Goal: Task Accomplishment & Management: Complete application form

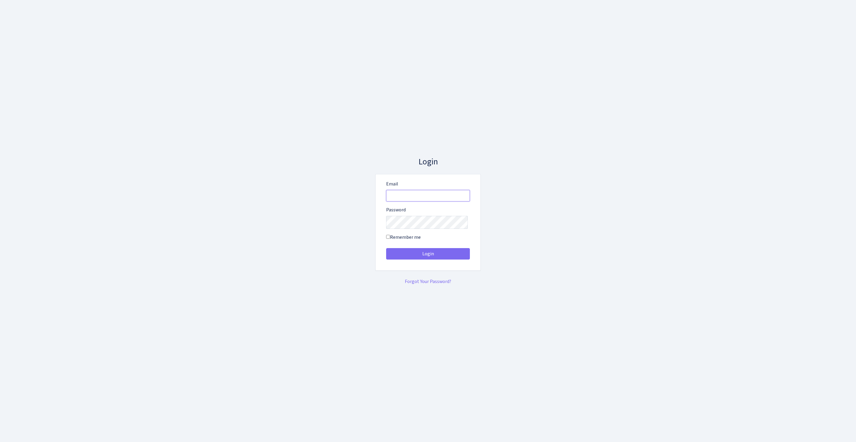
type input "feitan@bank.com"
click at [428, 256] on button "Login" at bounding box center [428, 253] width 84 height 11
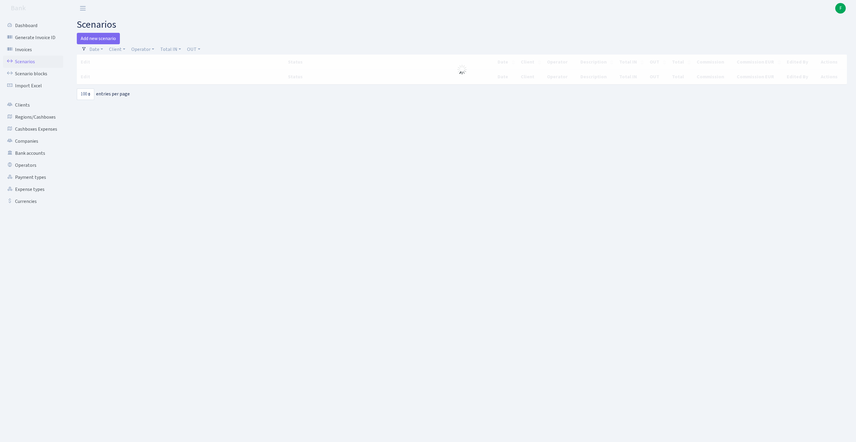
select select "100"
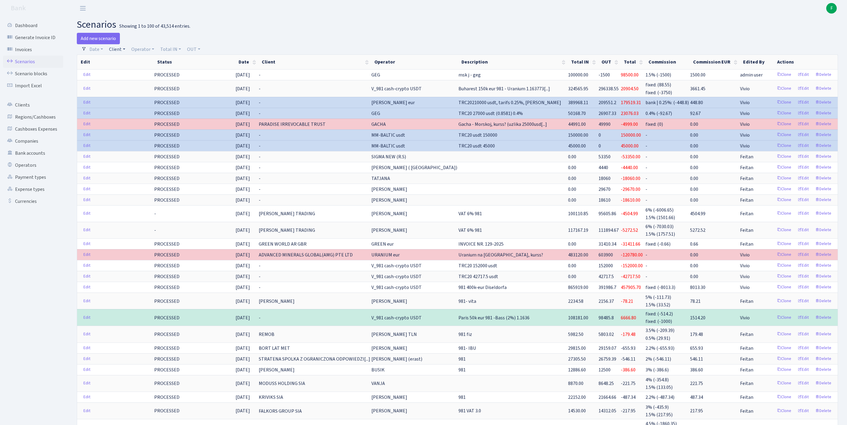
click at [120, 52] on link "Client" at bounding box center [117, 49] width 21 height 10
click at [130, 75] on input "search" at bounding box center [134, 70] width 50 height 9
type input "SETTLEGO"
click at [127, 94] on li "SETTLEGO SOLUTIONS LIMITED" at bounding box center [133, 85] width 51 height 17
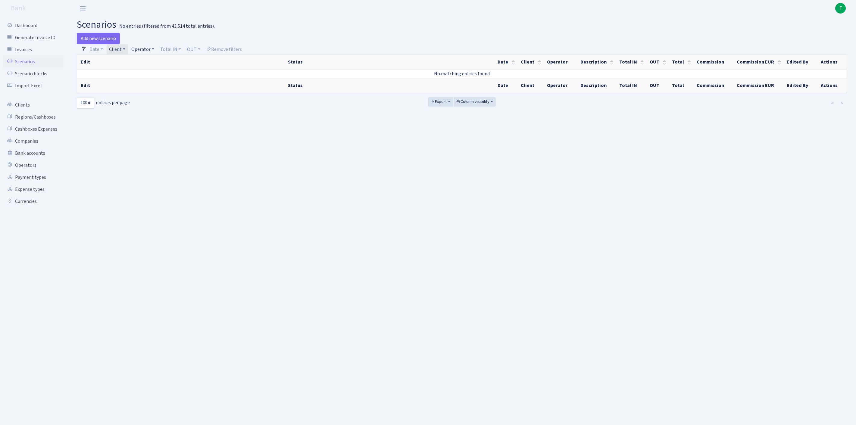
click at [157, 52] on link "Operator" at bounding box center [143, 49] width 28 height 10
click at [128, 52] on link "Client" at bounding box center [117, 49] width 21 height 10
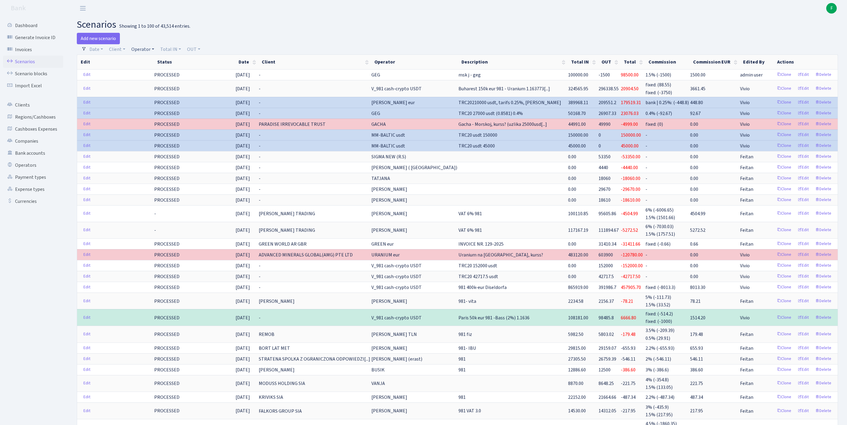
click at [153, 52] on link "Operator" at bounding box center [143, 49] width 28 height 10
click at [163, 73] on input "search" at bounding box center [156, 70] width 50 height 9
type input "FIKUS"
click at [175, 87] on li "FIKUS" at bounding box center [155, 82] width 51 height 11
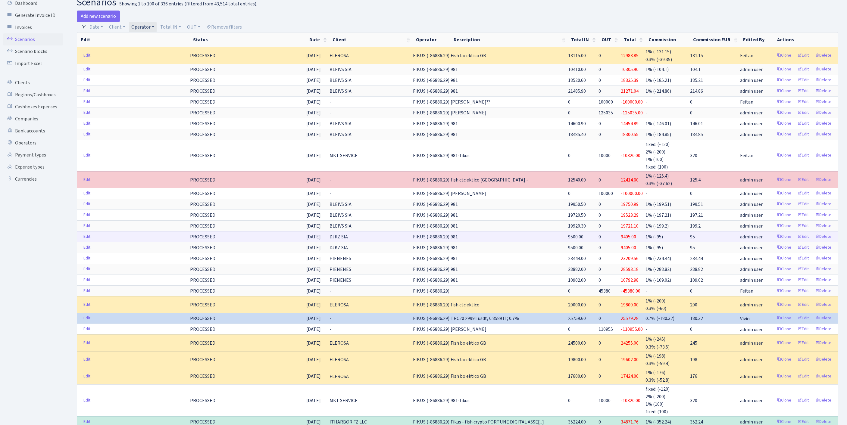
scroll to position [42, 0]
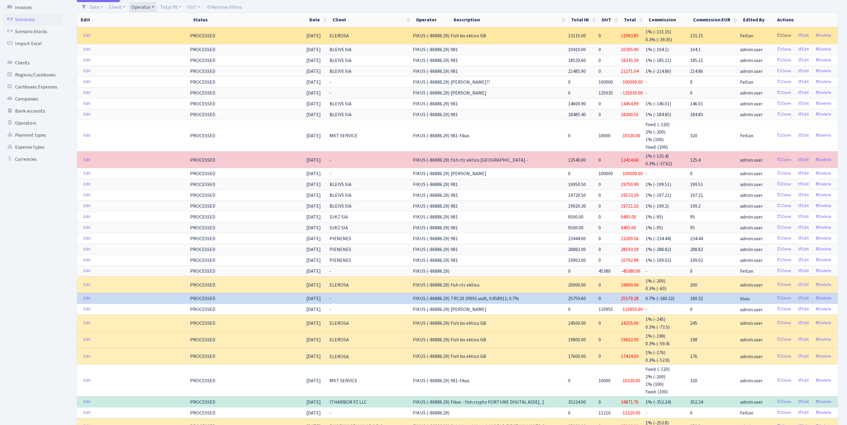
click at [774, 40] on link "Clone" at bounding box center [784, 35] width 20 height 9
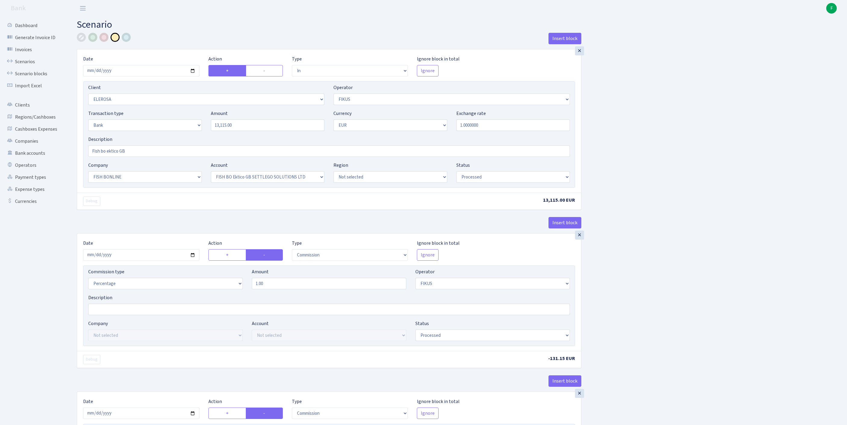
select select "in"
select select "3303"
select select "388"
select select "2"
select select "1"
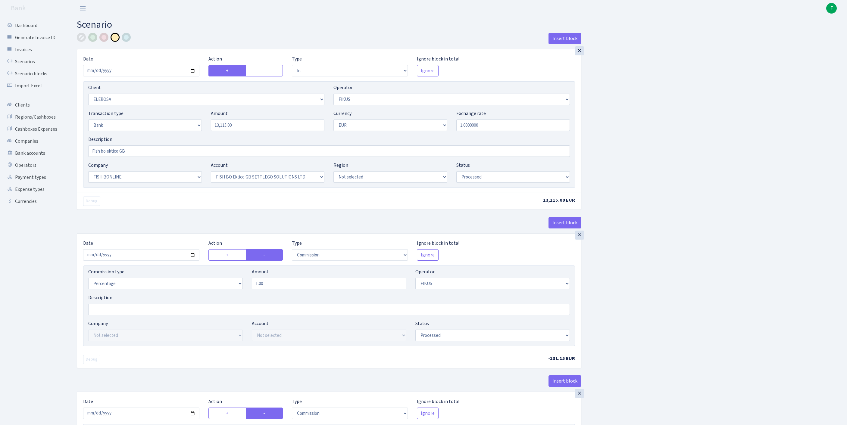
select select "22"
select select "63"
select select "processed"
select select "commission"
select select "388"
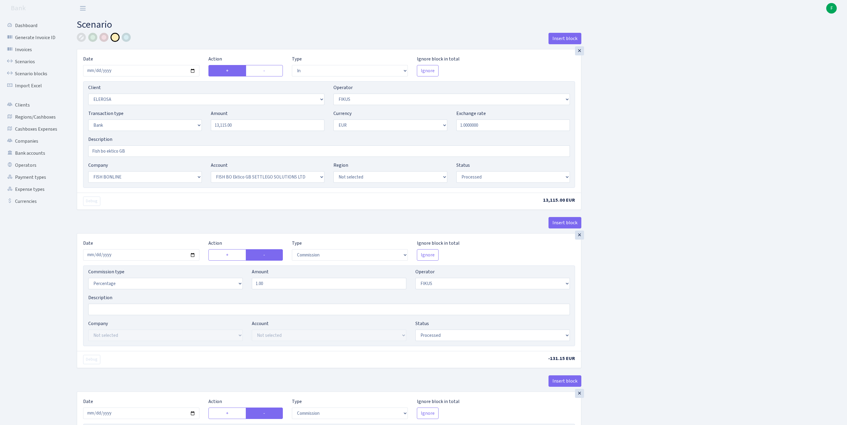
select select "processed"
select select "commission"
select select "1"
select select "22"
select select "63"
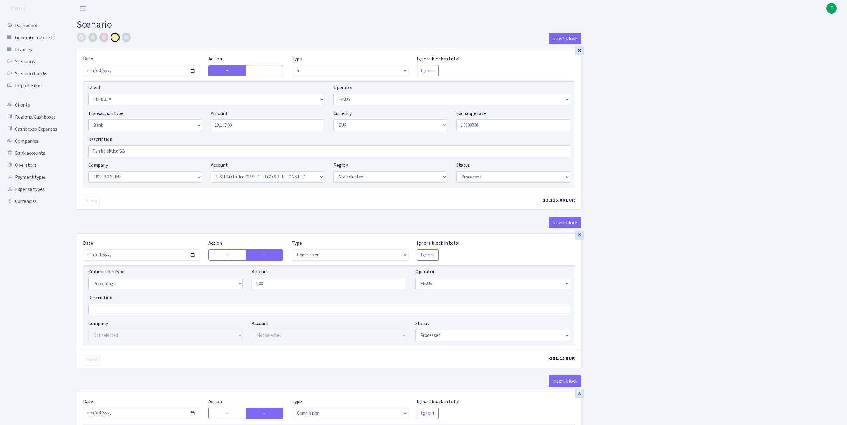
select select "processed"
click at [149, 72] on input "2025-08-26" at bounding box center [141, 70] width 116 height 11
type input "2025-08-28"
drag, startPoint x: 259, startPoint y: 138, endPoint x: 191, endPoint y: 141, distance: 68.1
click at [191, 136] on div "Transaction type Not selected 981 ELF FISH crypto GIRT IVO dekl MM-BALTIC eur U…" at bounding box center [329, 123] width 491 height 26
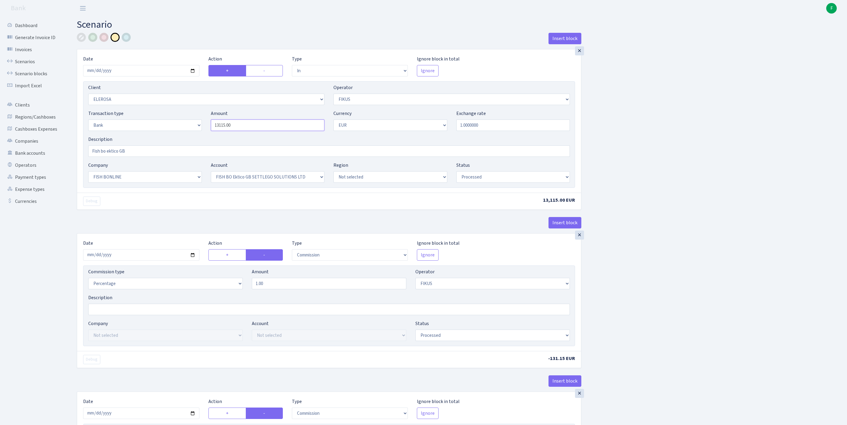
paste input "835"
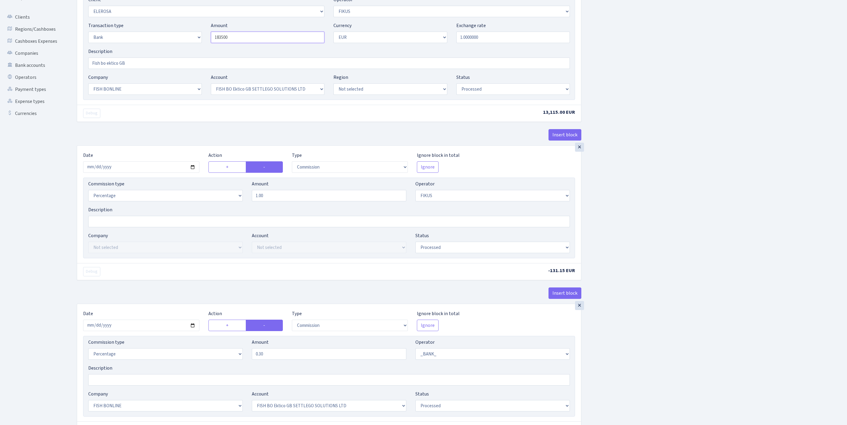
scroll to position [107, 0]
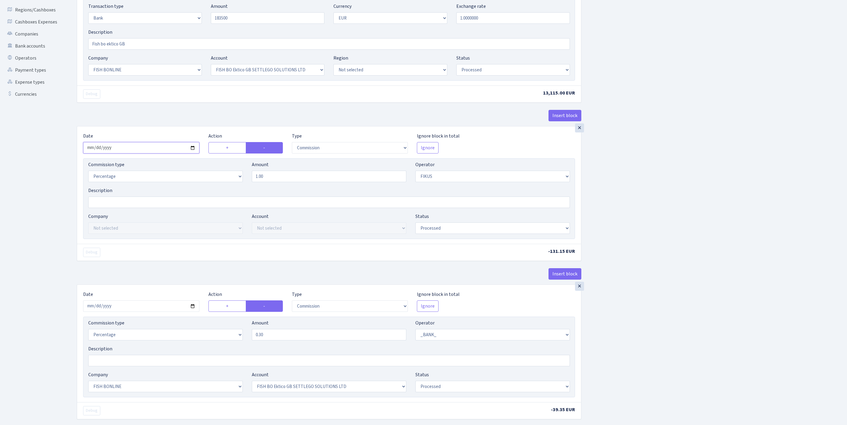
type input "183,500.00"
click at [163, 154] on input "2025-08-26" at bounding box center [141, 147] width 116 height 11
type input "2025-08-28"
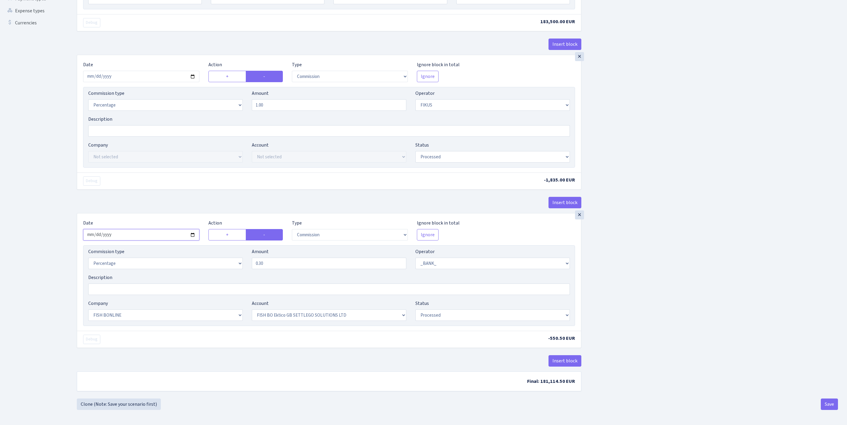
click at [160, 229] on input "2025-08-26" at bounding box center [141, 234] width 116 height 11
type input "2025-08-28"
click at [828, 403] on button "Save" at bounding box center [829, 404] width 17 height 11
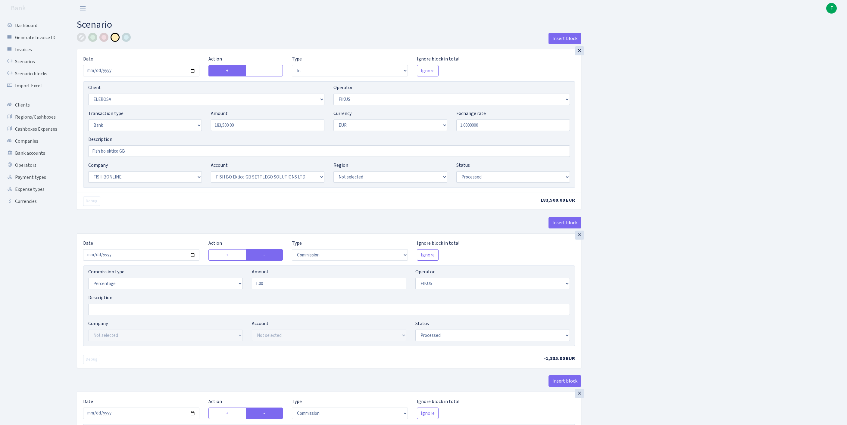
select select "in"
select select "3303"
select select "388"
select select "2"
select select "1"
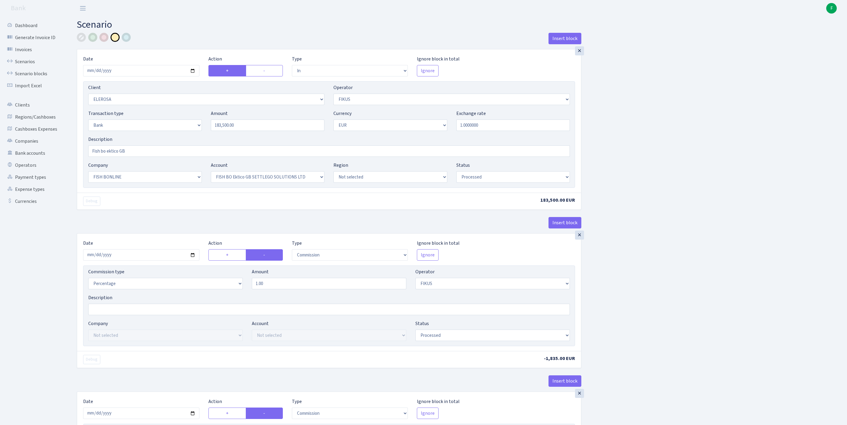
select select "22"
select select "63"
select select "processed"
select select "commission"
select select "388"
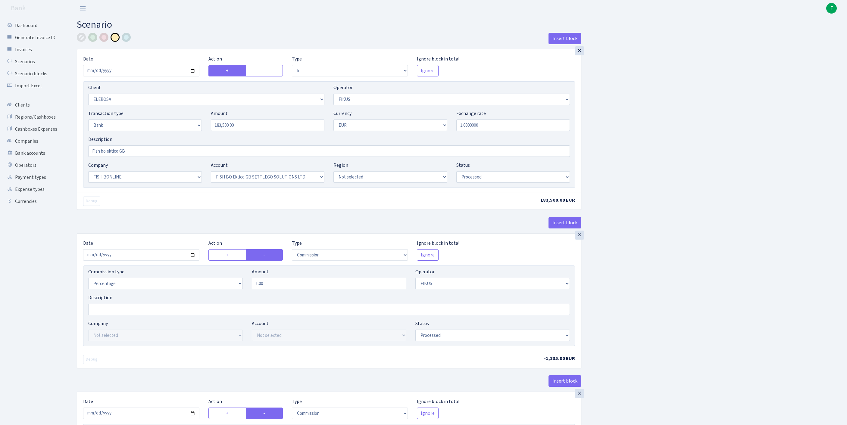
select select "processed"
select select "commission"
select select "1"
select select "22"
select select "63"
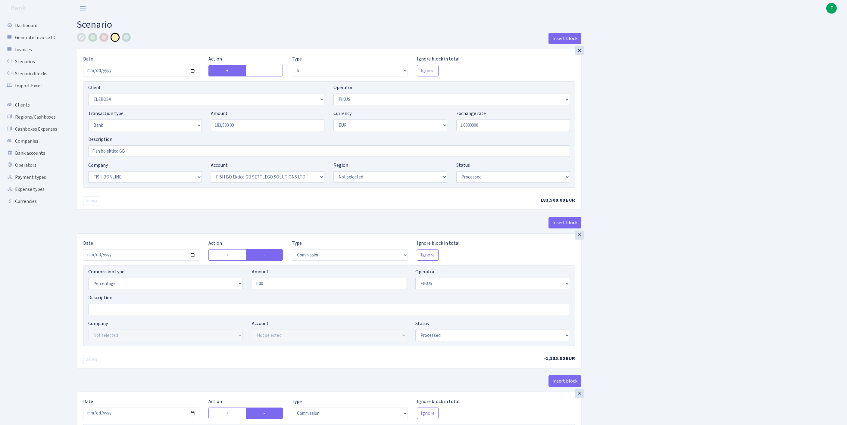
select select "processed"
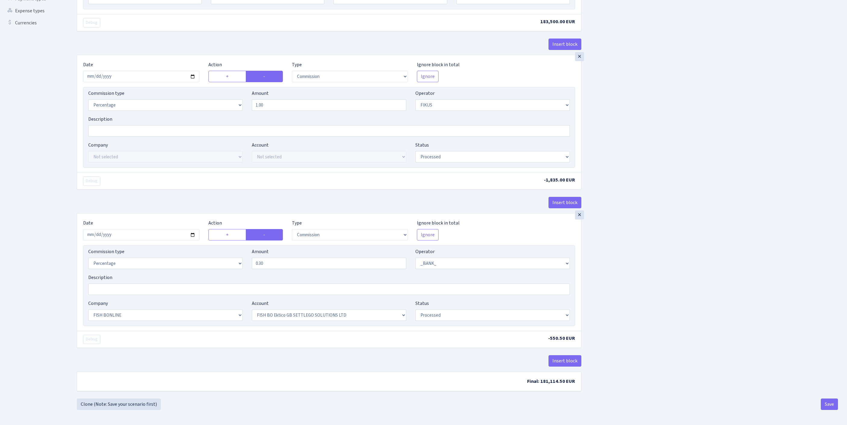
scroll to position [255, 0]
click at [828, 402] on button "Save" at bounding box center [829, 404] width 17 height 11
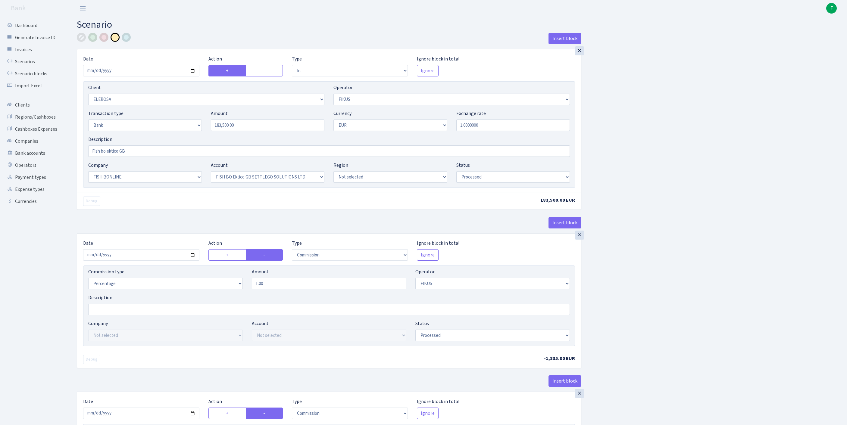
select select "in"
select select "3303"
select select "388"
select select "2"
select select "1"
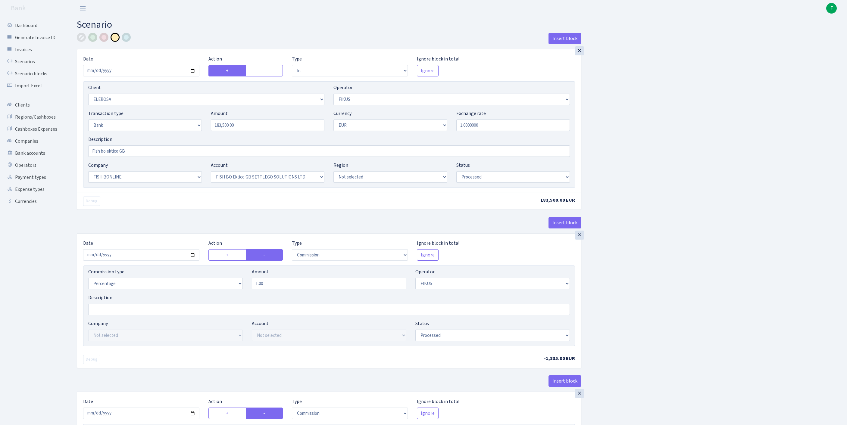
select select "22"
select select "63"
select select "processed"
select select "commission"
select select "388"
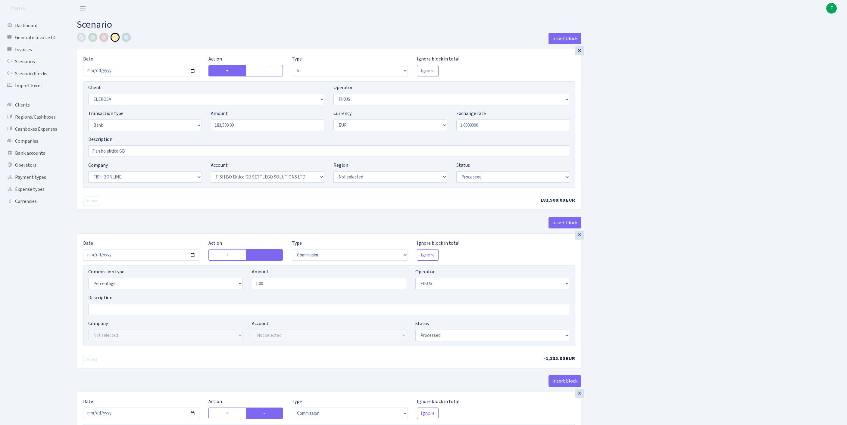
select select "processed"
select select "commission"
select select "1"
select select "22"
select select "63"
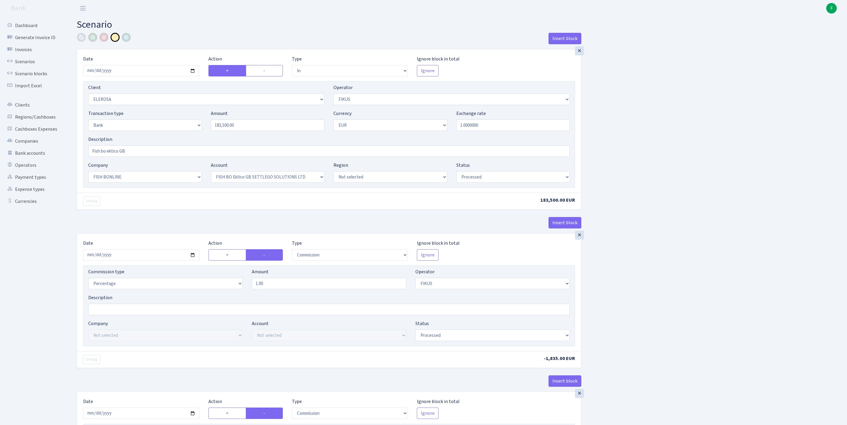
select select "processed"
click at [25, 64] on link "Scenarios" at bounding box center [33, 62] width 60 height 12
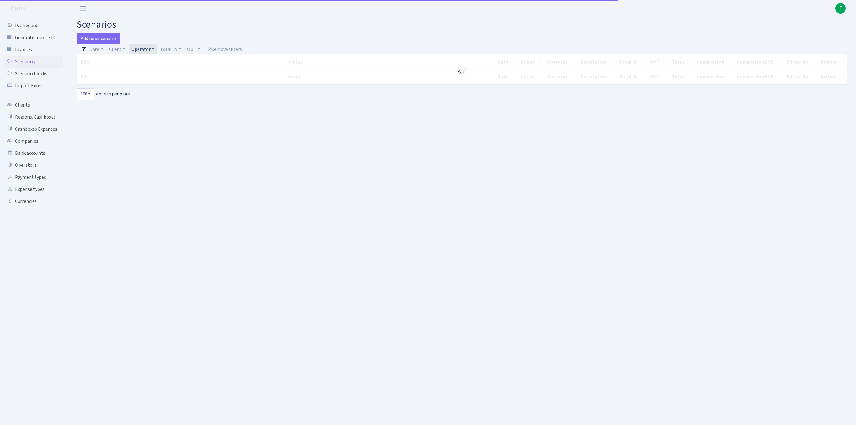
select select "100"
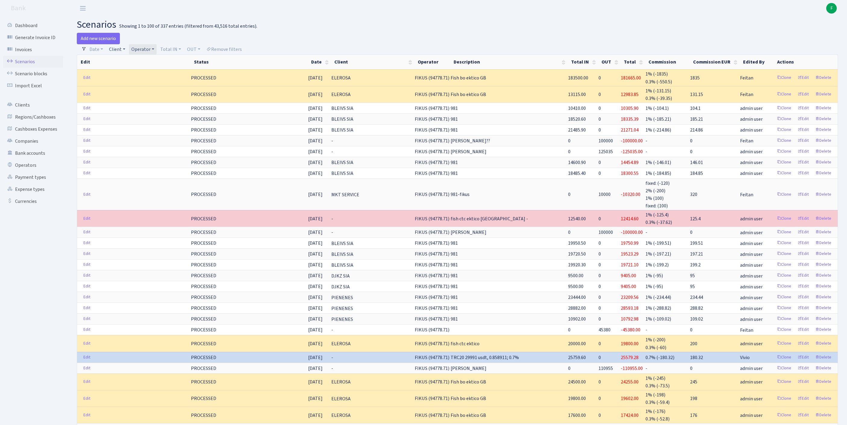
click at [128, 52] on link "Client" at bounding box center [117, 49] width 21 height 10
click at [121, 75] on input "search" at bounding box center [134, 70] width 50 height 9
type input "VALD"
click at [145, 98] on li "VALDBIZ SP ZOO" at bounding box center [133, 99] width 51 height 11
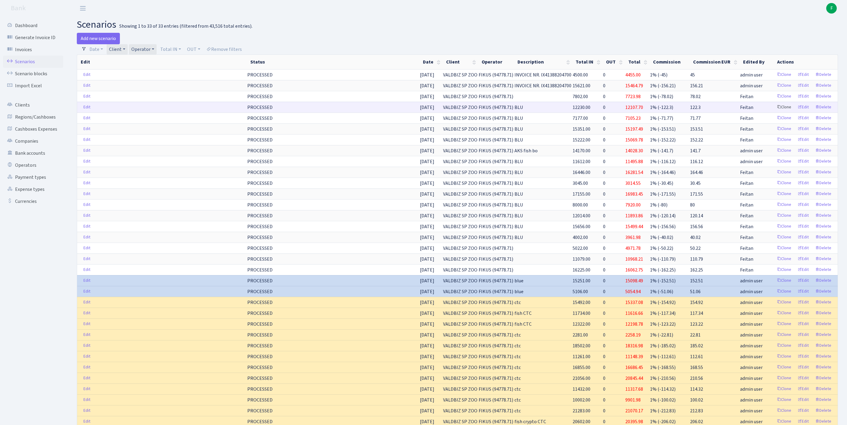
click at [774, 112] on link "Clone" at bounding box center [784, 107] width 20 height 9
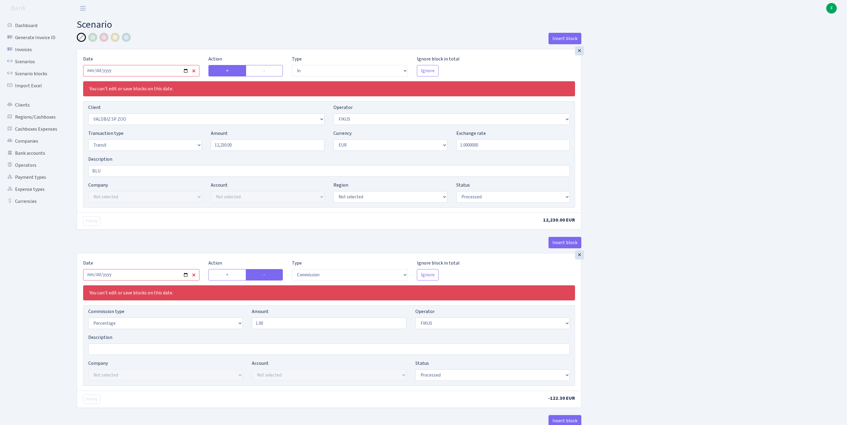
select select "in"
select select "2680"
select select "388"
select select "5"
select select "1"
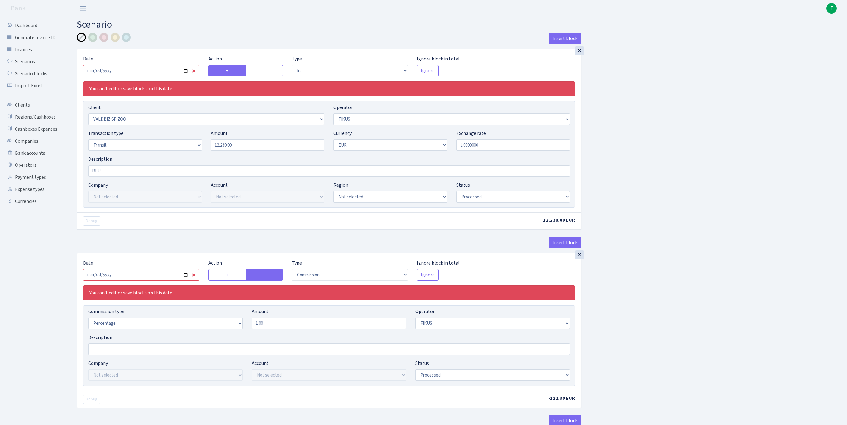
select select "processed"
select select "commission"
select select "388"
select select "processed"
select select "out"
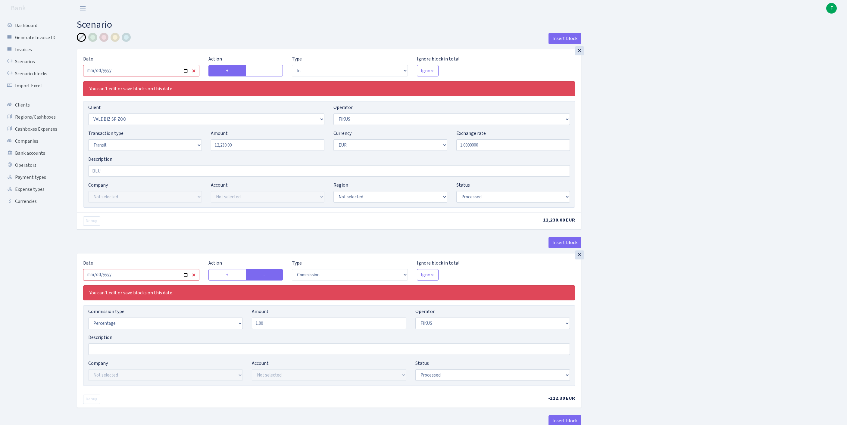
select select "2867"
select select "244"
select select "5"
select select "1"
select select "processed"
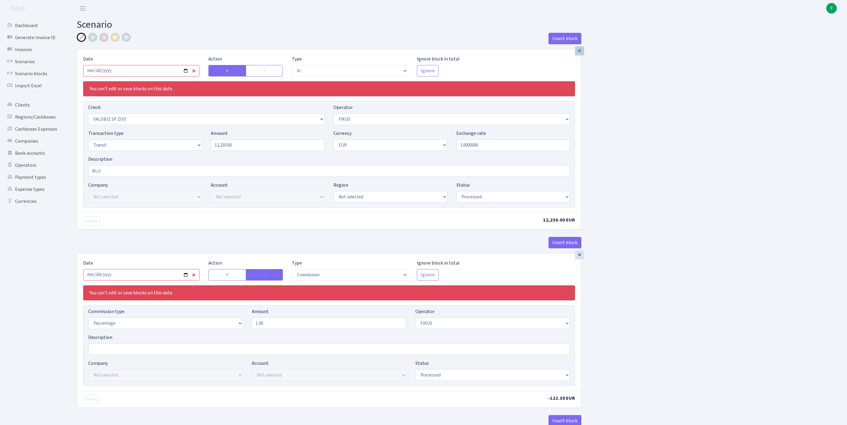
click at [579, 54] on div "×" at bounding box center [579, 50] width 9 height 9
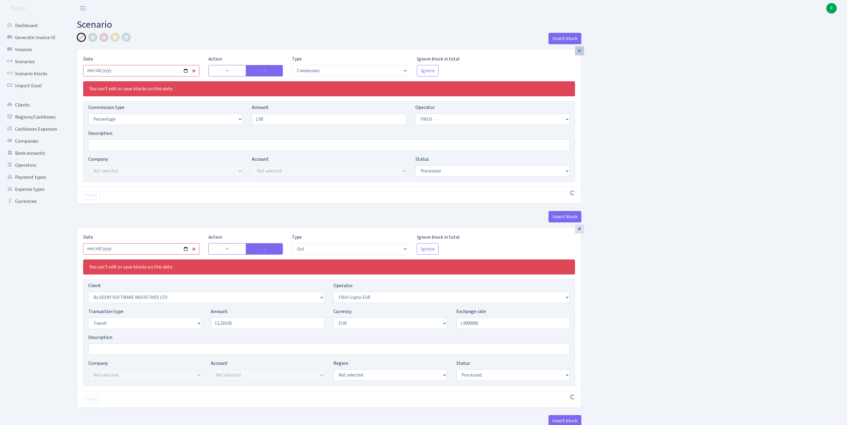
click at [579, 54] on div "×" at bounding box center [579, 50] width 9 height 9
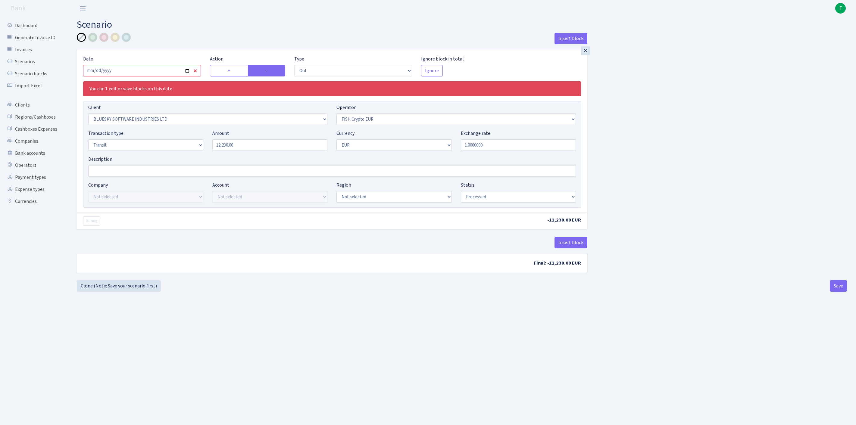
click at [584, 54] on div "×" at bounding box center [585, 50] width 9 height 9
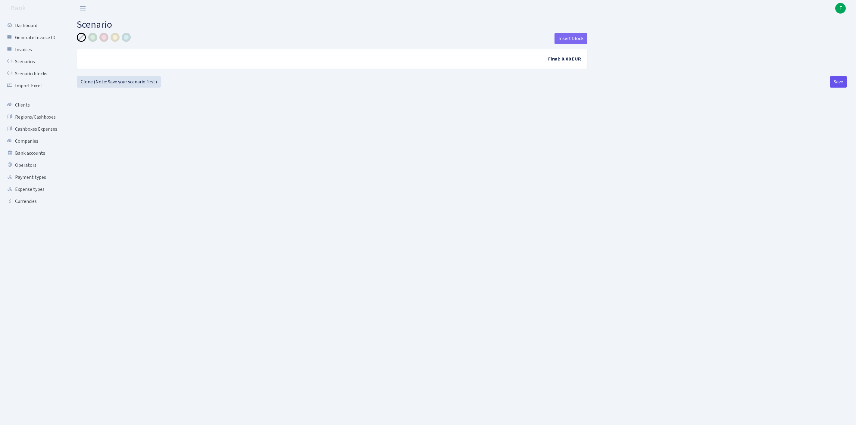
click at [839, 88] on button "Save" at bounding box center [838, 81] width 17 height 11
click at [835, 88] on button "Save" at bounding box center [838, 81] width 17 height 11
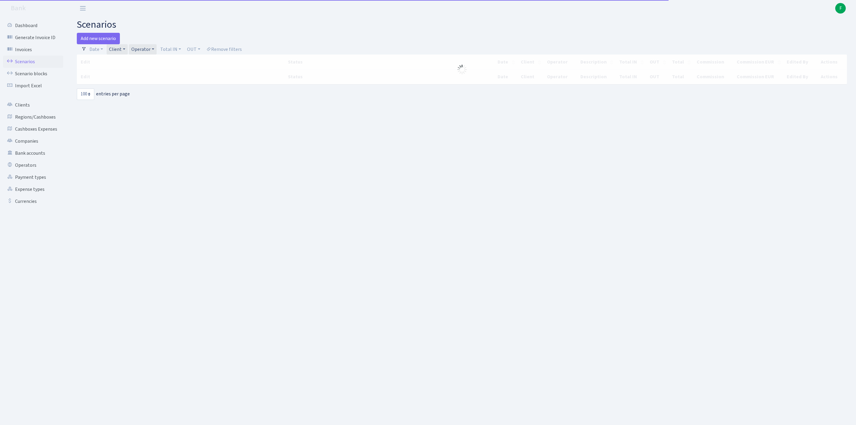
select select "100"
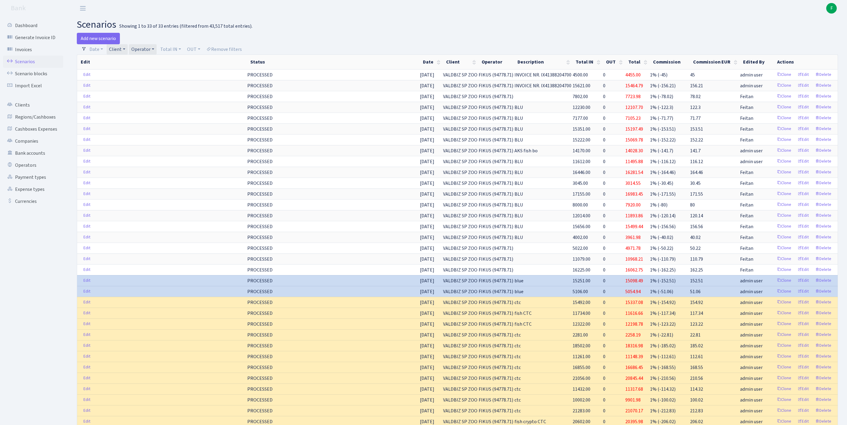
click at [128, 52] on link "Client" at bounding box center [117, 49] width 21 height 10
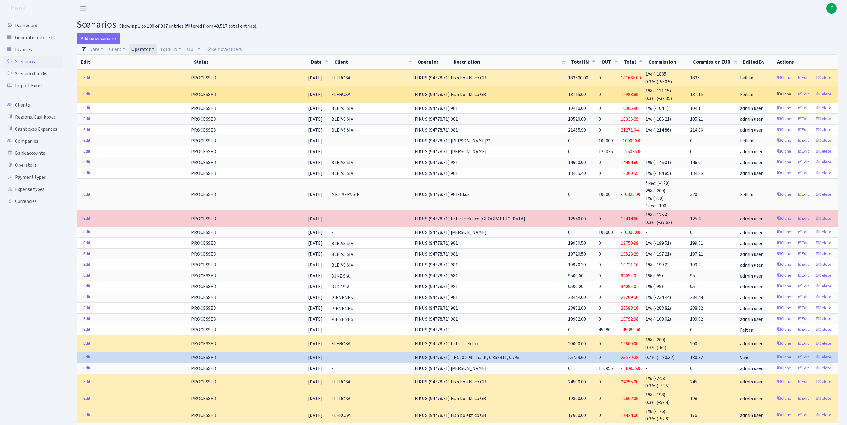
click at [774, 99] on link "Clone" at bounding box center [784, 94] width 20 height 9
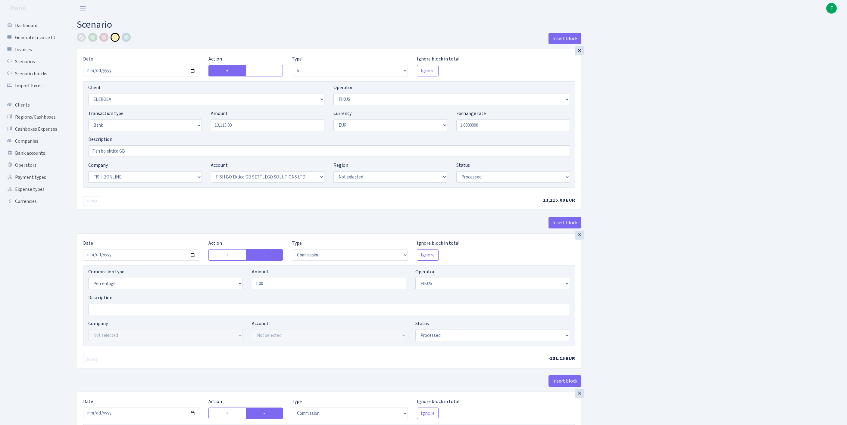
select select "in"
select select "3303"
select select "388"
select select "2"
select select "1"
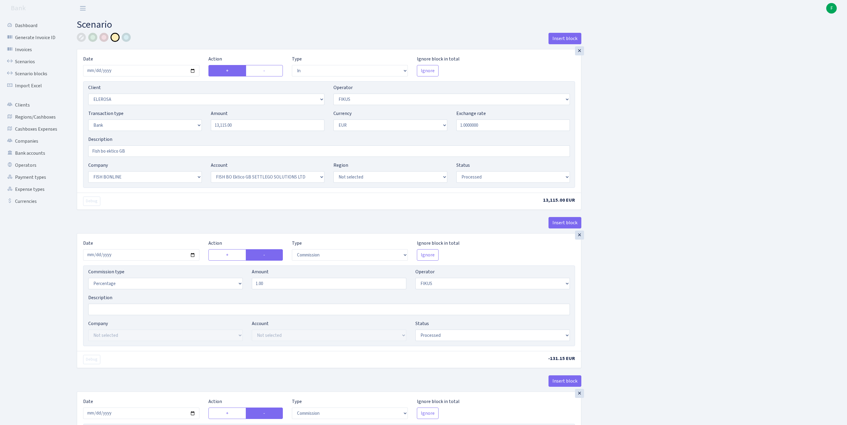
select select "22"
select select "63"
select select "processed"
select select "commission"
select select "388"
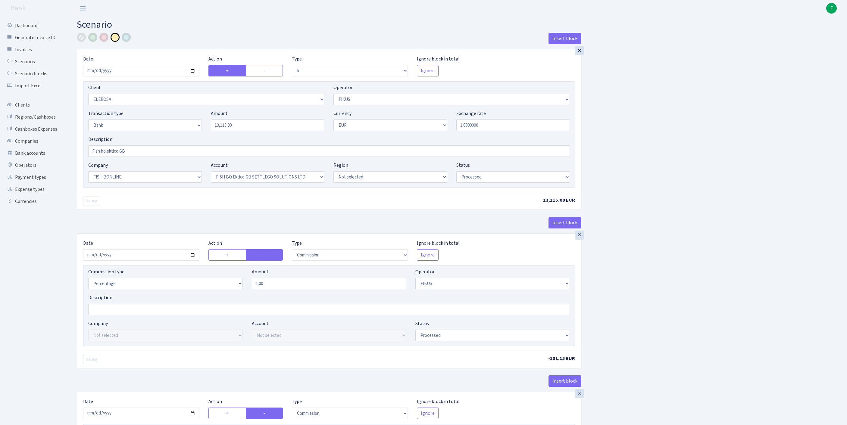
select select "processed"
select select "commission"
select select "1"
select select "22"
select select "63"
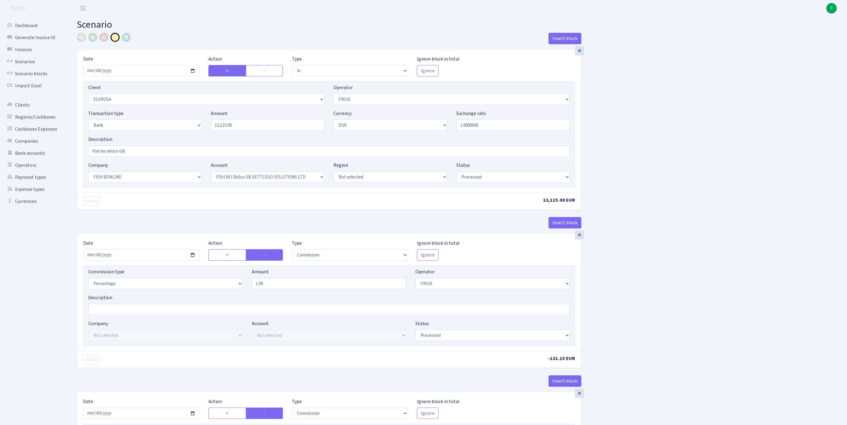
select select "processed"
click at [175, 76] on input "2025-08-26" at bounding box center [141, 70] width 116 height 11
type input "2025-08-28"
click at [348, 22] on h2 "Scenario" at bounding box center [457, 24] width 761 height 11
select select "2680"
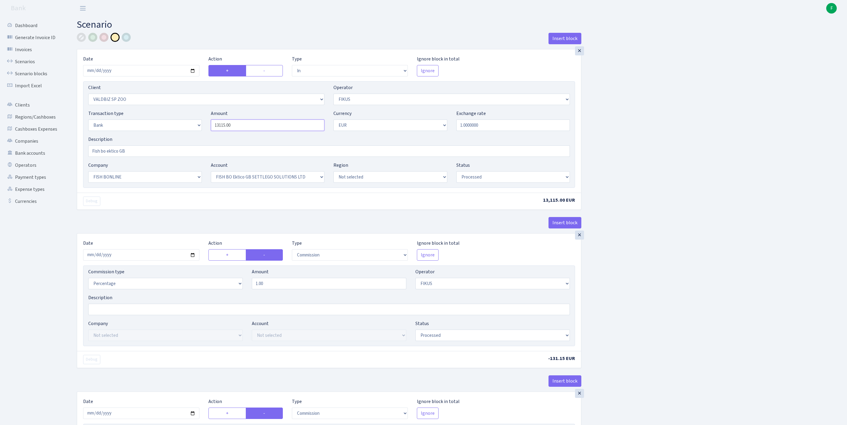
drag, startPoint x: 250, startPoint y: 140, endPoint x: 155, endPoint y: 140, distance: 95.2
click at [155, 136] on div "Transaction type Not selected 981 ELF FISH crypto GIRT IVO dekl MM-BALTIC eur U…" at bounding box center [329, 123] width 491 height 26
paste input "5577"
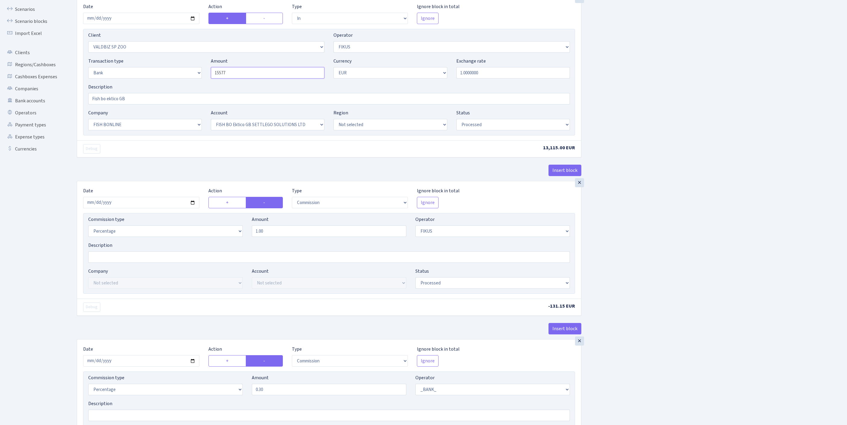
scroll to position [113, 0]
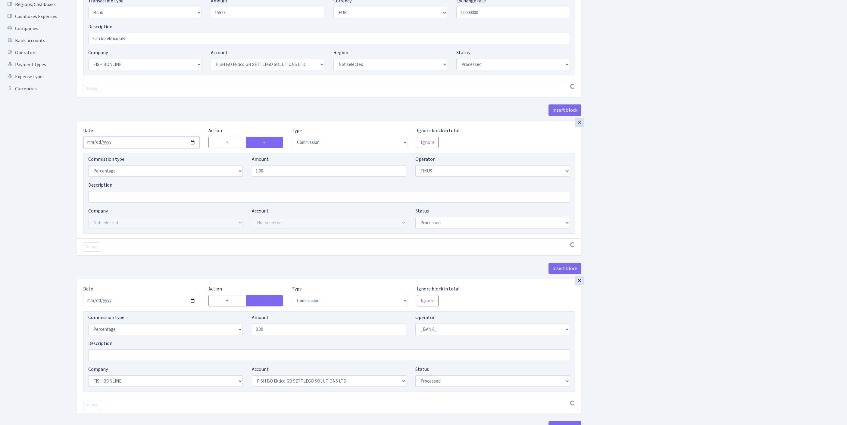
type input "15,577.00"
click at [149, 148] on input "2025-08-26" at bounding box center [141, 142] width 116 height 11
type input "2025-08-28"
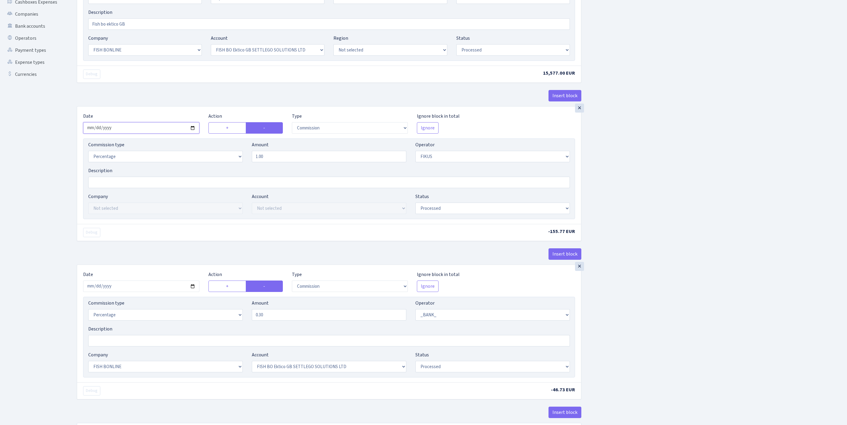
scroll to position [173, 0]
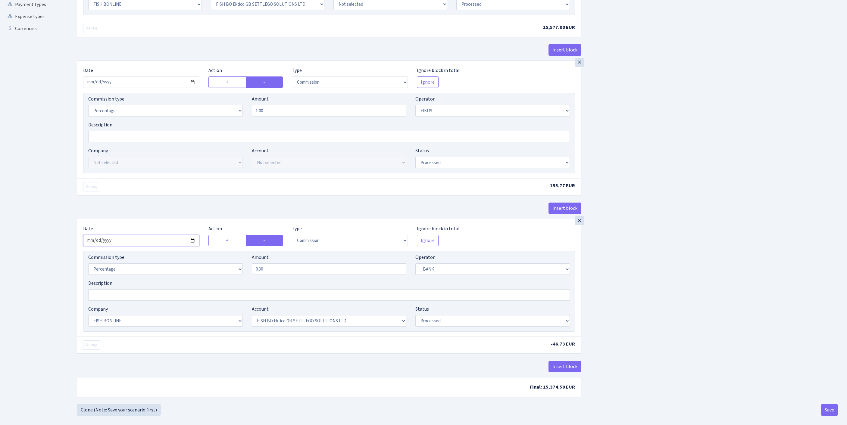
click at [173, 246] on input "2025-08-26" at bounding box center [141, 240] width 116 height 11
type input "2025-08-28"
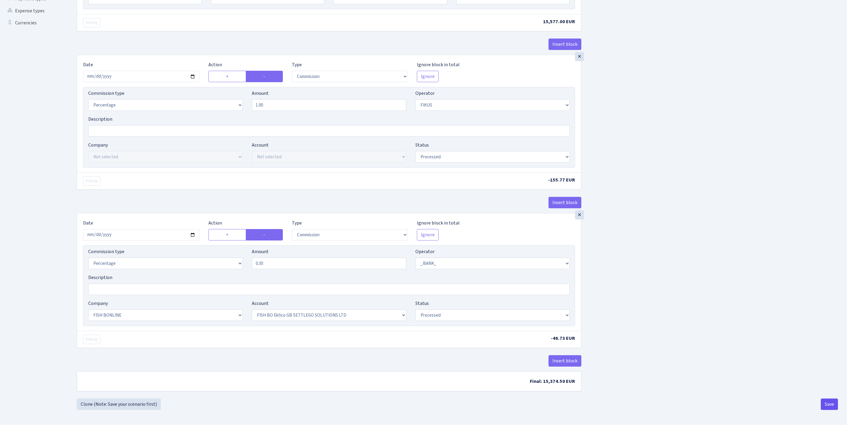
click at [826, 403] on button "Save" at bounding box center [829, 404] width 17 height 11
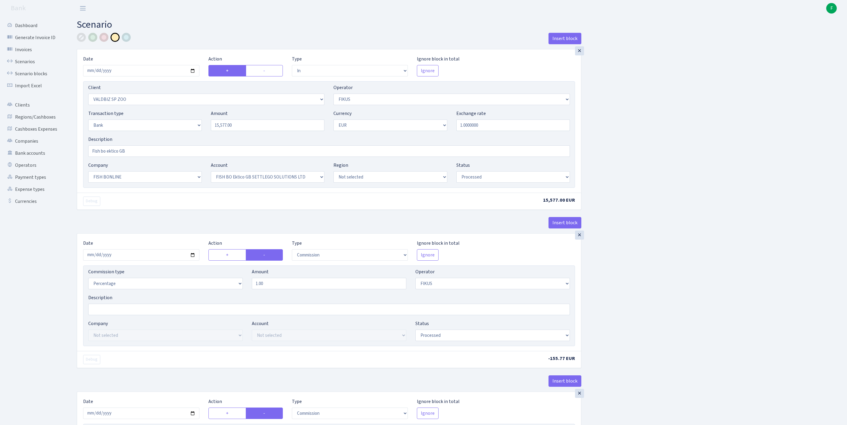
select select "in"
select select "2680"
select select "388"
select select "2"
select select "1"
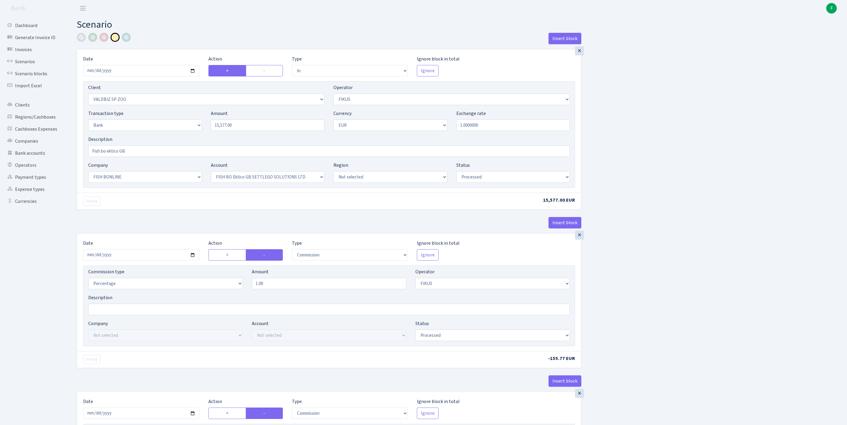
select select "22"
select select "63"
select select "processed"
select select "commission"
select select "388"
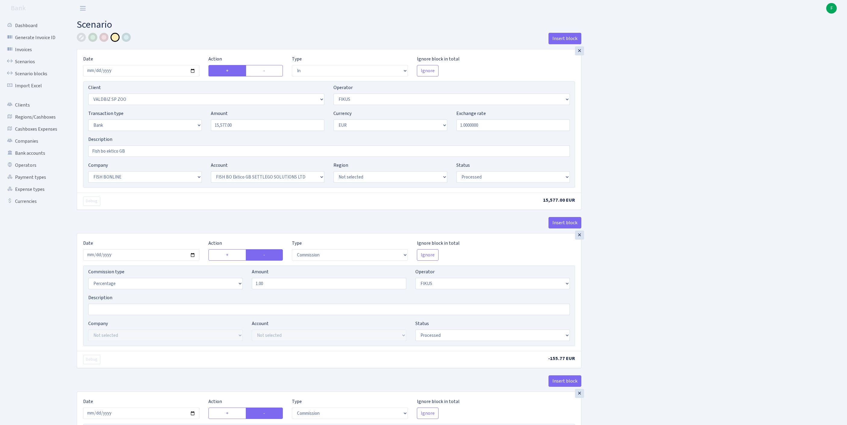
select select "processed"
select select "commission"
select select "1"
select select "22"
select select "63"
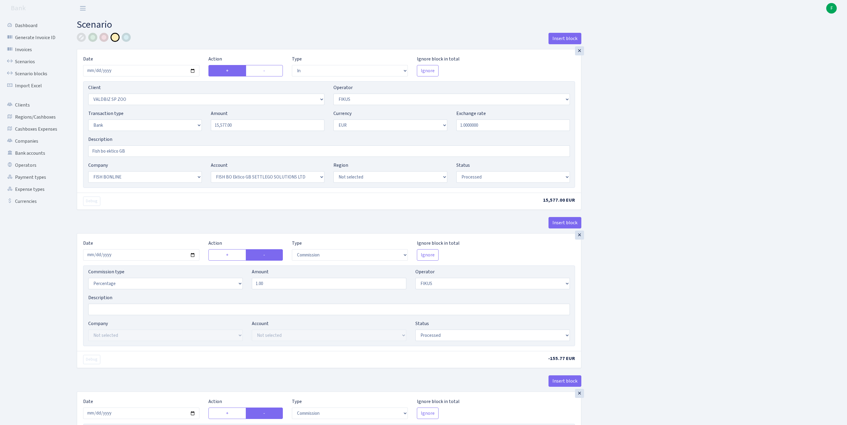
select select "processed"
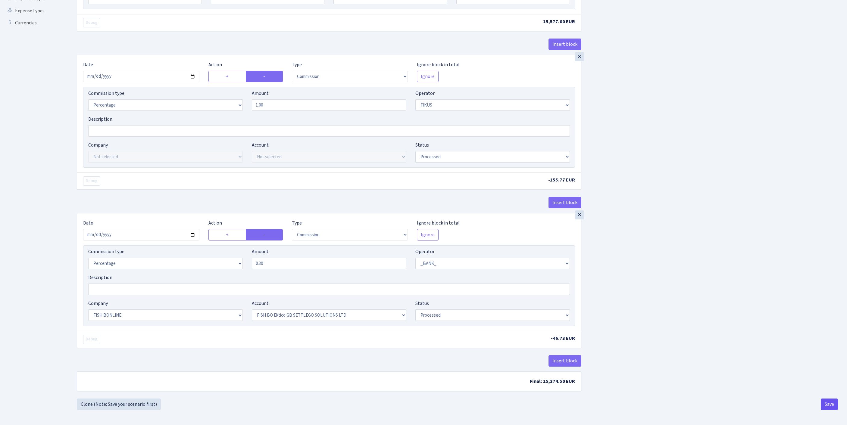
click at [826, 402] on button "Save" at bounding box center [829, 404] width 17 height 11
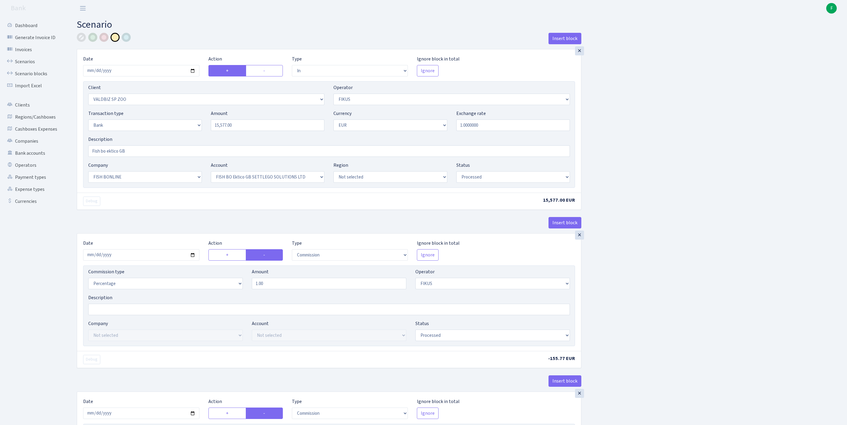
select select "in"
select select "2680"
select select "388"
select select "2"
select select "1"
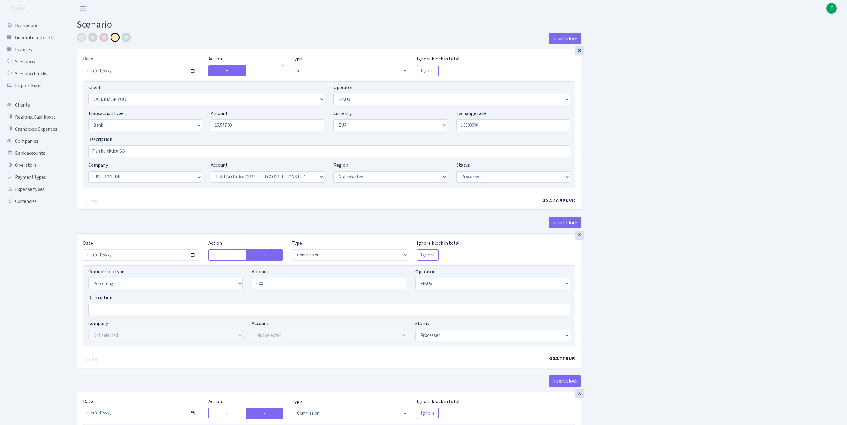
select select "22"
select select "63"
select select "processed"
select select "commission"
select select "388"
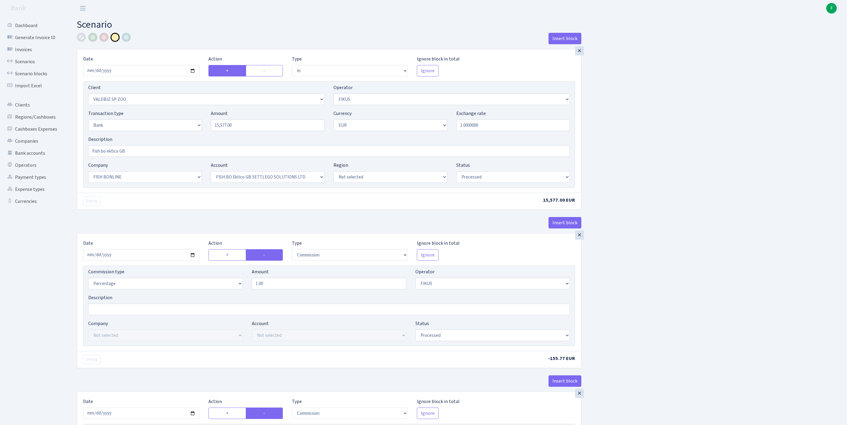
select select "processed"
select select "commission"
select select "1"
select select "22"
select select "63"
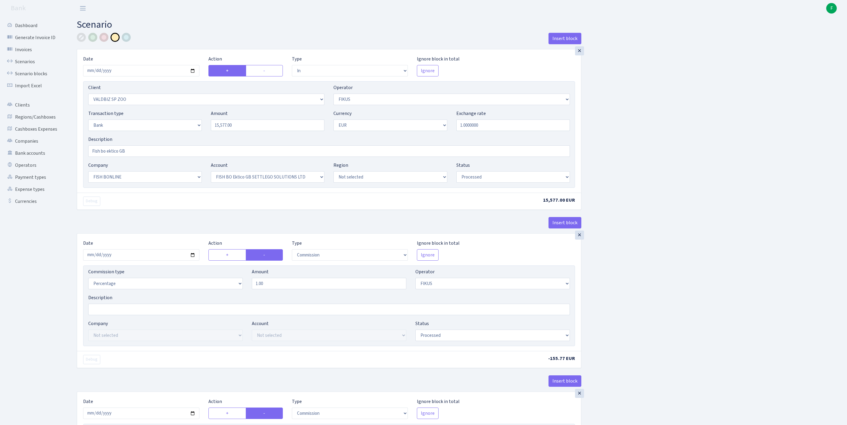
select select "processed"
click at [28, 66] on link "Scenarios" at bounding box center [33, 62] width 60 height 12
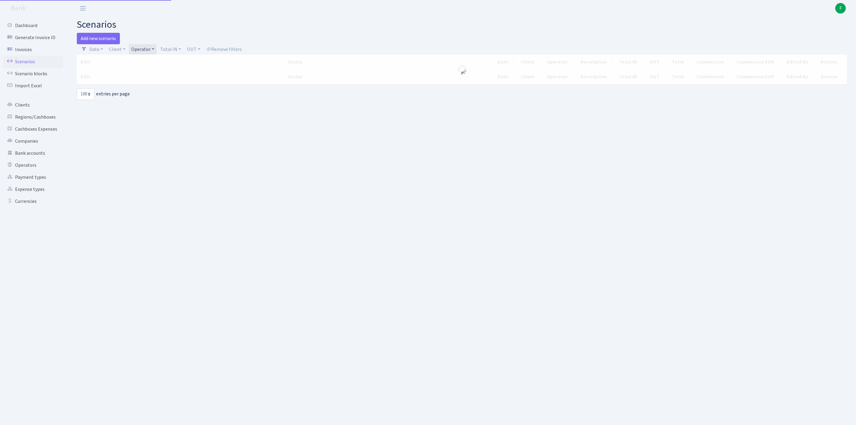
select select "100"
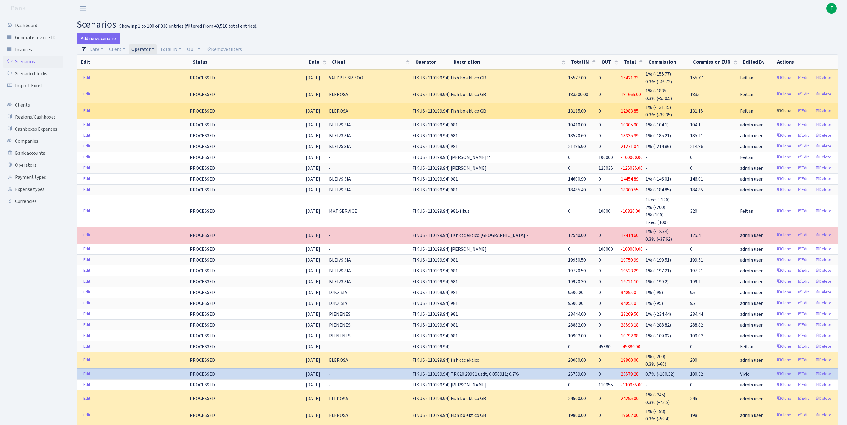
click at [774, 116] on link "Clone" at bounding box center [784, 110] width 20 height 9
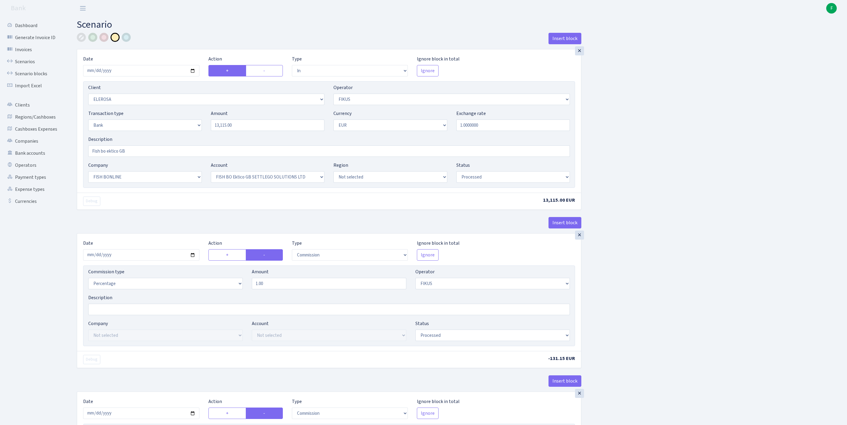
select select "in"
select select "3303"
select select "388"
select select "2"
select select "1"
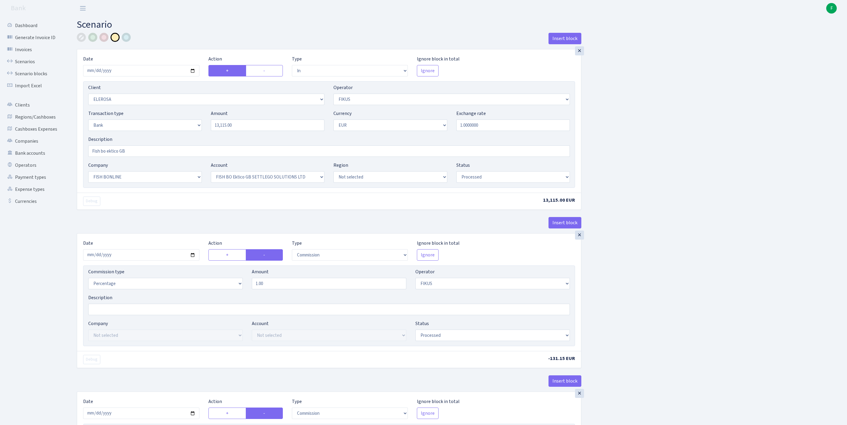
select select "22"
select select "63"
select select "processed"
select select "commission"
select select "388"
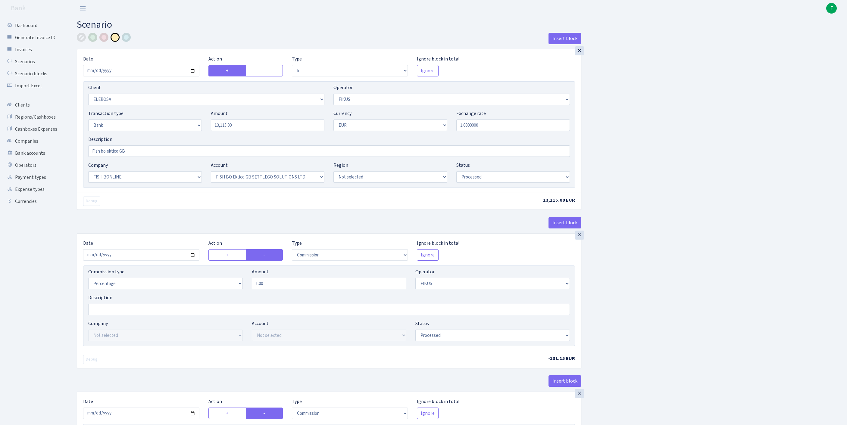
select select "processed"
select select "commission"
select select "1"
select select "22"
select select "63"
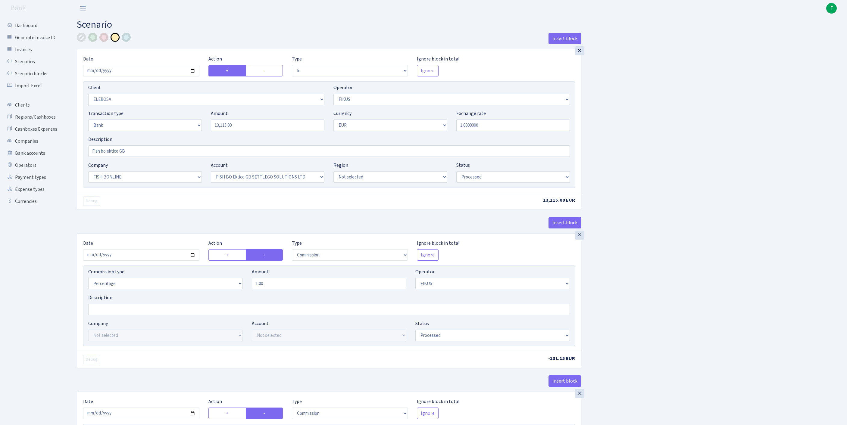
select select "processed"
select select
drag, startPoint x: 149, startPoint y: 164, endPoint x: 86, endPoint y: 163, distance: 63.2
click at [86, 157] on div "Description Fish bo ektico GB" at bounding box center [329, 146] width 491 height 21
type input "ES NEREDZU NO KURIENES- IZPLUDIS UZ FISH BLU"
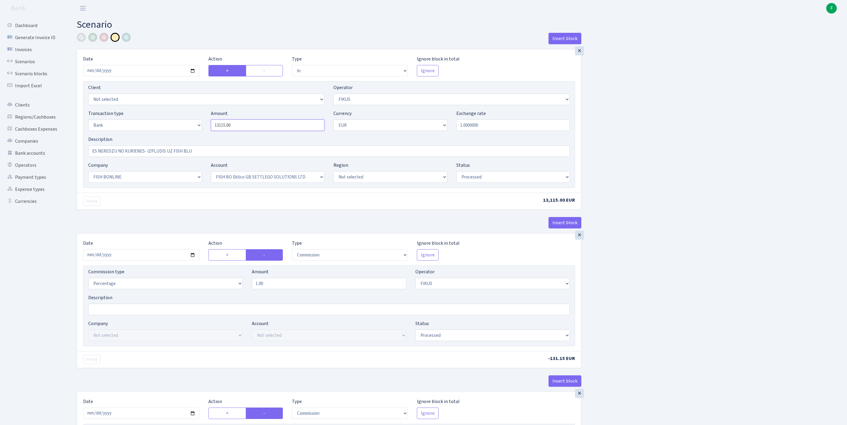
drag, startPoint x: 246, startPoint y: 139, endPoint x: 157, endPoint y: 122, distance: 90.8
click at [157, 119] on div "Client Not selected 1 KOC GEMICILIK VE TASIMACILIK 1/BALDERE-SILDEDZE SIGNE 1/S…" at bounding box center [329, 134] width 492 height 107
paste input "2180"
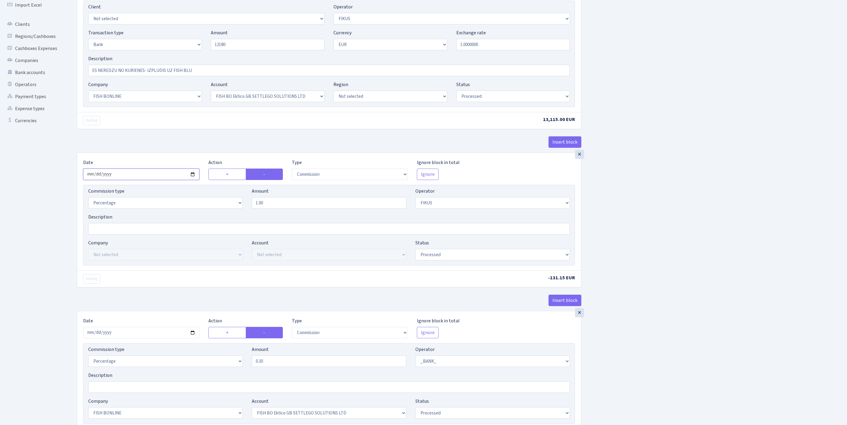
type input "12,180.00"
click at [147, 180] on input "2025-08-26" at bounding box center [141, 174] width 116 height 11
type input "[DATE]"
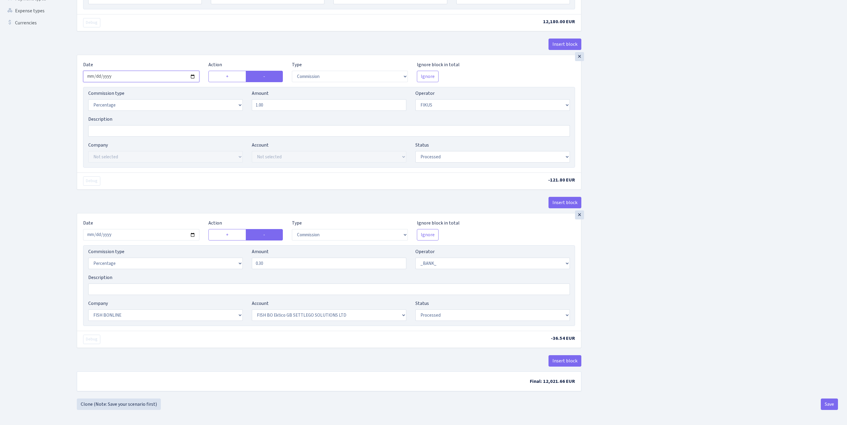
scroll to position [255, 0]
click at [158, 229] on input "2025-08-26" at bounding box center [141, 234] width 116 height 11
type input "[DATE]"
click at [762, 291] on div "Insert block × Date 2025-08-26 Action + - Type --- In Out Commission Field requ…" at bounding box center [457, 126] width 770 height 544
click at [824, 405] on button "Save" at bounding box center [829, 404] width 17 height 11
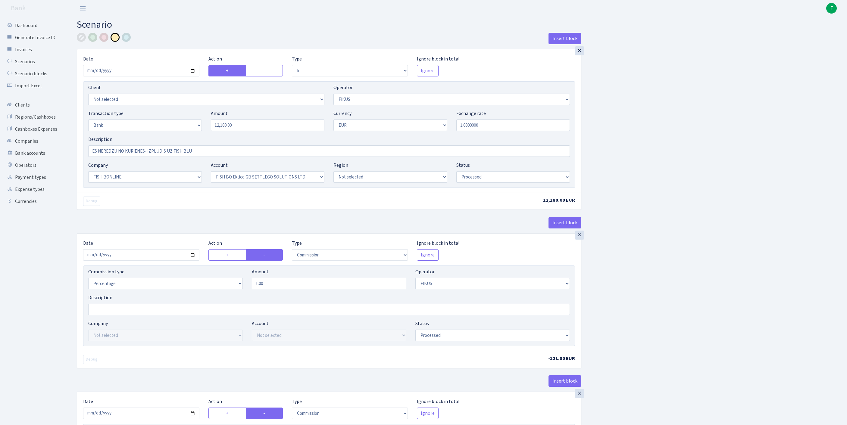
select select "in"
select select "388"
select select "2"
select select "1"
select select "22"
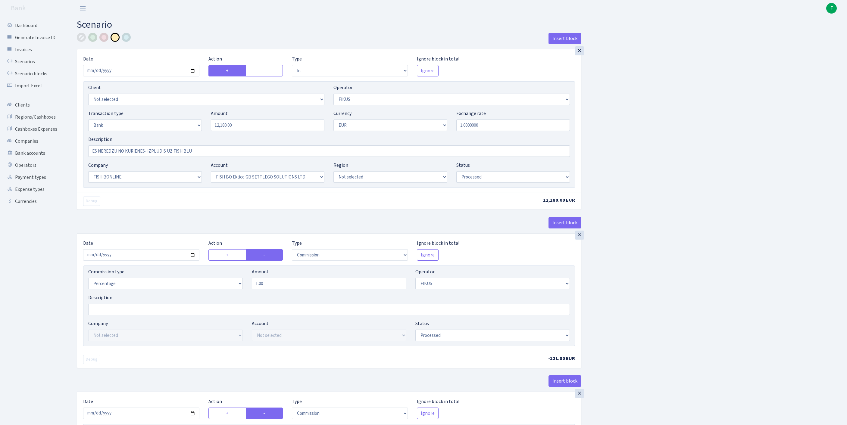
select select "63"
select select "processed"
select select "commission"
select select "388"
select select "processed"
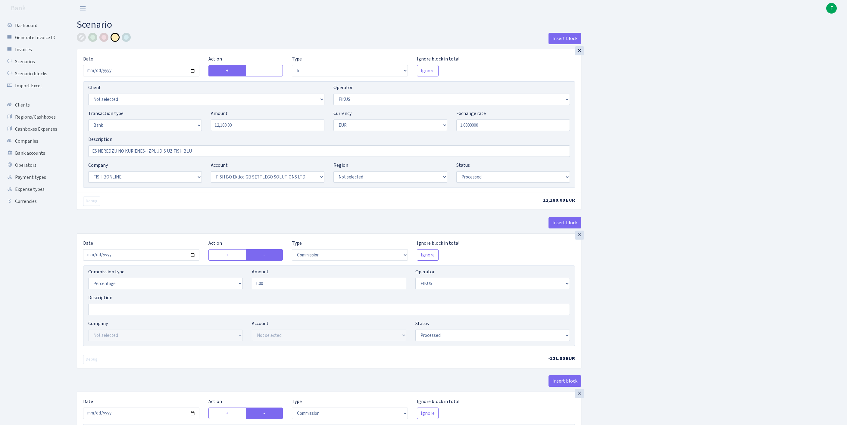
select select "commission"
select select "1"
select select "22"
select select "63"
select select "processed"
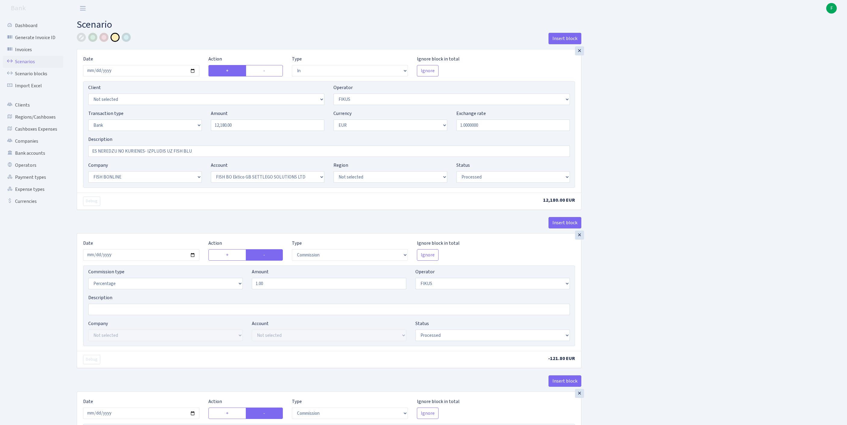
click at [22, 66] on link "Scenarios" at bounding box center [33, 62] width 60 height 12
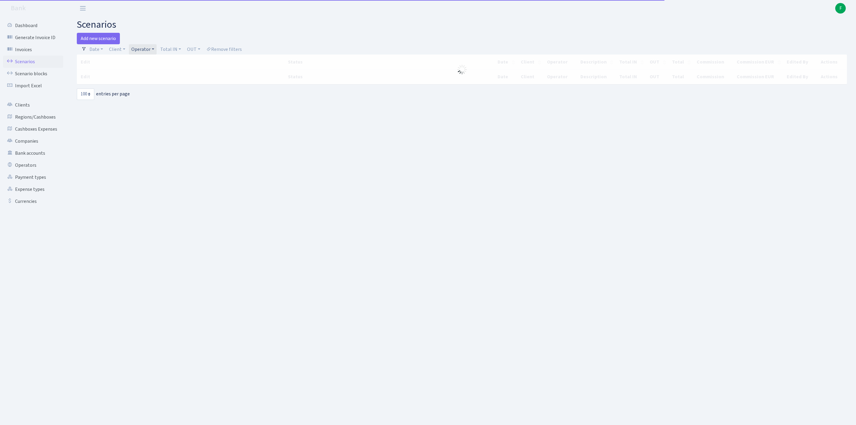
select select "100"
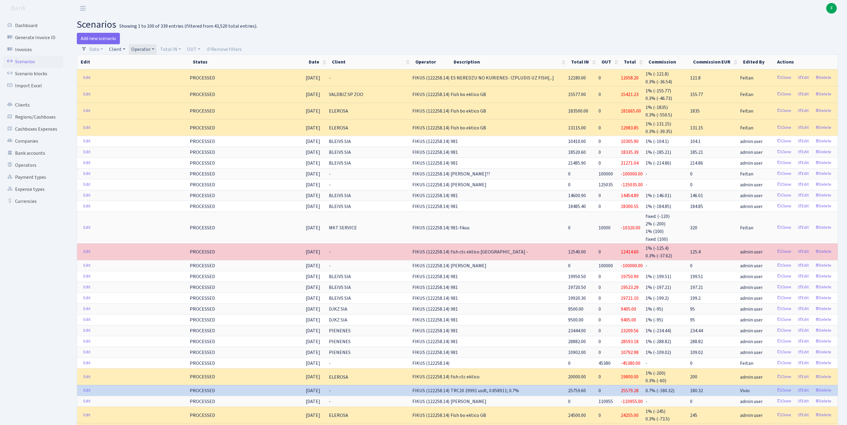
click at [118, 52] on link "Client" at bounding box center [117, 49] width 21 height 10
click at [128, 73] on input "search" at bounding box center [134, 70] width 50 height 9
type input "GPP"
click at [23, 111] on link "Clients" at bounding box center [33, 105] width 60 height 12
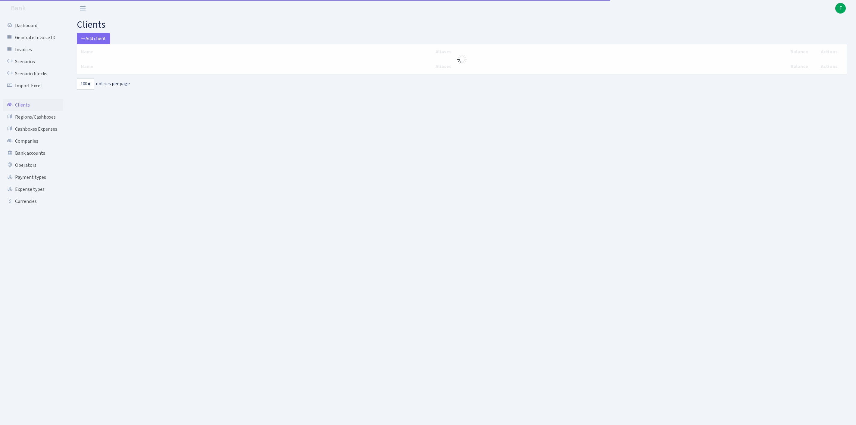
select select "100"
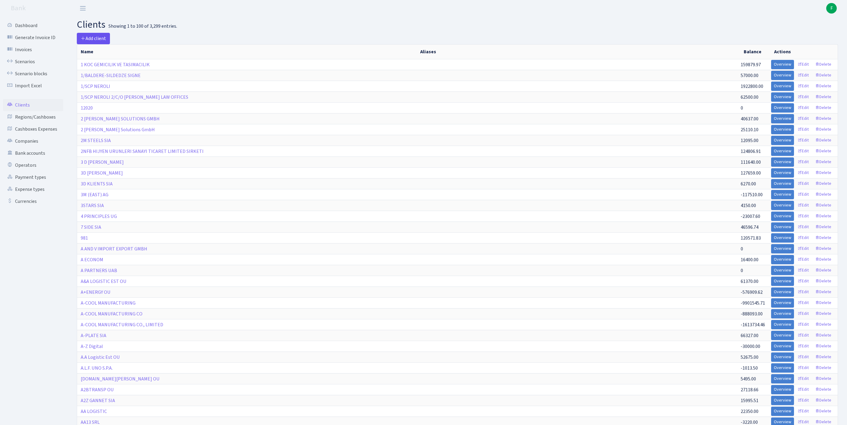
click at [93, 36] on span "Add client" at bounding box center [93, 38] width 25 height 7
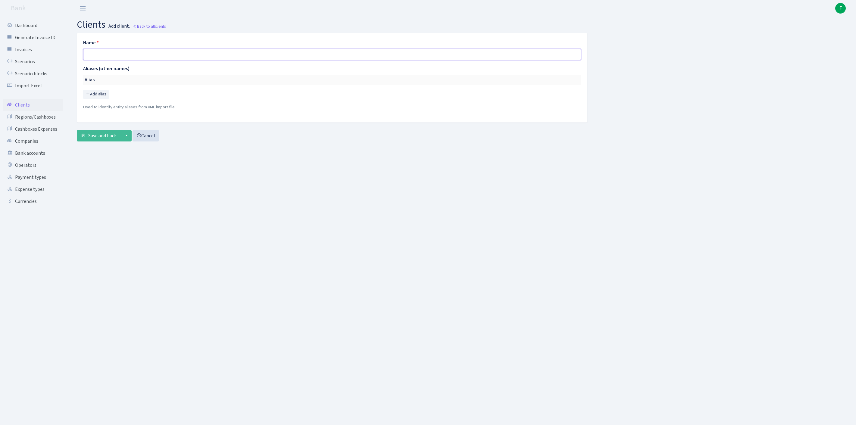
paste input "GPP TRADE SPOLKA Z OGRANICZONA"
type input "GPP TRADE SPOLKA Z OGRANICZONA"
click at [113, 139] on span "Save and back" at bounding box center [102, 135] width 28 height 7
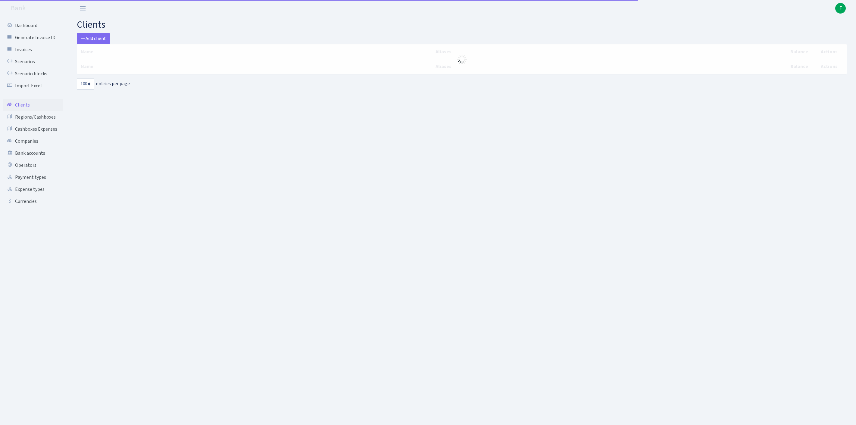
select select "100"
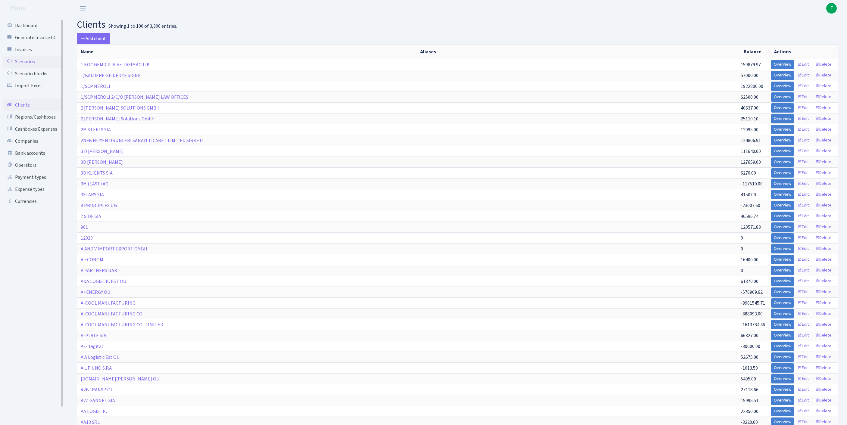
click at [31, 65] on link "Scenarios" at bounding box center [33, 62] width 60 height 12
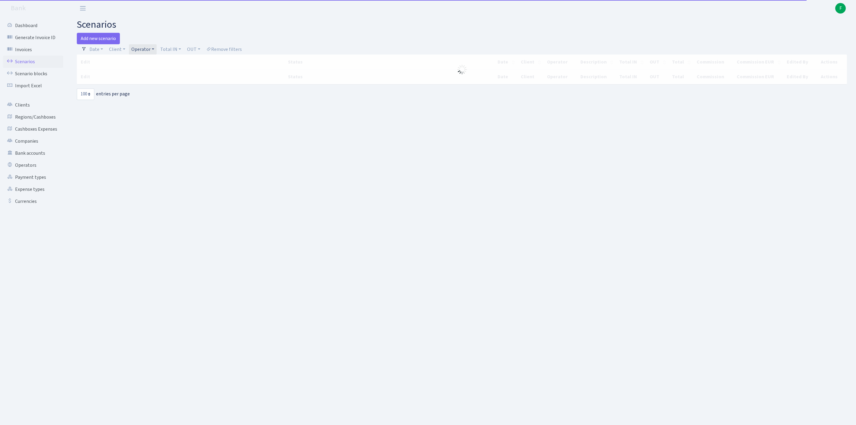
select select "100"
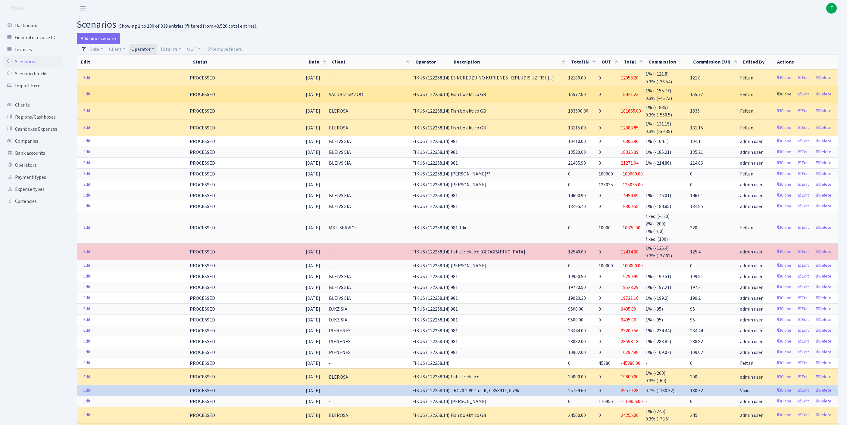
click at [774, 99] on link "Clone" at bounding box center [784, 94] width 20 height 9
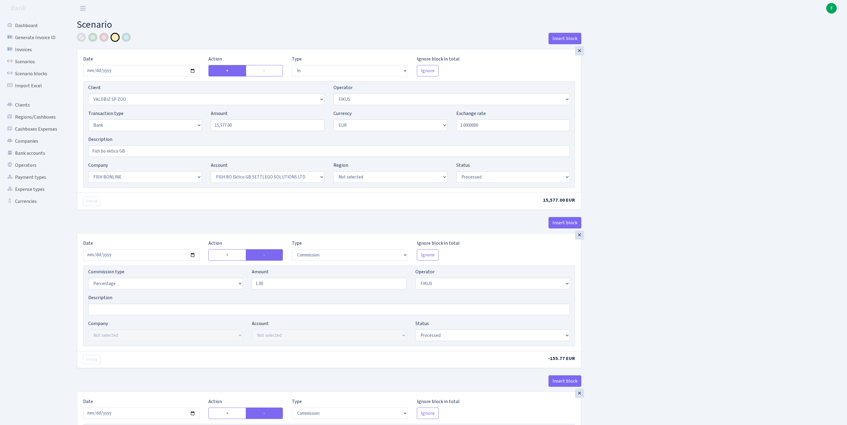
select select "in"
select select "2680"
select select "388"
select select "2"
select select "1"
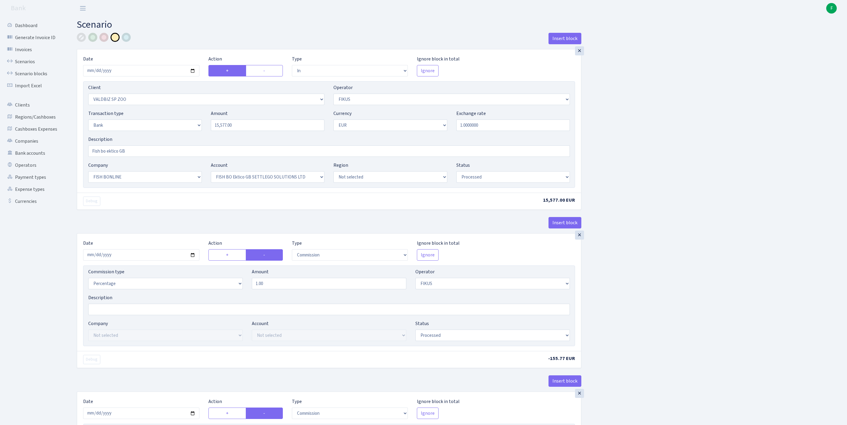
select select "22"
select select "63"
select select "processed"
select select "commission"
select select "388"
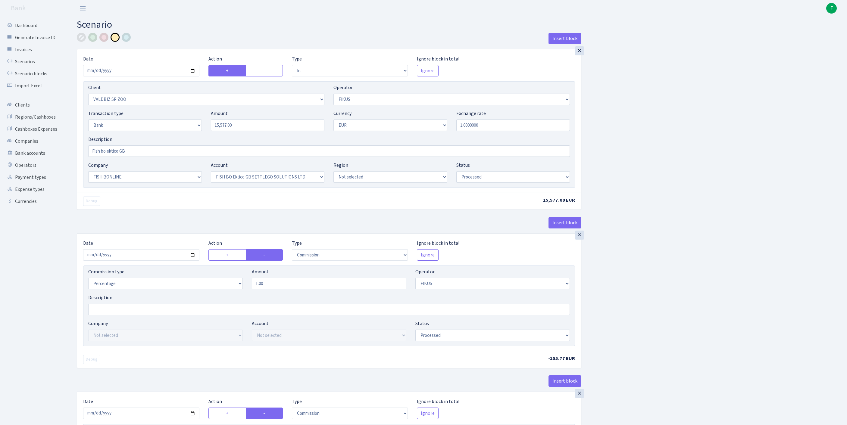
select select "processed"
select select "commission"
select select "1"
select select "22"
select select "63"
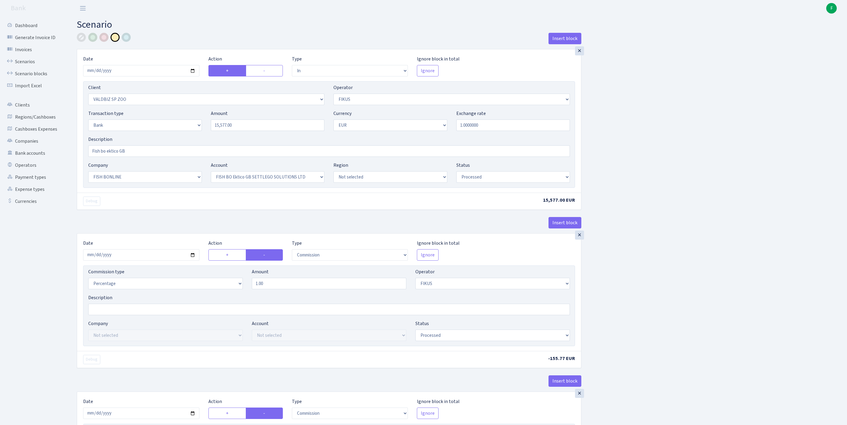
select select "processed"
select select "3325"
click at [248, 131] on input "15577.00" at bounding box center [268, 125] width 114 height 11
drag, startPoint x: 248, startPoint y: 142, endPoint x: 205, endPoint y: 142, distance: 43.4
click at [205, 136] on div "Transaction type Not selected 981 ELF FISH crypto GIRT IVO dekl MM-BALTIC eur U…" at bounding box center [329, 123] width 491 height 26
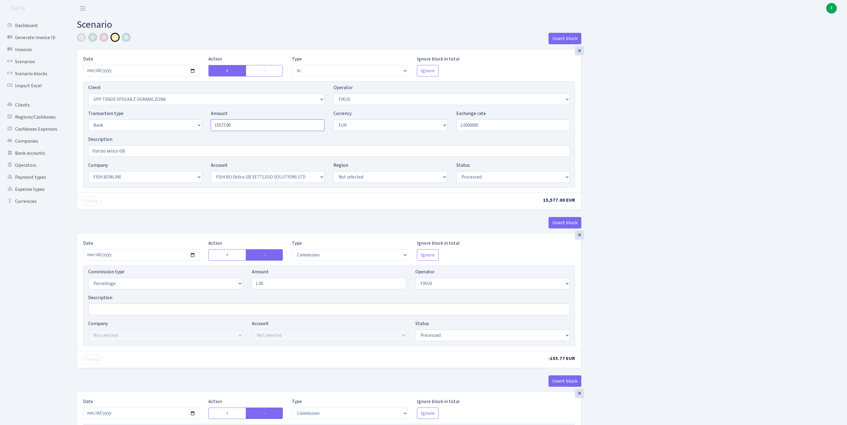
paste input "395"
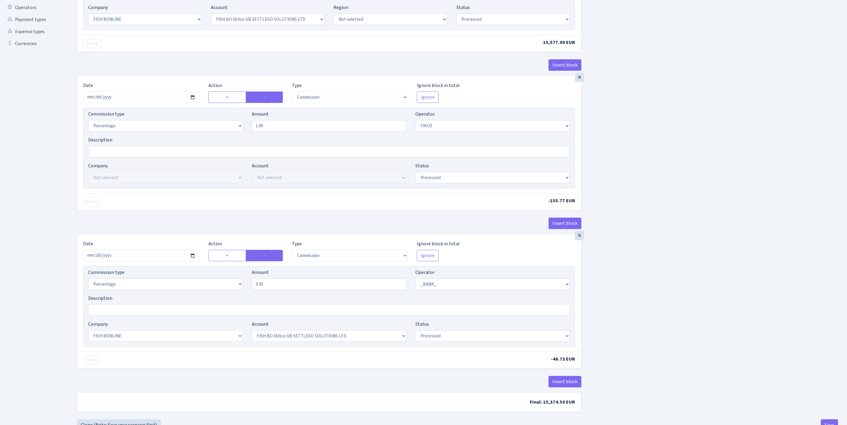
scroll to position [255, 0]
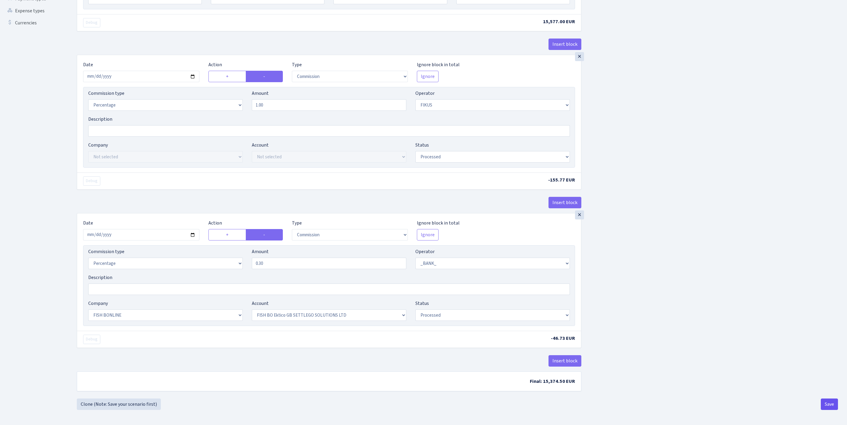
type input "39,500.00"
click at [829, 404] on button "Save" at bounding box center [829, 404] width 17 height 11
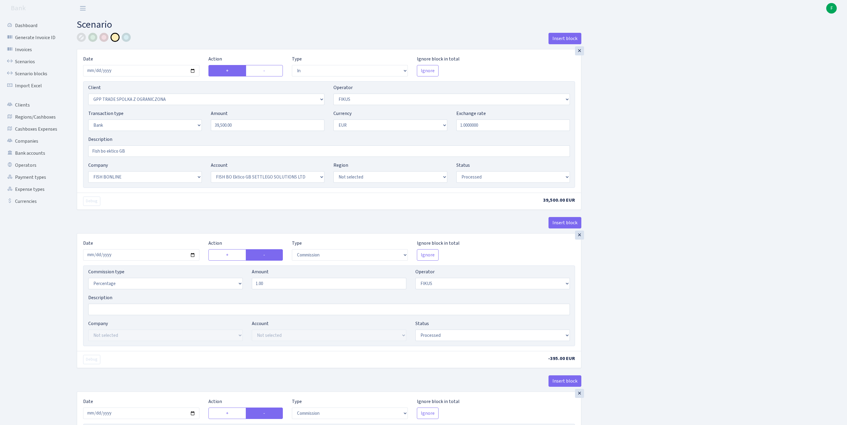
select select "in"
select select "3325"
select select "388"
select select "2"
select select "1"
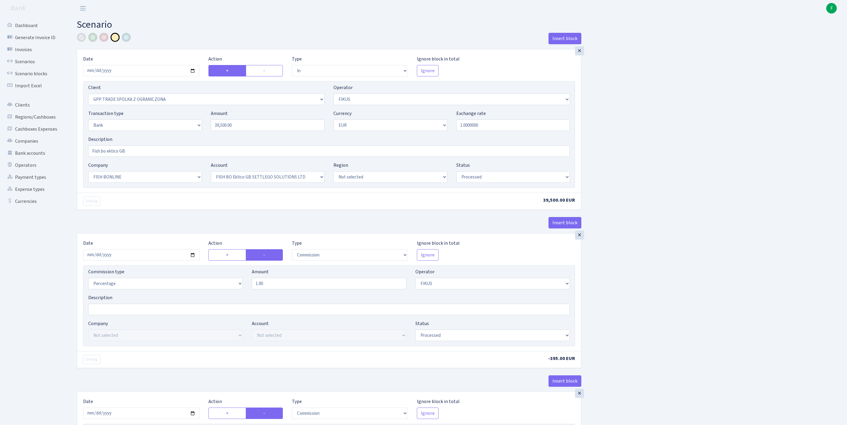
select select "22"
select select "63"
select select "processed"
select select "commission"
select select "388"
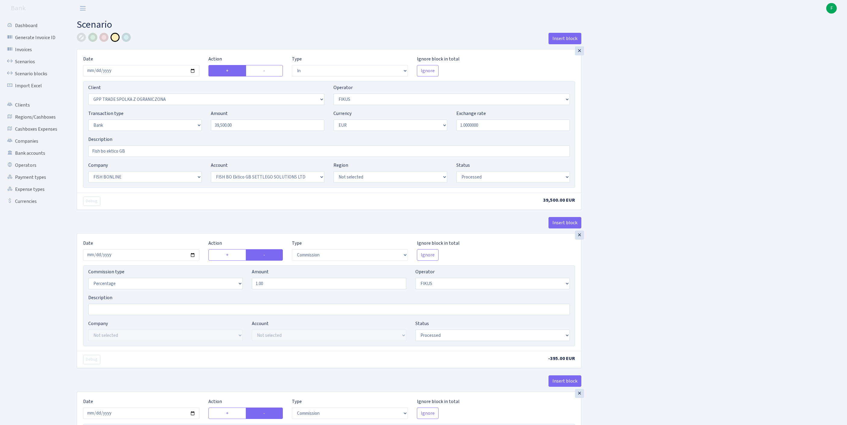
select select "processed"
select select "commission"
select select "1"
select select "22"
select select "63"
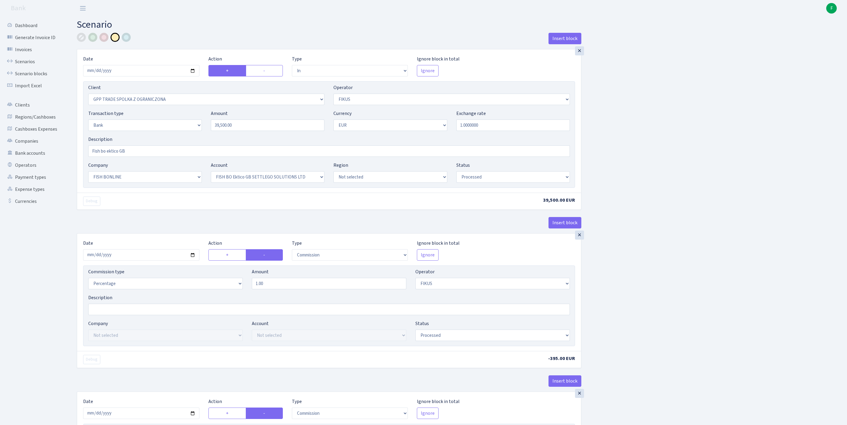
select select "processed"
click at [30, 66] on link "Scenarios" at bounding box center [33, 62] width 60 height 12
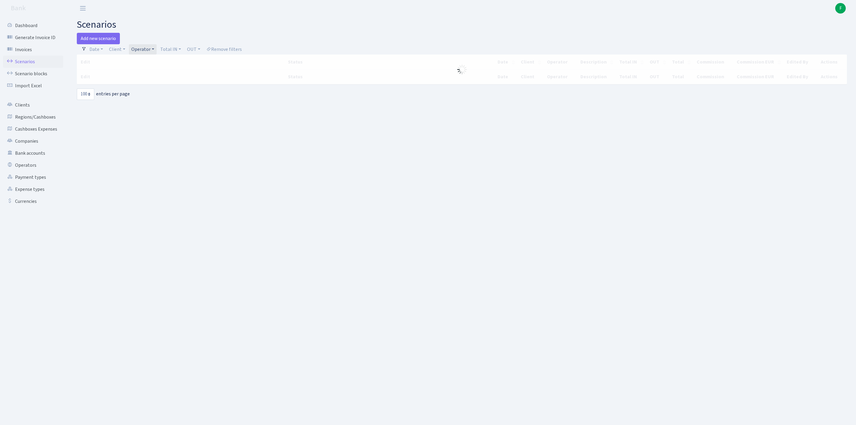
select select "100"
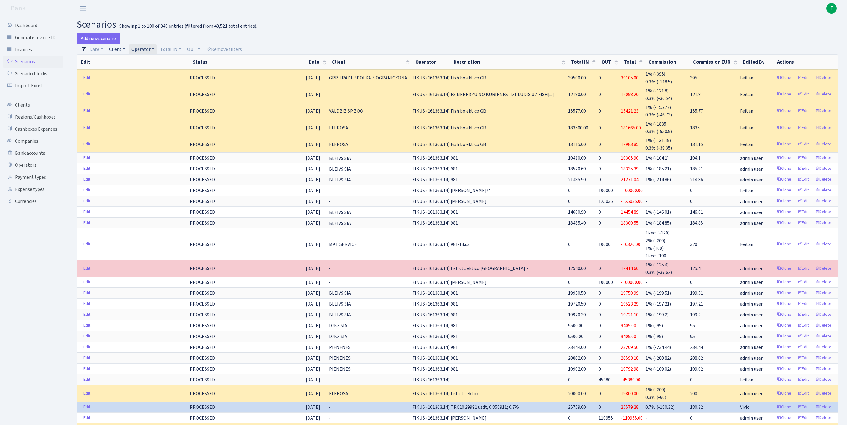
click at [119, 53] on link "Client" at bounding box center [117, 49] width 21 height 10
click at [124, 76] on input "search" at bounding box center [134, 70] width 50 height 9
type input "PIENENES"
click at [150, 87] on li "PIENENES" at bounding box center [133, 82] width 51 height 11
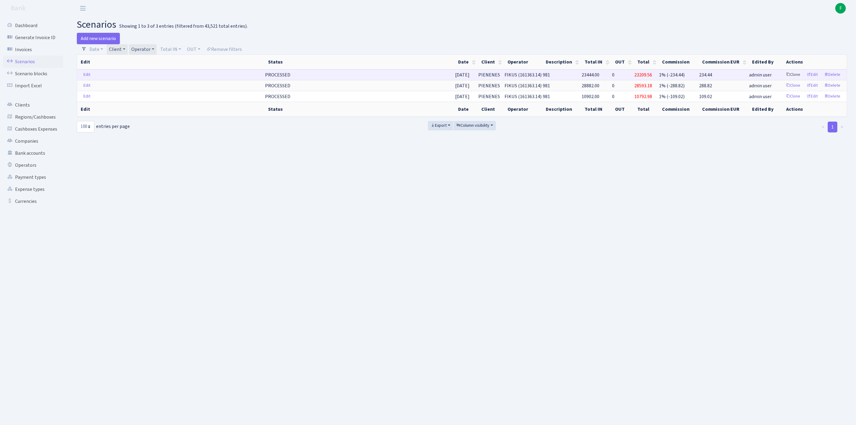
click at [783, 79] on link "Clone" at bounding box center [793, 74] width 20 height 9
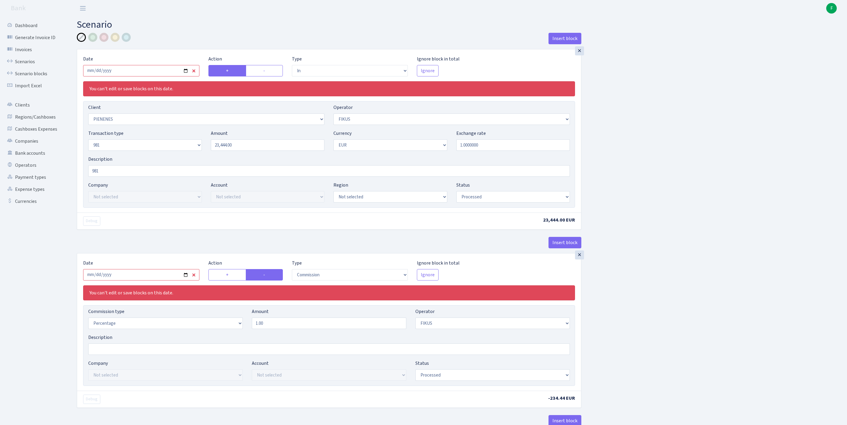
select select "in"
select select "3314"
select select "388"
select select "8"
select select "1"
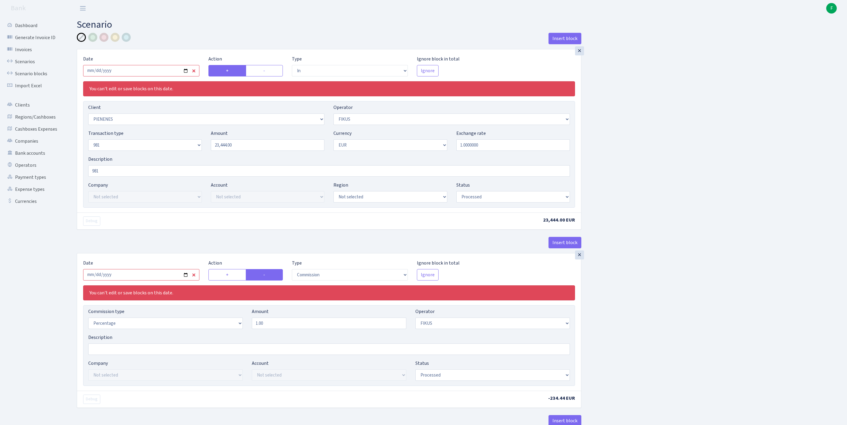
select select "processed"
select select "commission"
select select "388"
select select "processed"
select select "out"
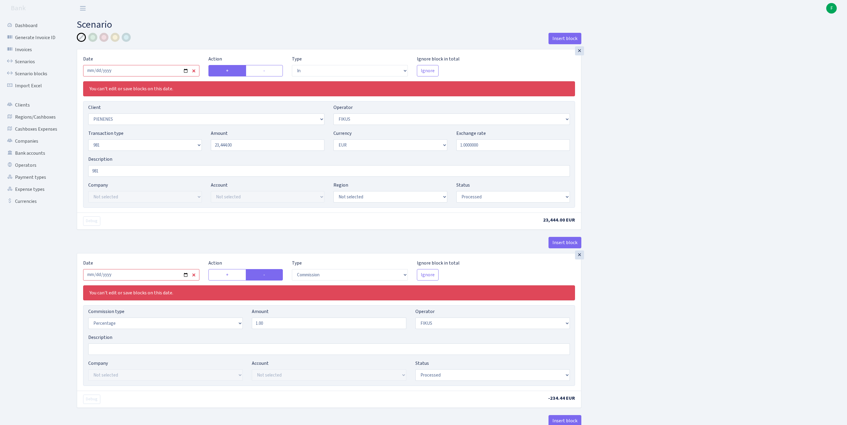
select select "2442"
select select "61"
select select "8"
select select "1"
select select "processed"
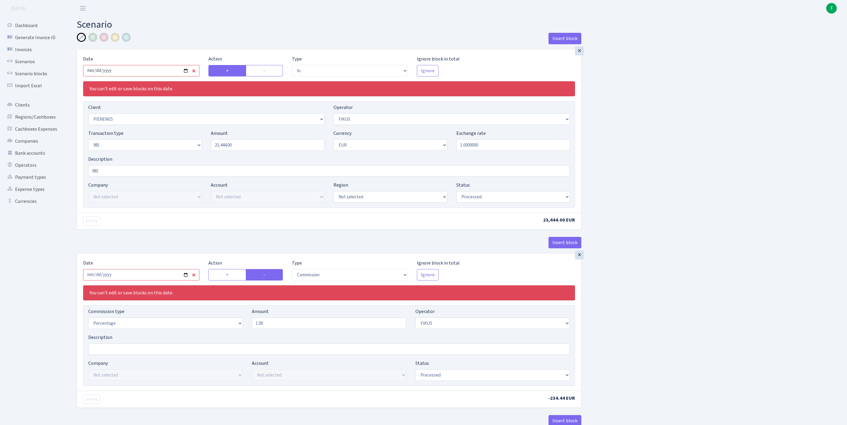
click at [165, 76] on input "2025-08-21" at bounding box center [141, 70] width 116 height 11
type input "[DATE]"
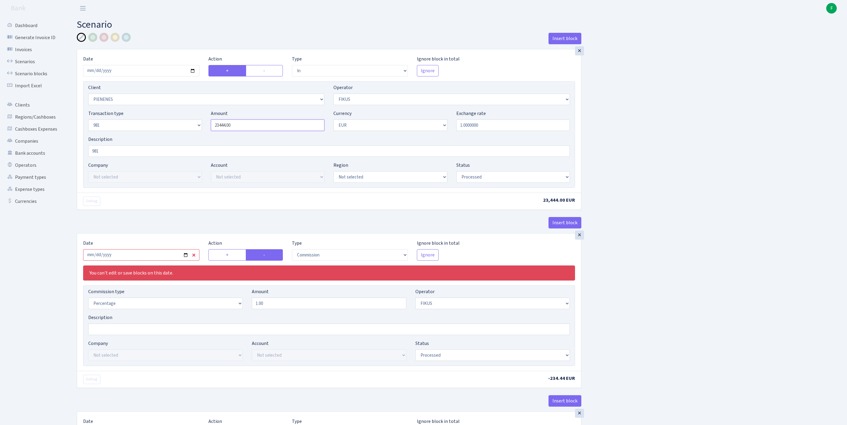
drag, startPoint x: 229, startPoint y: 140, endPoint x: 222, endPoint y: 136, distance: 8.4
click at [193, 136] on div "Transaction type Not selected 981 ELF FISH crypto GIRT IVO dekl MM-BALTIC eur U…" at bounding box center [329, 123] width 491 height 26
drag, startPoint x: 233, startPoint y: 137, endPoint x: 204, endPoint y: 136, distance: 28.9
click at [193, 136] on div "Transaction type Not selected 981 ELF FISH crypto GIRT IVO dekl MM-BALTIC eur U…" at bounding box center [329, 123] width 491 height 26
paste input "98"
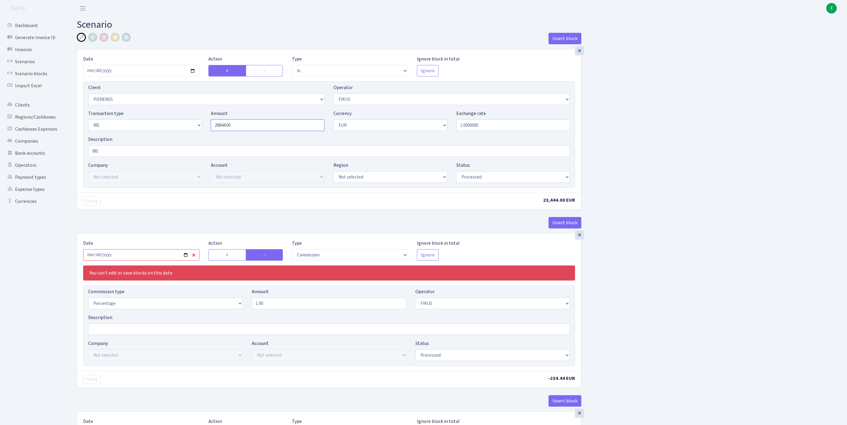
scroll to position [99, 0]
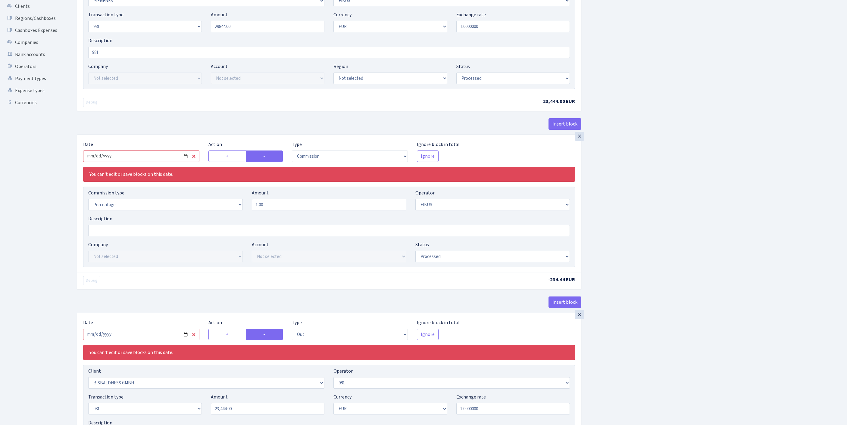
type input "29,844.00"
click at [174, 162] on input "2025-08-21" at bounding box center [141, 156] width 116 height 11
type input "[DATE]"
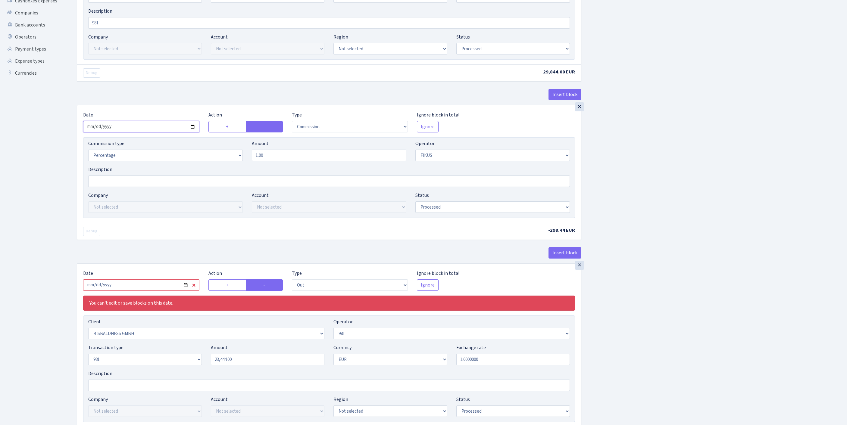
scroll to position [306, 0]
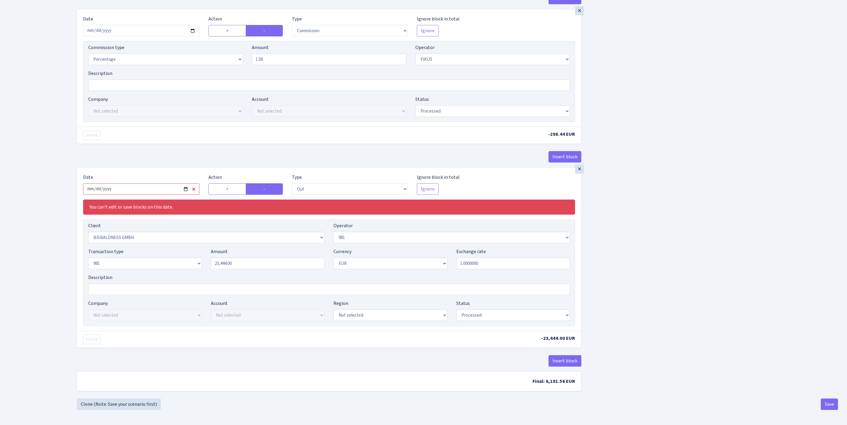
click at [169, 183] on input "2025-08-21" at bounding box center [141, 188] width 116 height 11
type input "2025-08-28"
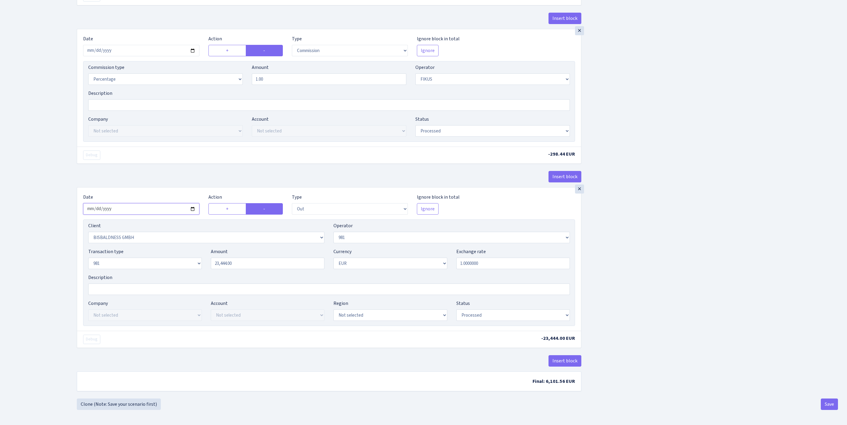
scroll to position [283, 0]
drag, startPoint x: 246, startPoint y: 242, endPoint x: 195, endPoint y: 243, distance: 51.8
click at [190, 248] on div "Transaction type Not selected 981 ELF FISH crypto GIRT IVO dekl MM-BALTIC eur U…" at bounding box center [329, 261] width 491 height 26
paste input "98"
type input "29,844.00"
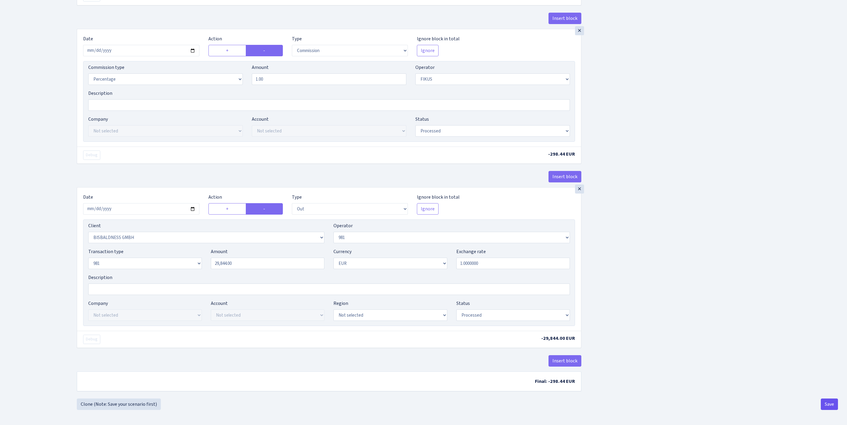
scroll to position [281, 0]
click at [832, 403] on button "Save" at bounding box center [829, 404] width 17 height 11
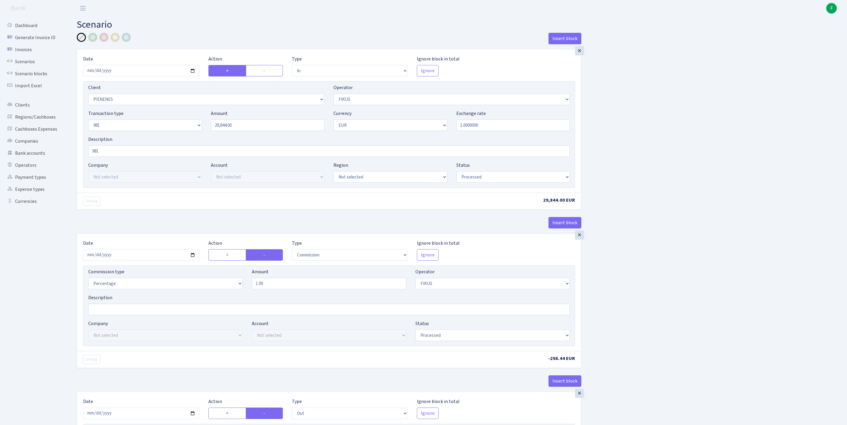
select select "in"
select select "3314"
select select "388"
select select "8"
select select "1"
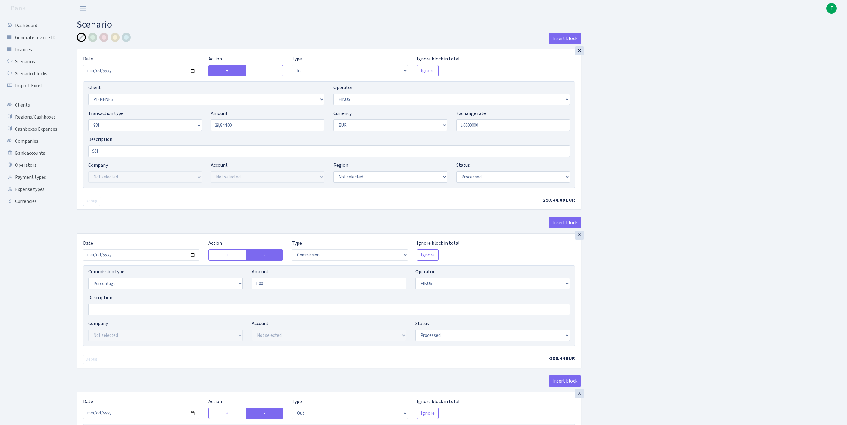
select select "processed"
select select "commission"
select select "388"
select select "processed"
select select "out"
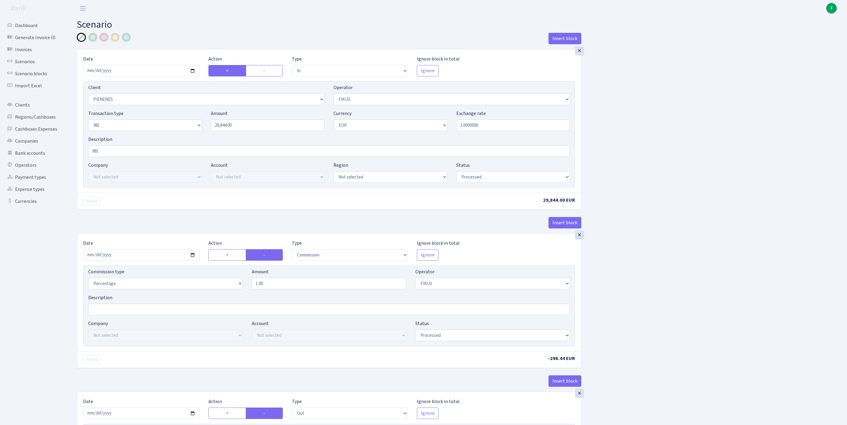
select select "2442"
select select "61"
select select "8"
select select "1"
select select "processed"
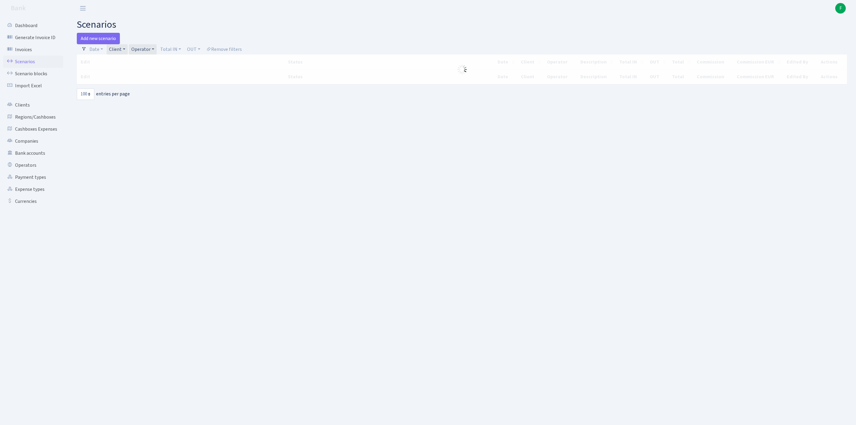
select select "100"
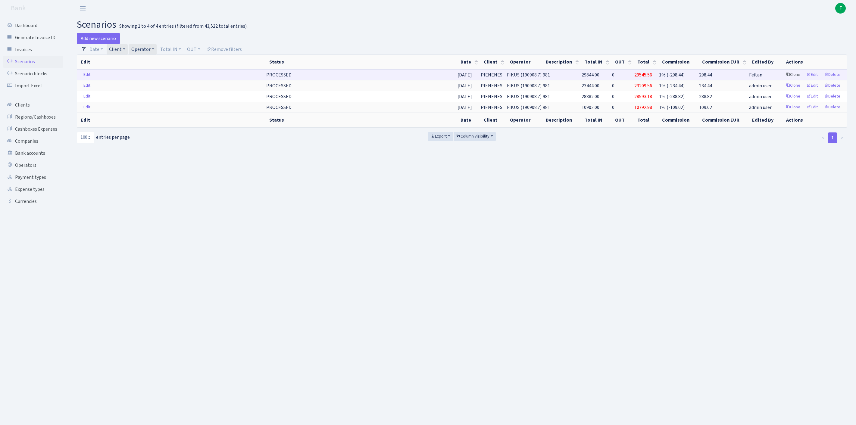
click at [783, 79] on link "Clone" at bounding box center [793, 74] width 20 height 9
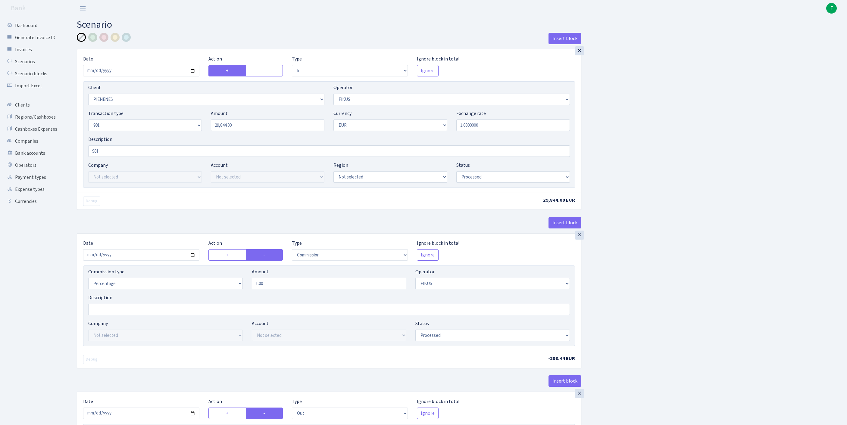
select select "in"
select select "3314"
select select "388"
select select "8"
select select "1"
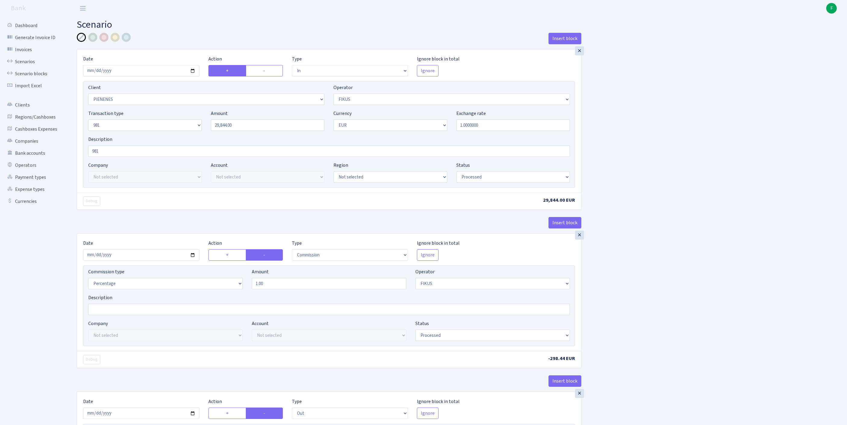
select select "processed"
select select "commission"
select select "388"
select select "processed"
select select "out"
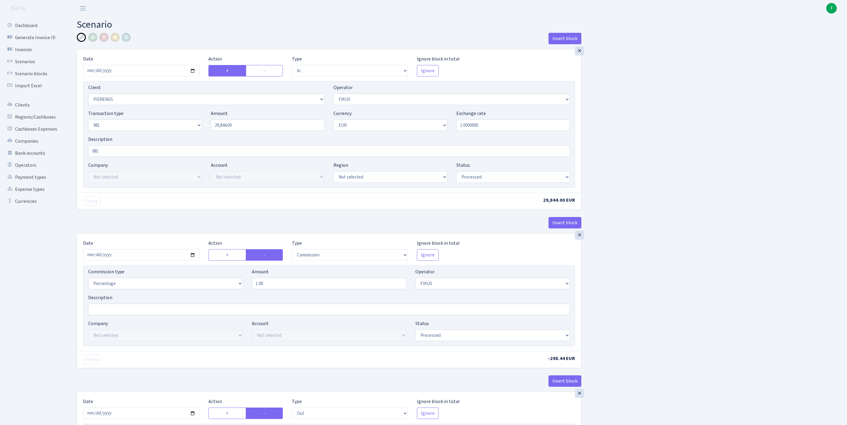
select select "2442"
select select "61"
select select "8"
select select "1"
select select "processed"
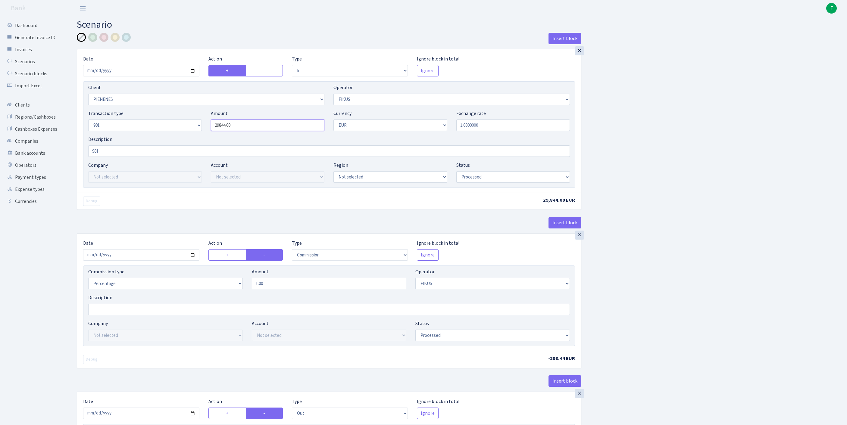
drag, startPoint x: 260, startPoint y: 140, endPoint x: 137, endPoint y: 116, distance: 125.8
click at [137, 115] on div "Client Not selected 1 KOC GEMICILIK VE TASIMACILIK 1/BALDERE-SILDEDZE SIGNE 1/S…" at bounding box center [329, 134] width 492 height 107
paste input "82"
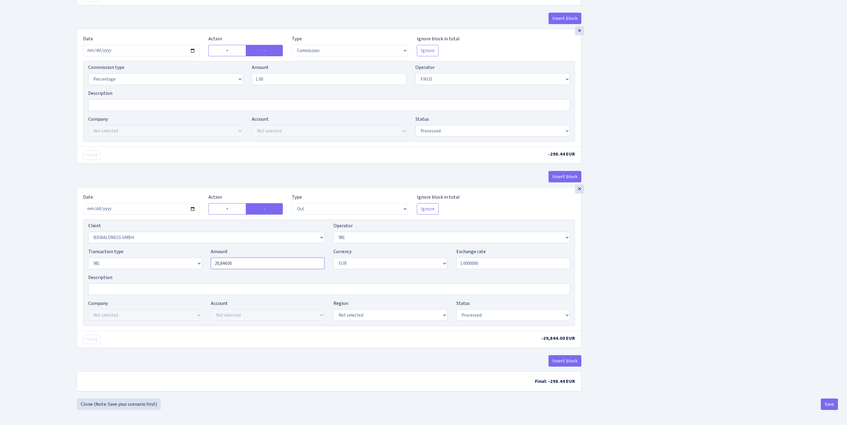
type input "28,244.00"
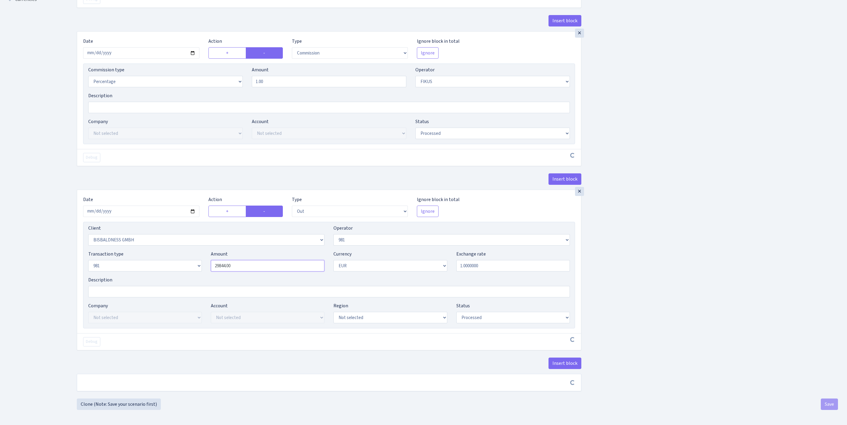
drag, startPoint x: 226, startPoint y: 243, endPoint x: 182, endPoint y: 238, distance: 44.2
click at [182, 251] on div "Transaction type Not selected 981 ELF FISH crypto GIRT IVO dekl MM-BALTIC eur U…" at bounding box center [329, 264] width 491 height 26
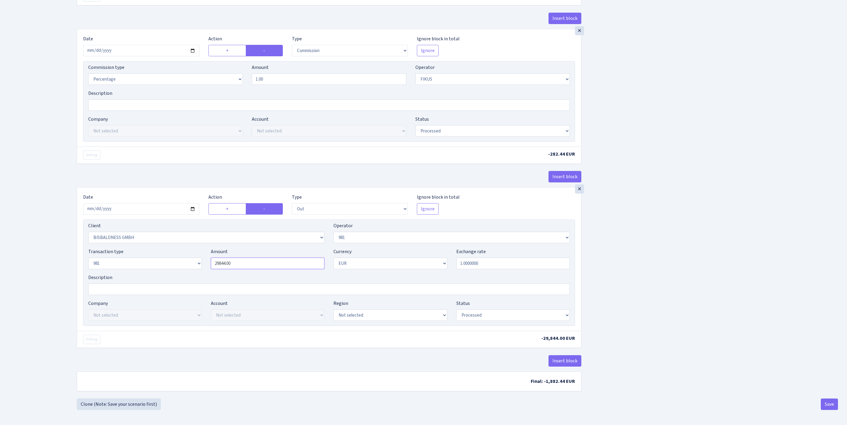
paste input "82"
type input "28,244.00"
click at [823, 402] on button "Save" at bounding box center [829, 404] width 17 height 11
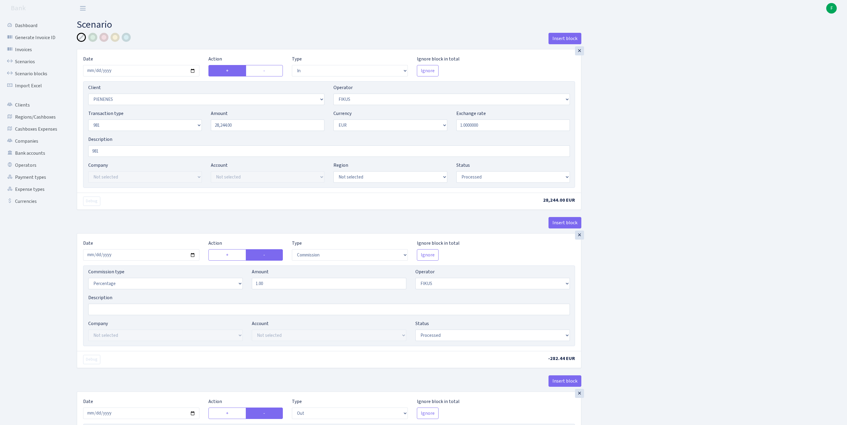
select select "in"
select select "3314"
select select "388"
select select "8"
select select "1"
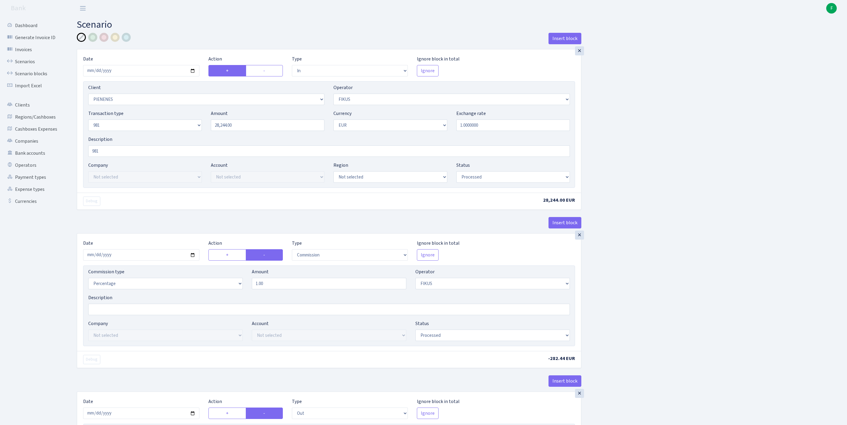
select select "processed"
select select "commission"
select select "388"
select select "processed"
select select "out"
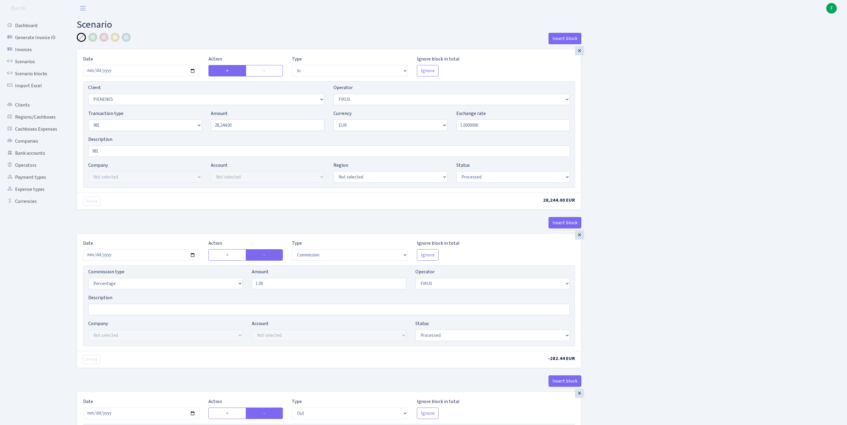
select select "2442"
select select "61"
select select "8"
select select "1"
select select "processed"
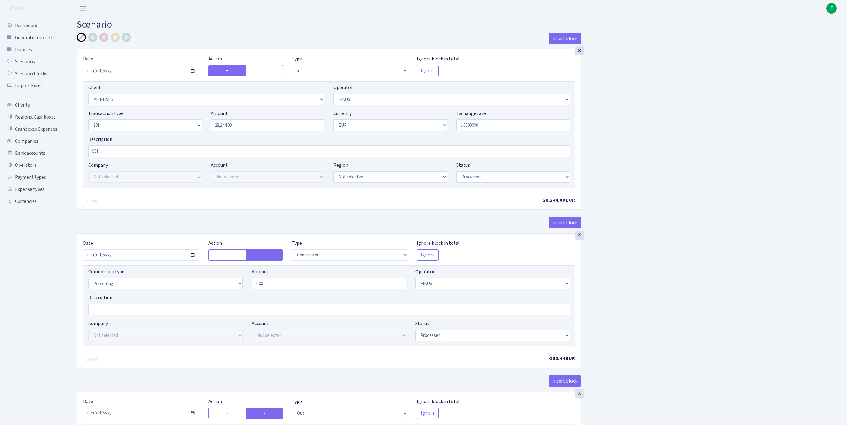
scroll to position [283, 0]
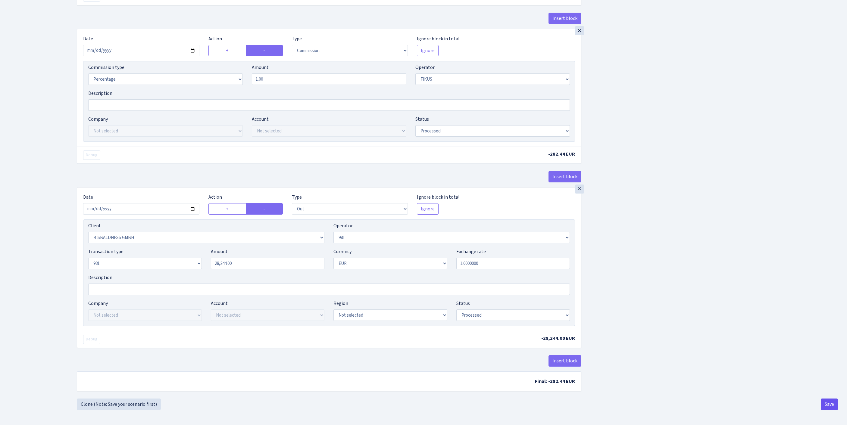
click at [826, 404] on button "Save" at bounding box center [829, 404] width 17 height 11
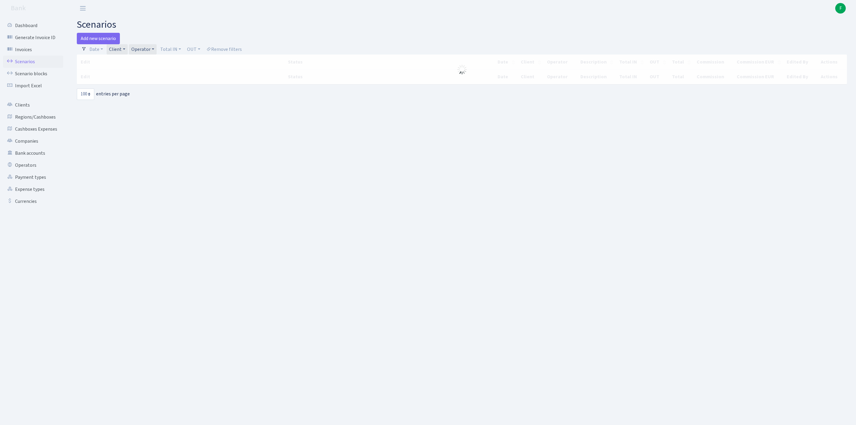
select select "100"
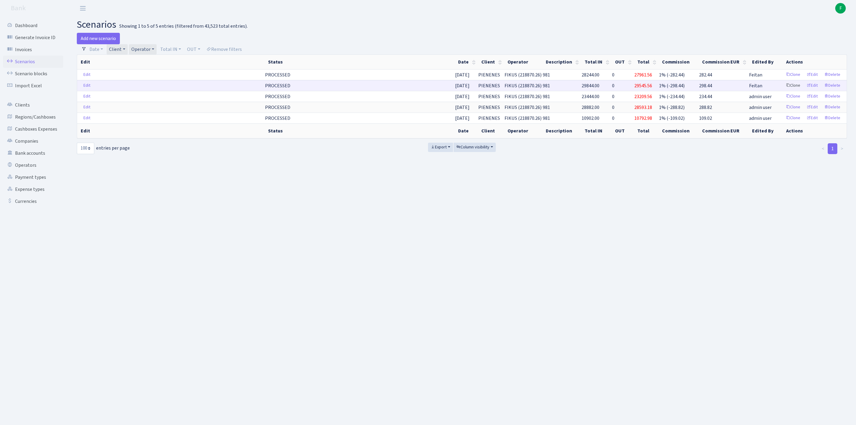
click at [783, 90] on link "Clone" at bounding box center [793, 85] width 20 height 9
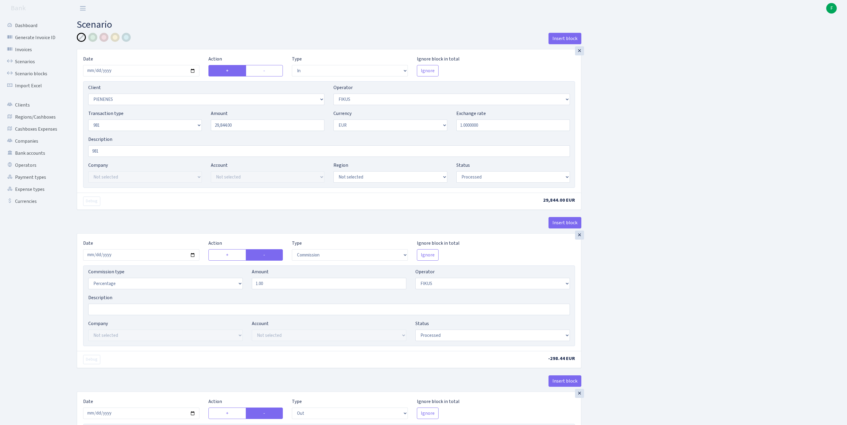
select select "in"
select select "3314"
select select "388"
select select "8"
select select "1"
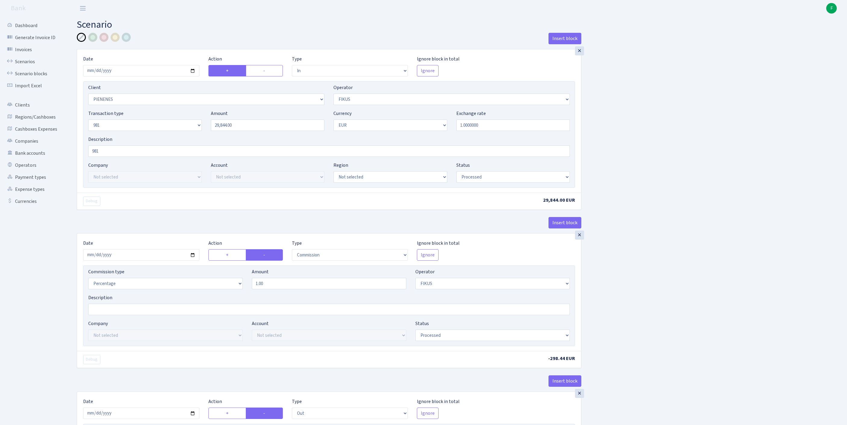
select select "processed"
select select "commission"
select select "388"
select select "processed"
select select "out"
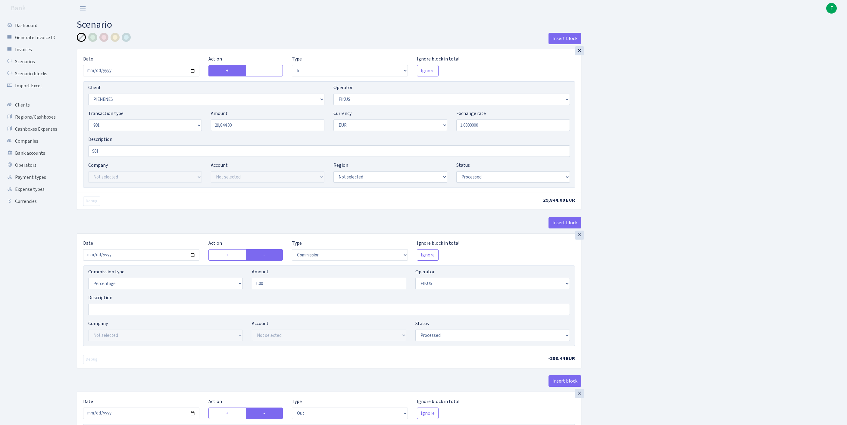
select select "2442"
select select "61"
select select "8"
select select "1"
select select "processed"
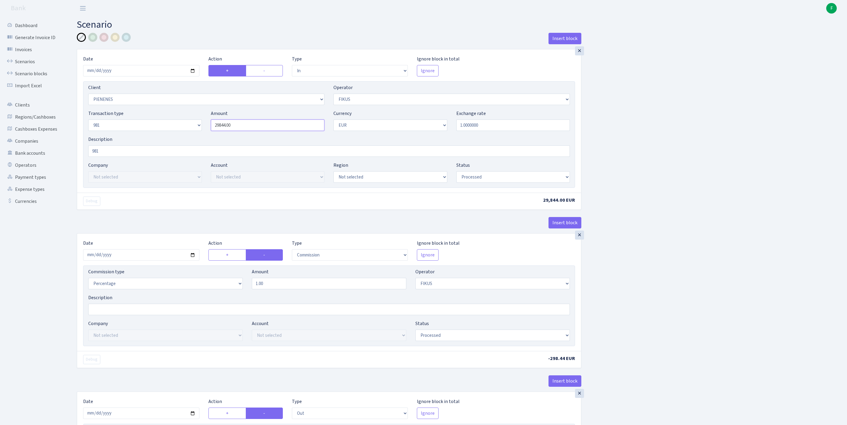
drag, startPoint x: 244, startPoint y: 139, endPoint x: 220, endPoint y: 136, distance: 23.6
click at [207, 131] on div "Amount 29844.00" at bounding box center [267, 120] width 123 height 21
paste input "666"
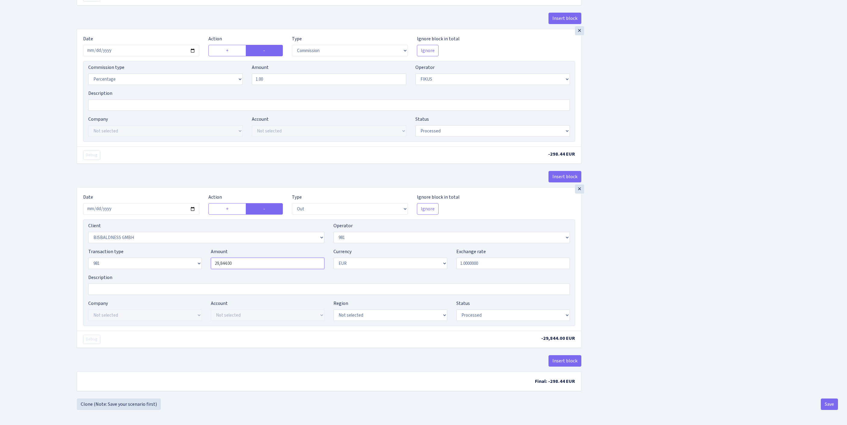
type input "29,666.00"
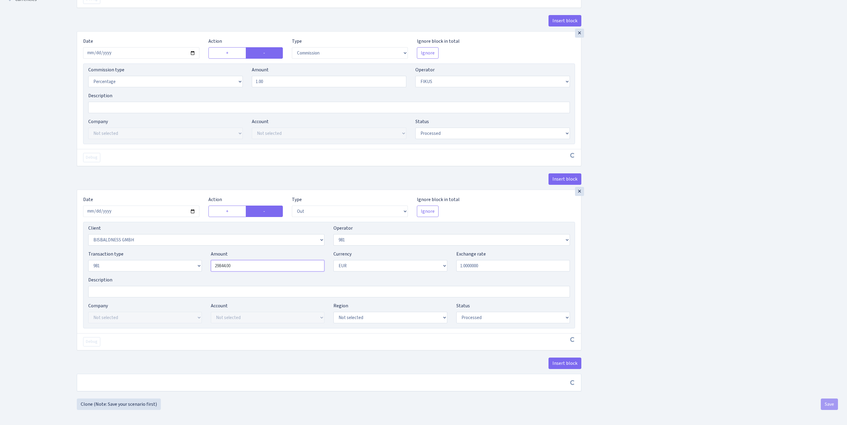
drag, startPoint x: 251, startPoint y: 243, endPoint x: 187, endPoint y: 231, distance: 65.1
click at [187, 251] on div "Transaction type Not selected 981 ELF FISH crypto GIRT IVO dekl MM-BALTIC eur U…" at bounding box center [329, 264] width 491 height 26
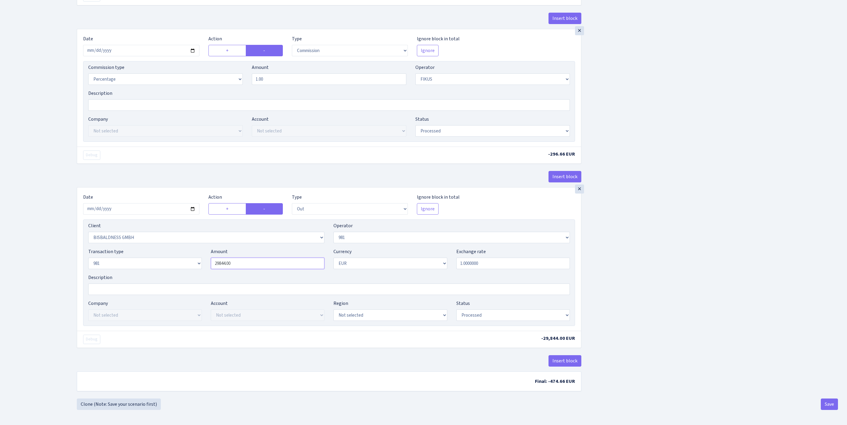
paste input "666"
type input "29,666.00"
click at [829, 405] on button "Save" at bounding box center [829, 404] width 17 height 11
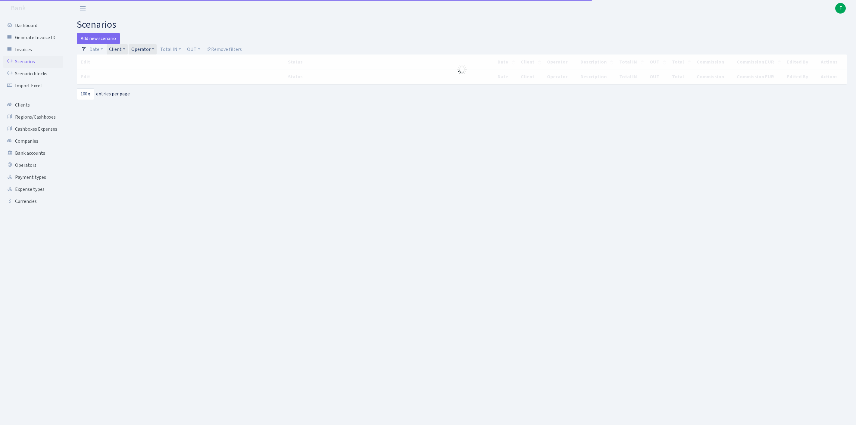
select select "100"
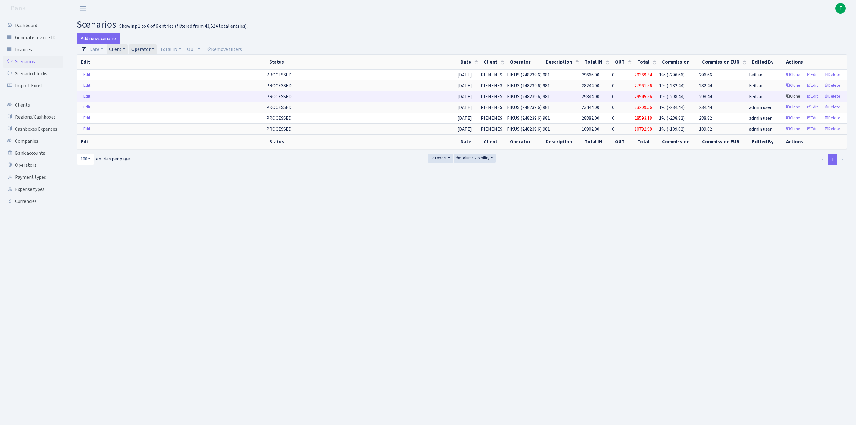
click at [783, 101] on link "Clone" at bounding box center [793, 96] width 20 height 9
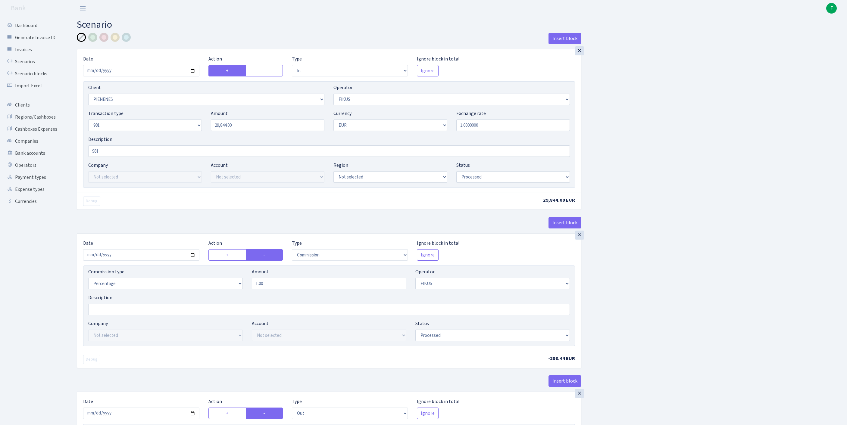
select select "in"
select select "3314"
select select "388"
select select "8"
select select "1"
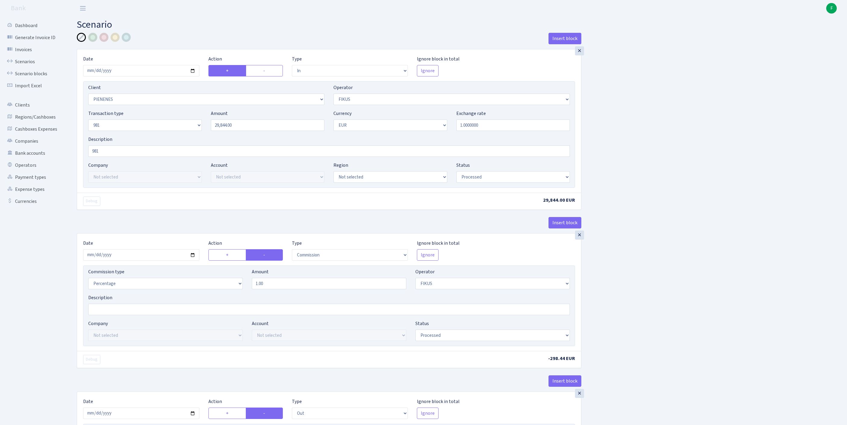
select select "processed"
select select "commission"
select select "388"
select select "processed"
select select "out"
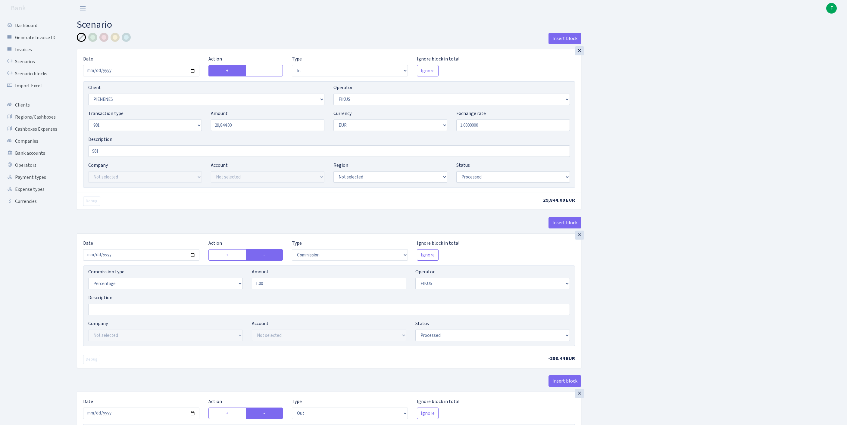
select select "2442"
select select "61"
select select "8"
select select "1"
select select "processed"
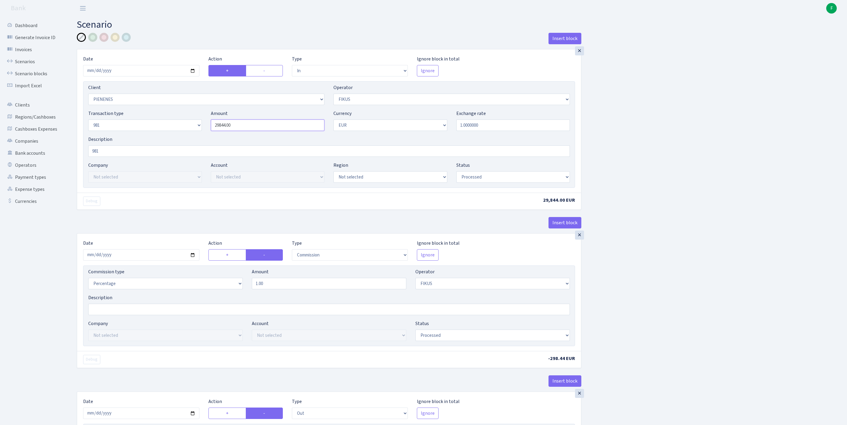
drag, startPoint x: 255, startPoint y: 139, endPoint x: 172, endPoint y: 138, distance: 83.1
click at [172, 136] on div "Transaction type Not selected 981 ELF FISH crypto GIRT IVO dekl MM-BALTIC eur U…" at bounding box center [329, 123] width 491 height 26
paste input "1300"
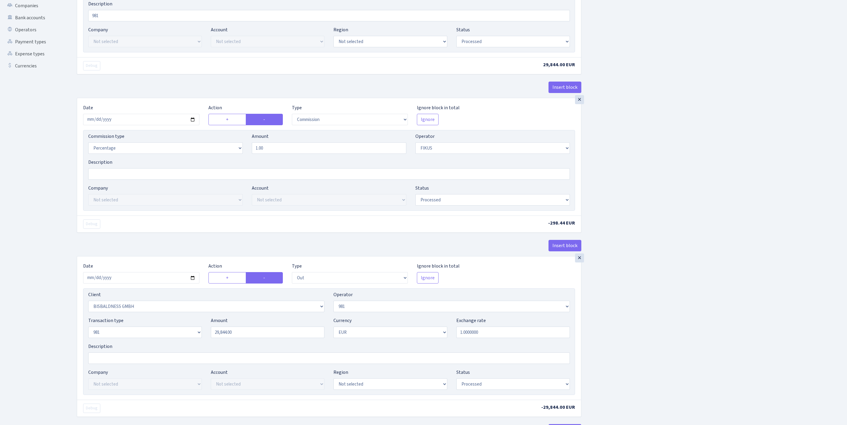
scroll to position [233, 0]
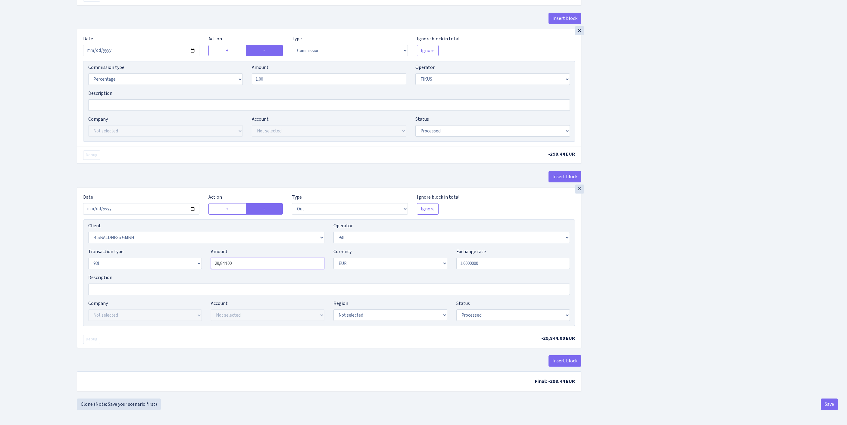
type input "13,004.00"
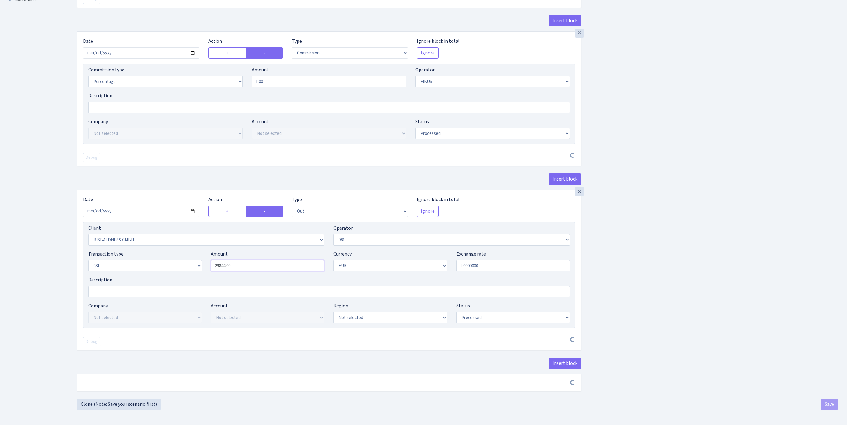
drag, startPoint x: 254, startPoint y: 293, endPoint x: 181, endPoint y: 296, distance: 73.0
click at [179, 276] on div "Transaction type Not selected 981 ELF FISH crypto GIRT IVO dekl MM-BALTIC eur U…" at bounding box center [329, 264] width 491 height 26
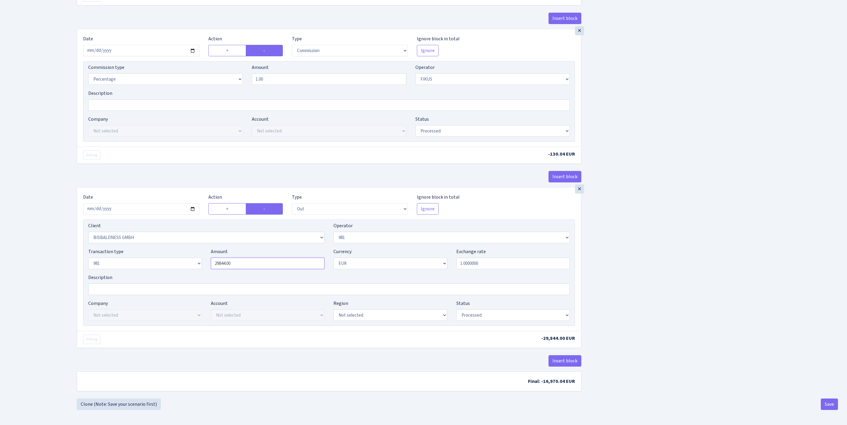
paste input "1300"
type input "13,004.00"
click at [825, 402] on button "Save" at bounding box center [829, 404] width 17 height 11
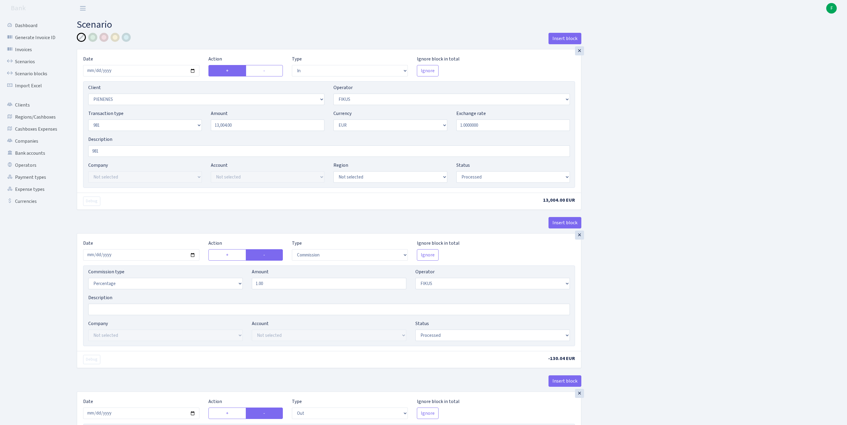
select select "in"
select select "3314"
select select "388"
select select "8"
select select "1"
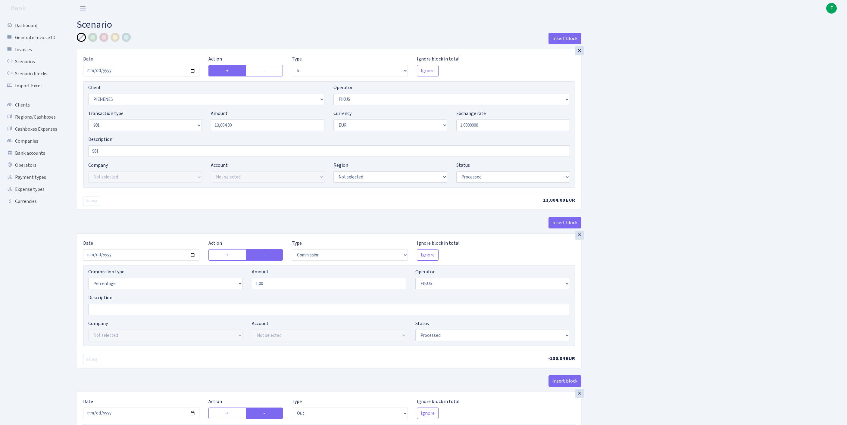
select select "processed"
select select "commission"
select select "388"
select select "processed"
select select "out"
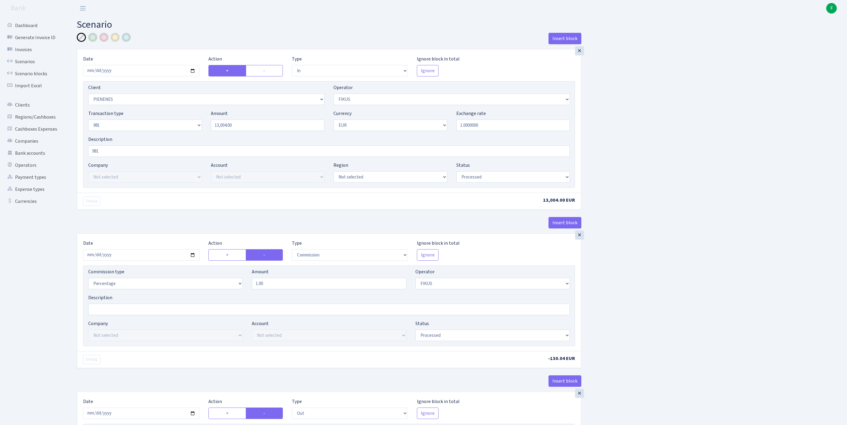
select select "2442"
select select "61"
select select "8"
select select "1"
select select "processed"
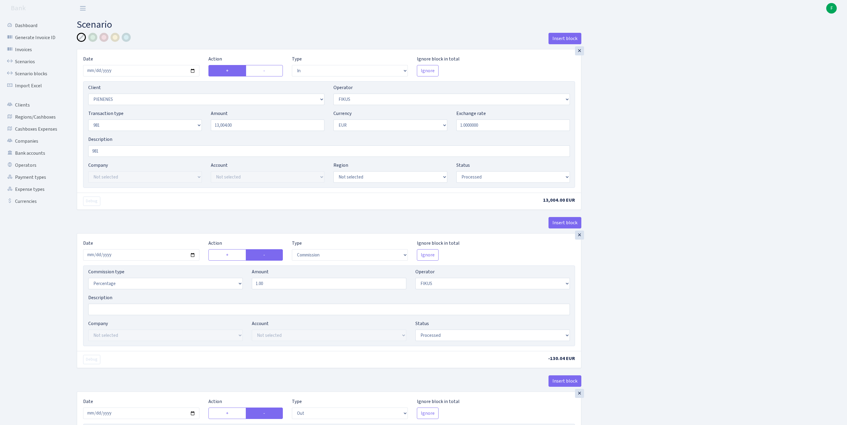
scroll to position [283, 0]
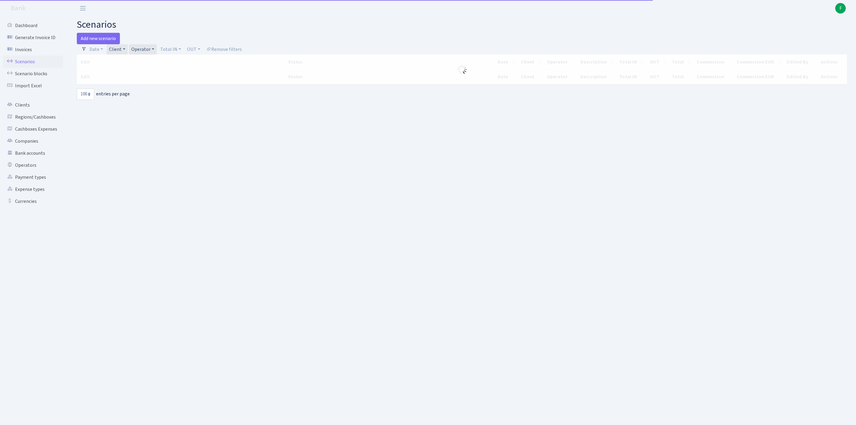
select select "100"
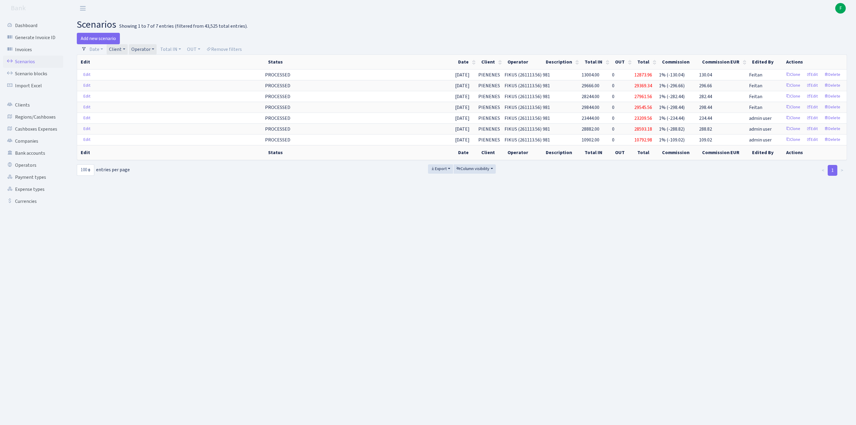
click at [128, 52] on link "Client" at bounding box center [117, 49] width 21 height 10
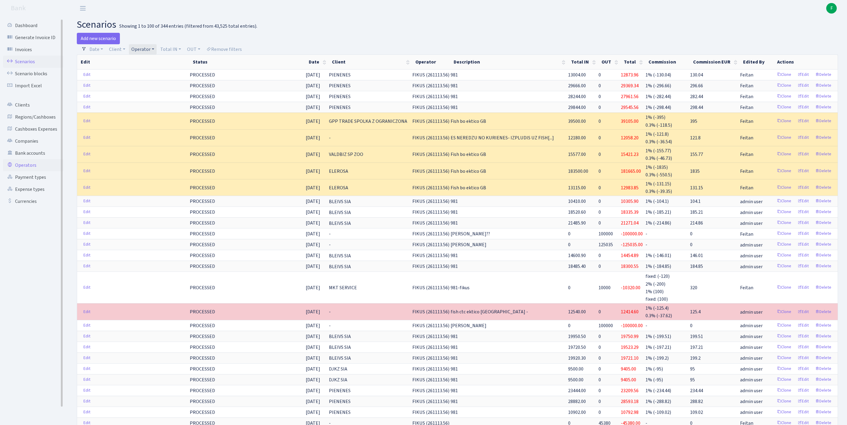
click at [27, 171] on link "Operators" at bounding box center [33, 165] width 60 height 12
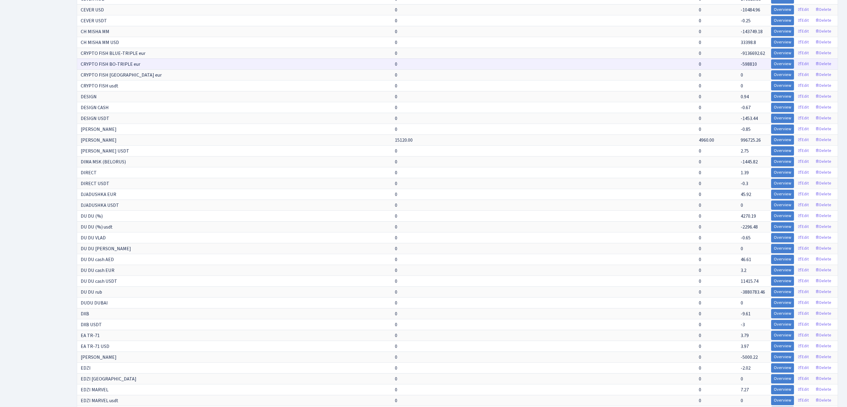
scroll to position [1073, 0]
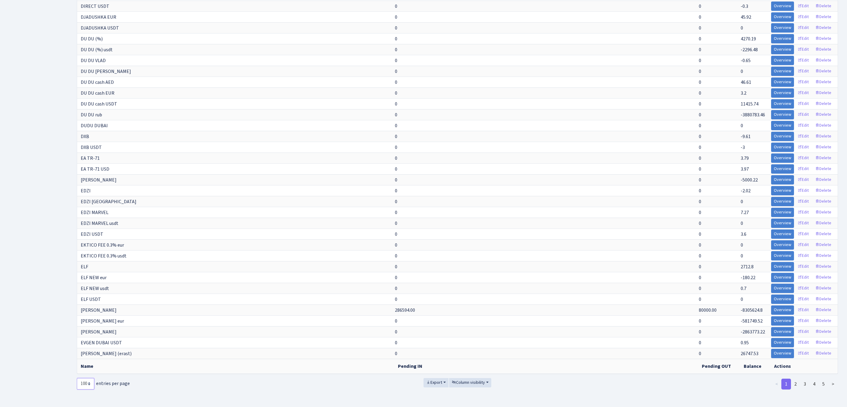
select select "-1"
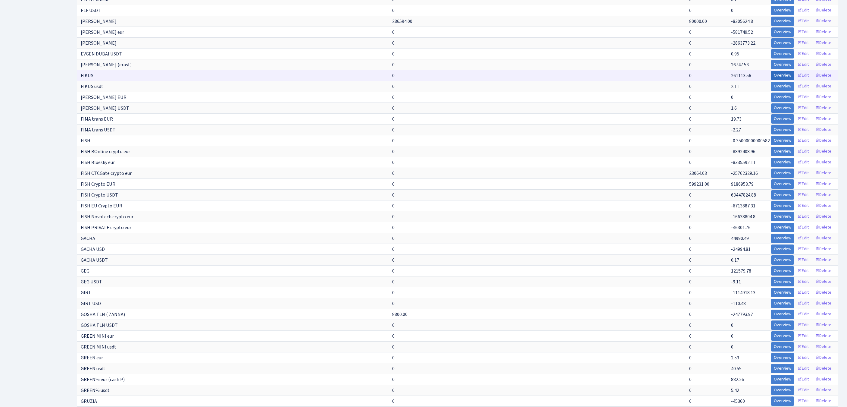
click at [771, 80] on link "Overview" at bounding box center [782, 75] width 23 height 9
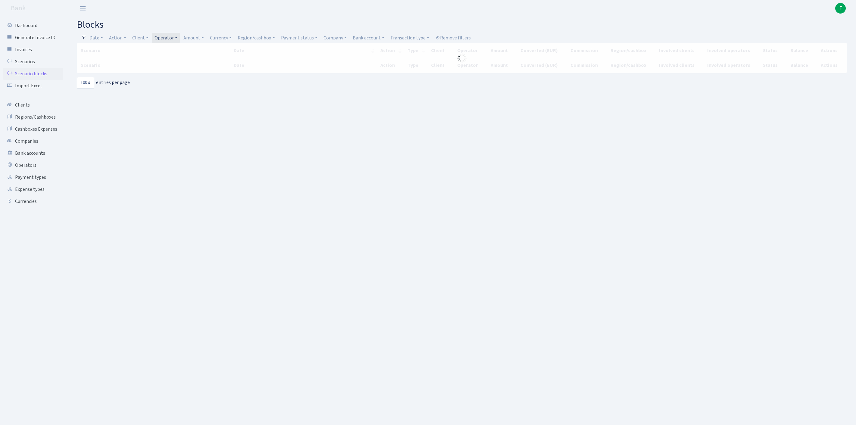
select select "100"
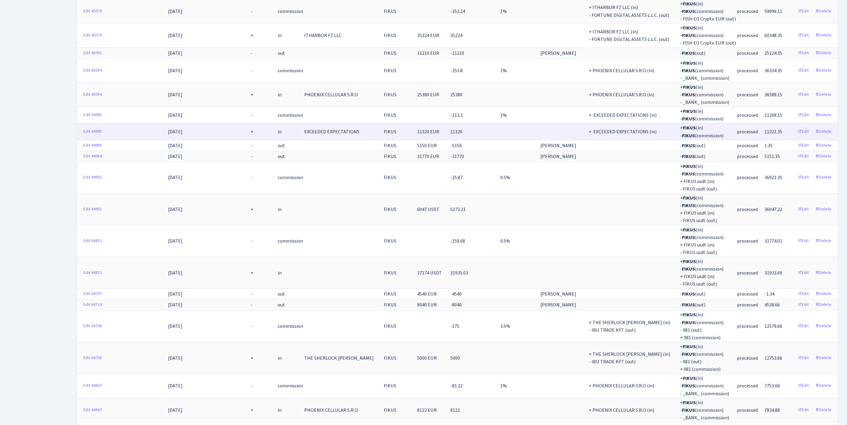
scroll to position [2359, 0]
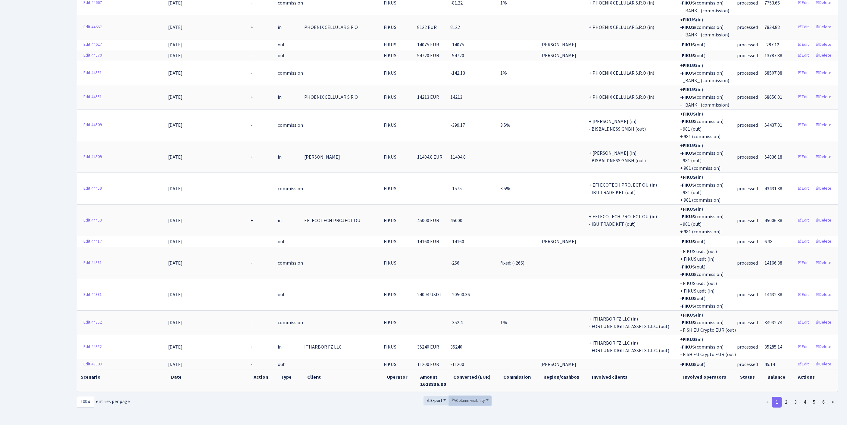
click at [472, 398] on span "Column visibility" at bounding box center [468, 401] width 33 height 6
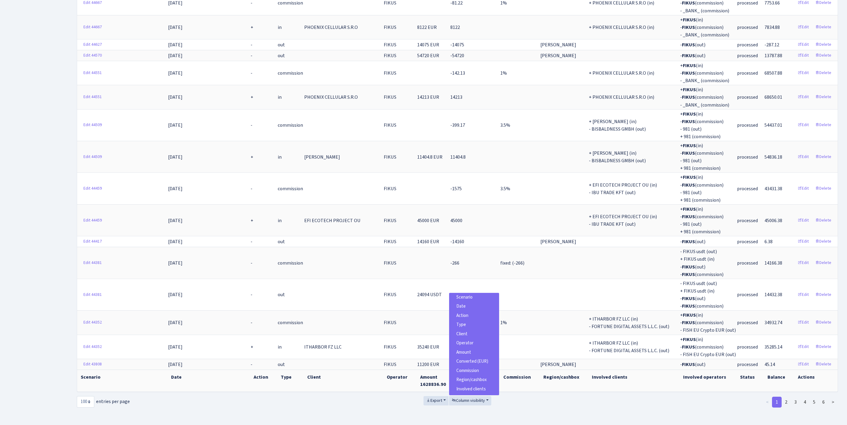
click at [471, 294] on span "Scenario" at bounding box center [464, 297] width 16 height 6
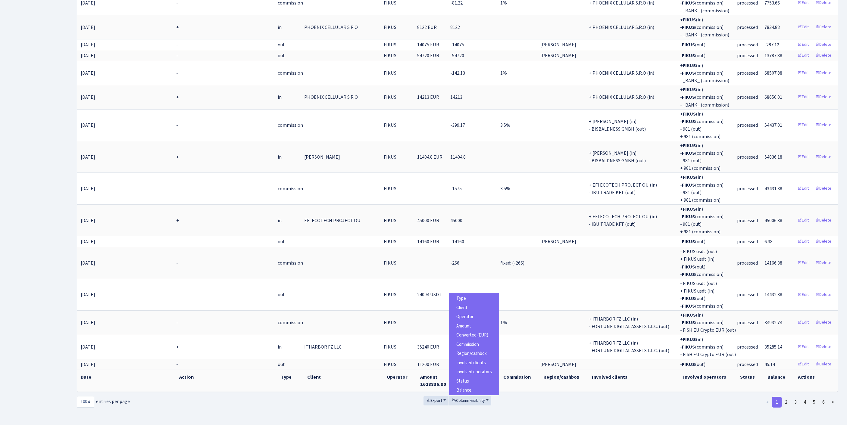
scroll to position [38, 0]
click at [466, 369] on span "Involved operators" at bounding box center [474, 372] width 36 height 6
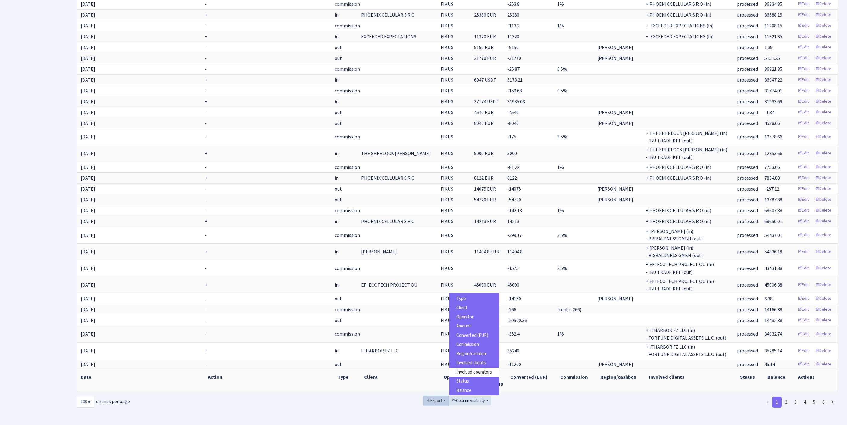
click at [432, 398] on span "Export" at bounding box center [434, 401] width 16 height 6
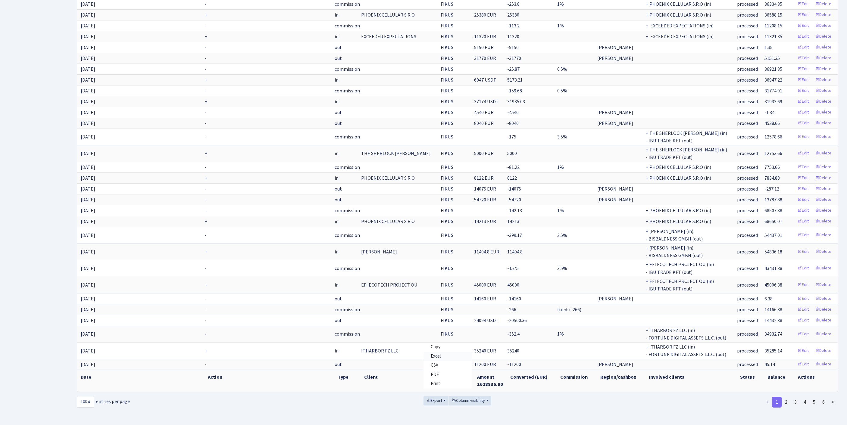
click at [431, 353] on span "Excel" at bounding box center [436, 356] width 10 height 6
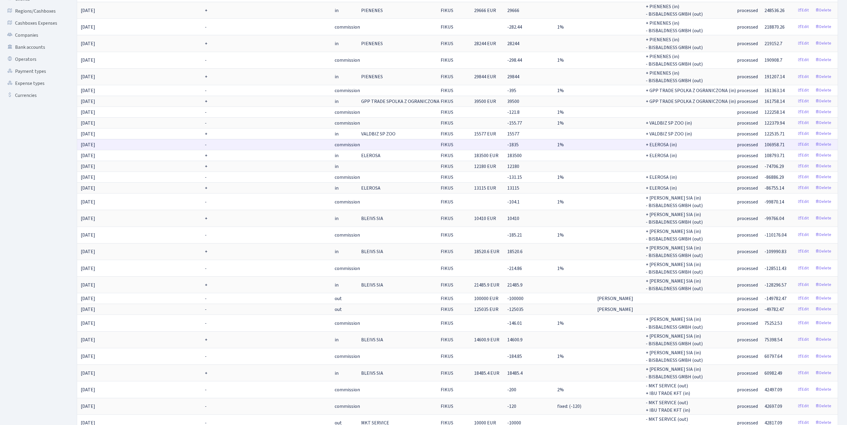
scroll to position [0, 0]
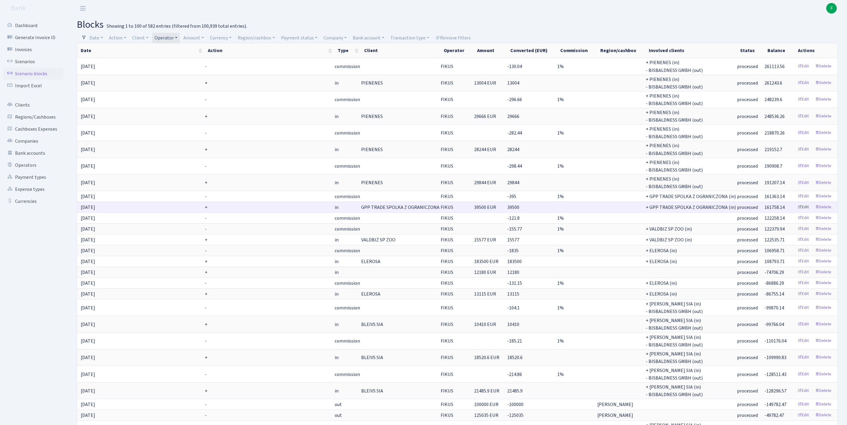
click at [797, 212] on link "Edit" at bounding box center [803, 207] width 17 height 9
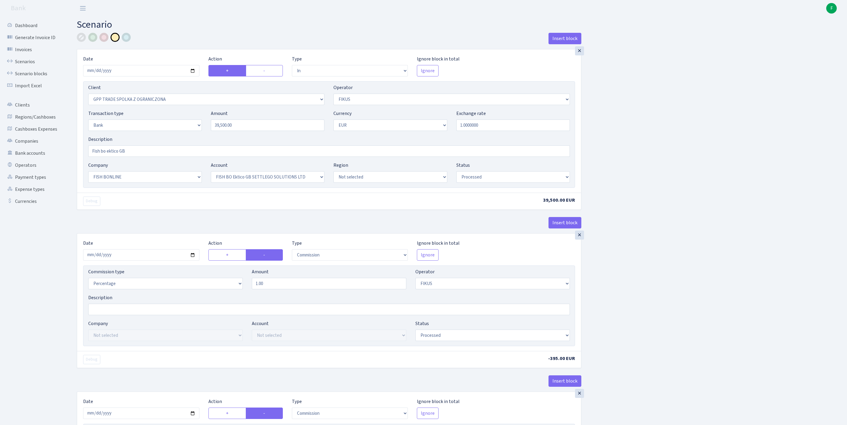
select select "in"
select select "3325"
select select "388"
select select "2"
select select "1"
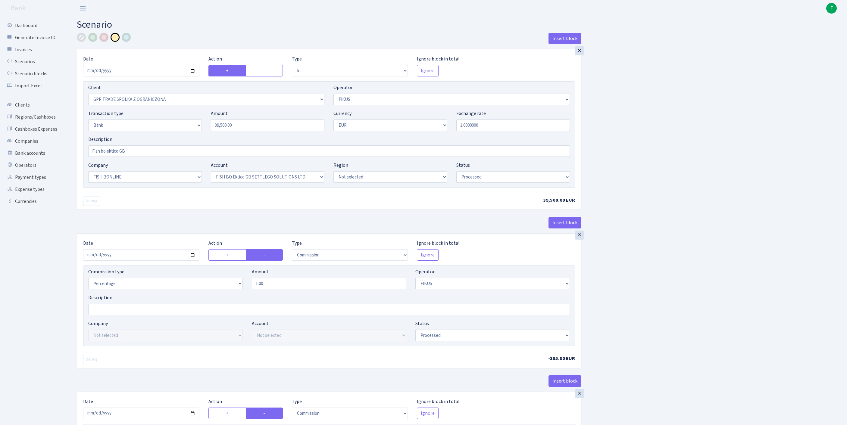
select select "22"
select select "63"
select select "processed"
select select "commission"
select select "388"
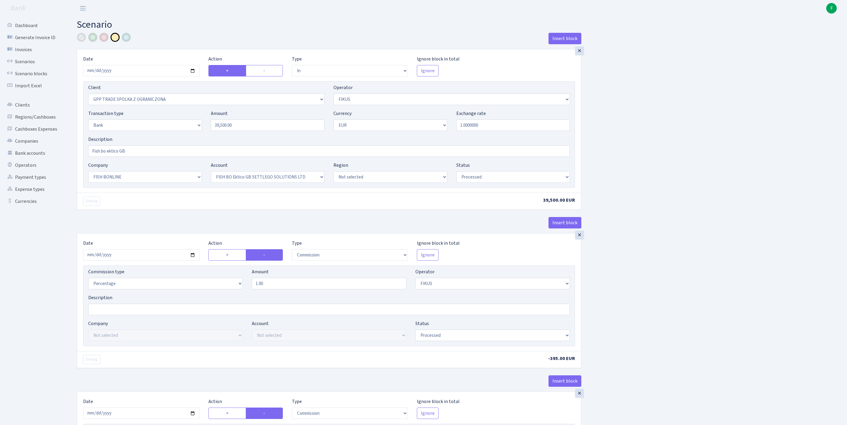
select select "processed"
select select "commission"
select select "1"
select select "22"
select select "63"
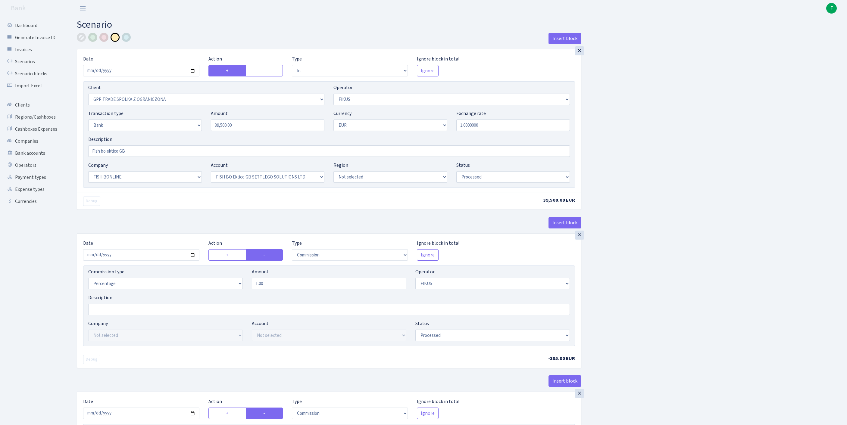
select select "processed"
drag, startPoint x: 249, startPoint y: 315, endPoint x: 234, endPoint y: 315, distance: 15.1
click at [234, 294] on div "Commission type Percentage Fixed Bank Amount 1.00 Operator Not selected 981 981…" at bounding box center [329, 281] width 491 height 26
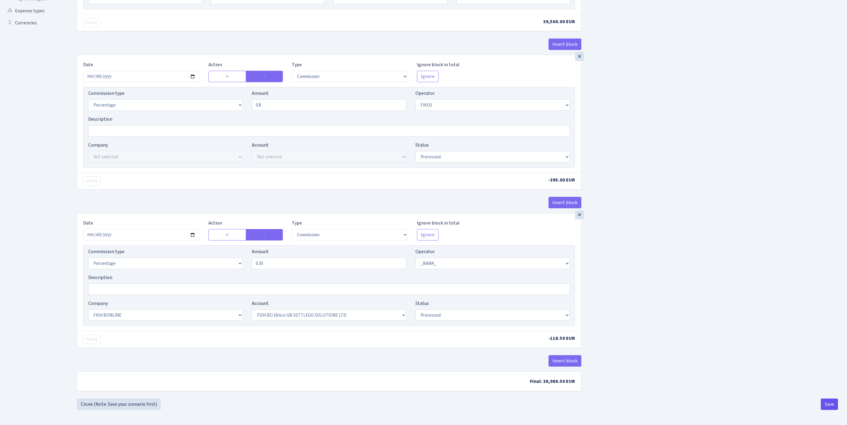
type input "0.80"
click at [827, 403] on button "Save" at bounding box center [829, 404] width 17 height 11
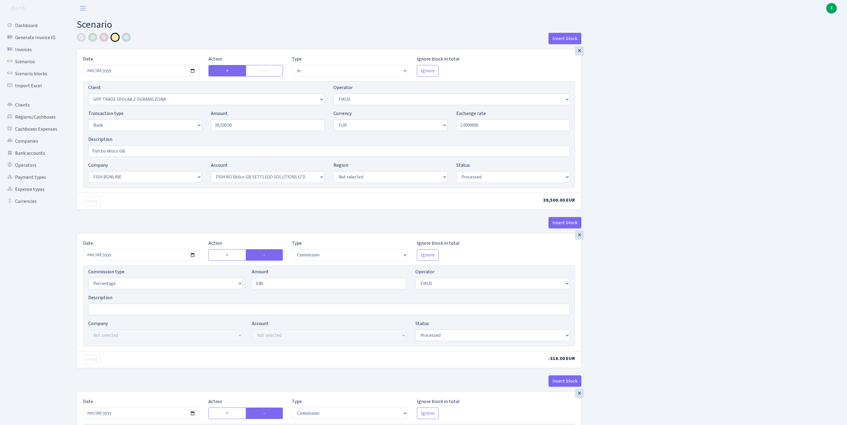
select select "in"
select select "3325"
select select "388"
select select "2"
select select "1"
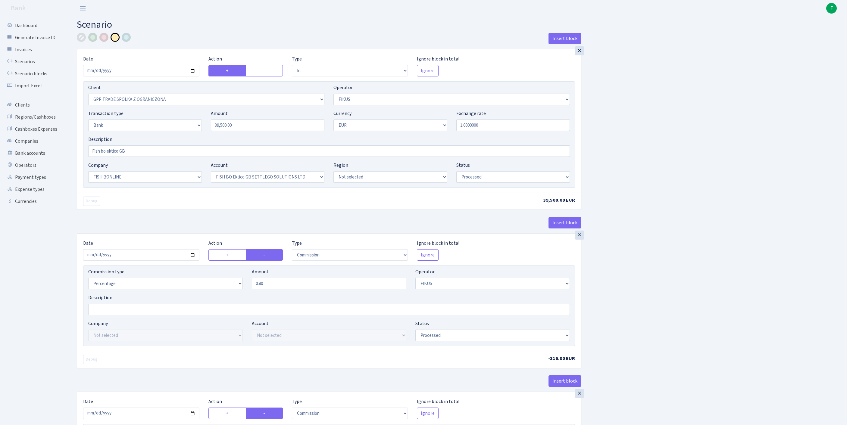
select select "22"
select select "63"
select select "processed"
select select "commission"
select select "388"
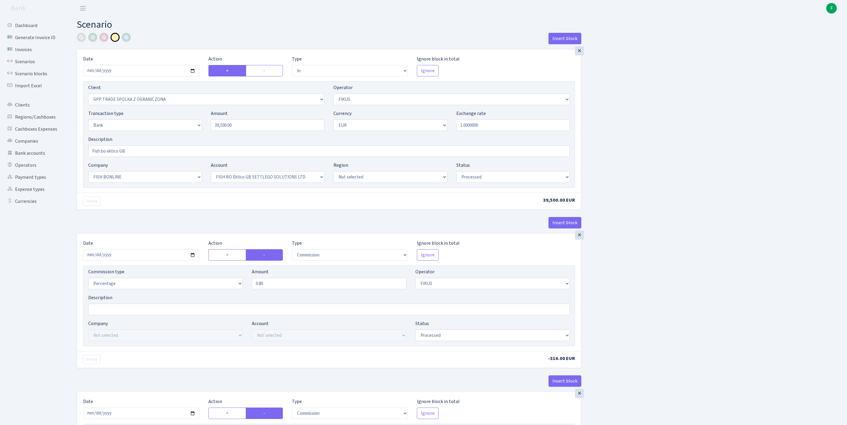
select select "processed"
select select "commission"
select select "1"
select select "22"
select select "63"
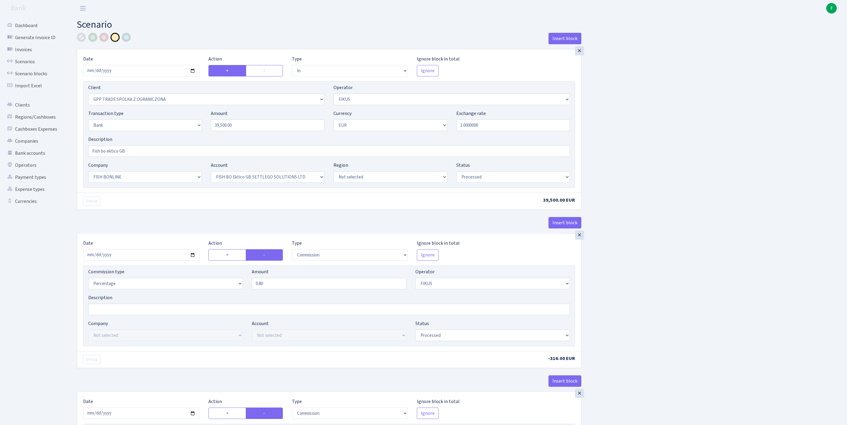
select select "processed"
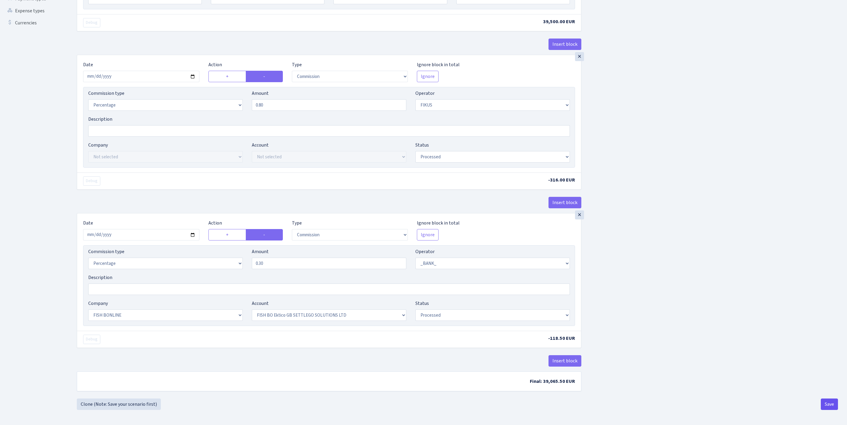
click at [827, 401] on button "Save" at bounding box center [829, 404] width 17 height 11
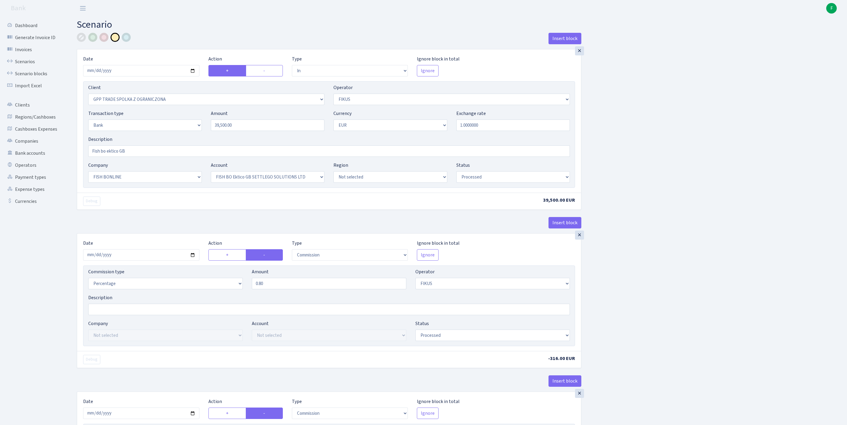
select select "in"
select select "3325"
select select "388"
select select "2"
select select "1"
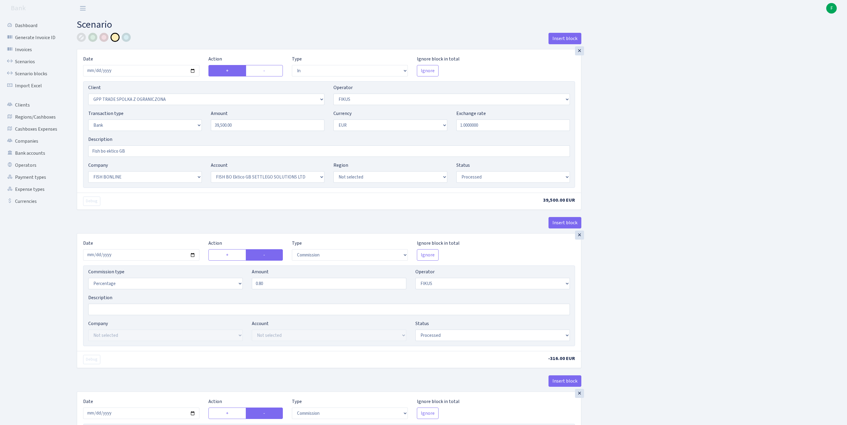
select select "22"
select select "63"
select select "processed"
select select "commission"
select select "388"
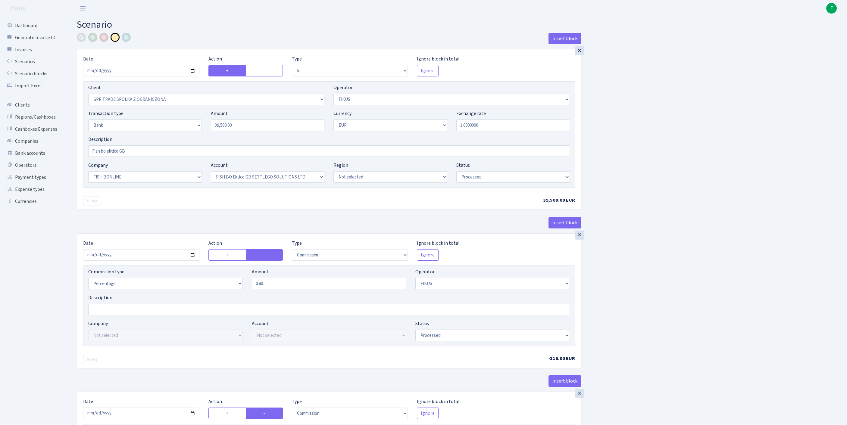
select select "processed"
select select "commission"
select select "1"
select select "22"
select select "63"
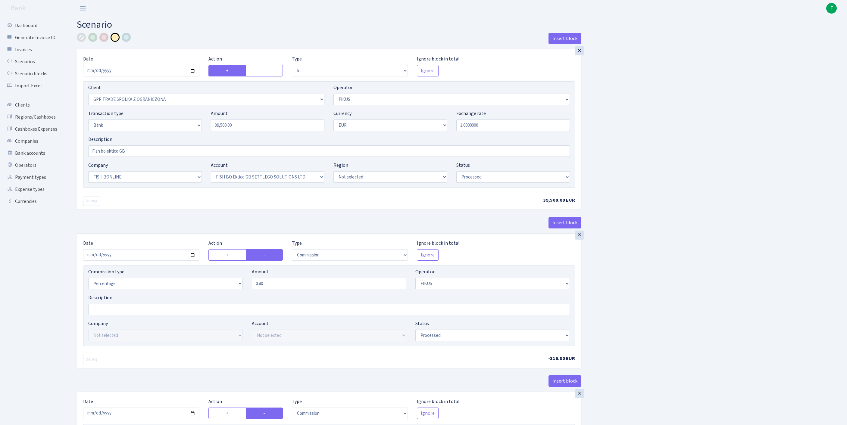
select select "processed"
click at [24, 66] on link "Scenarios" at bounding box center [33, 62] width 60 height 12
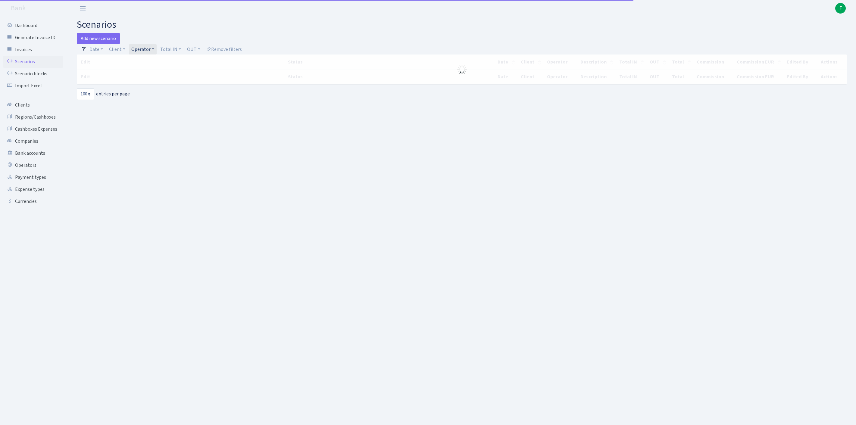
select select "100"
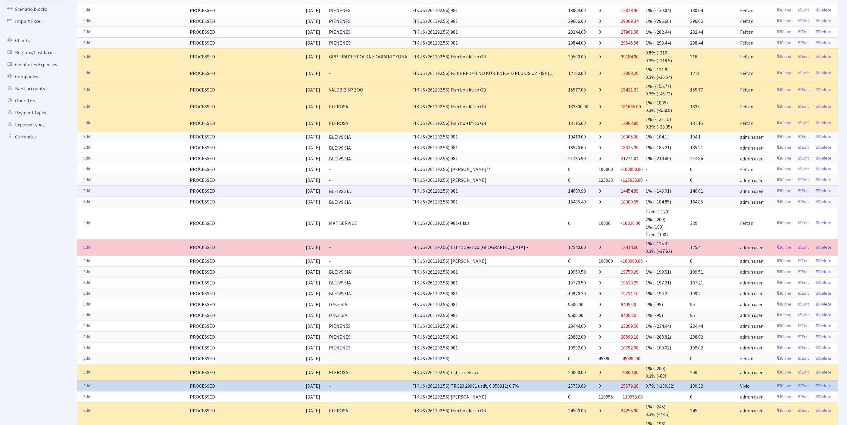
scroll to position [126, 0]
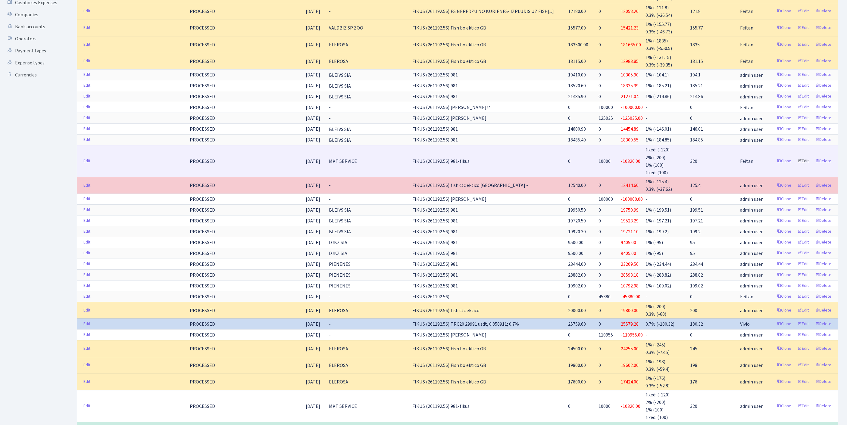
click at [797, 166] on link "Edit" at bounding box center [803, 161] width 17 height 9
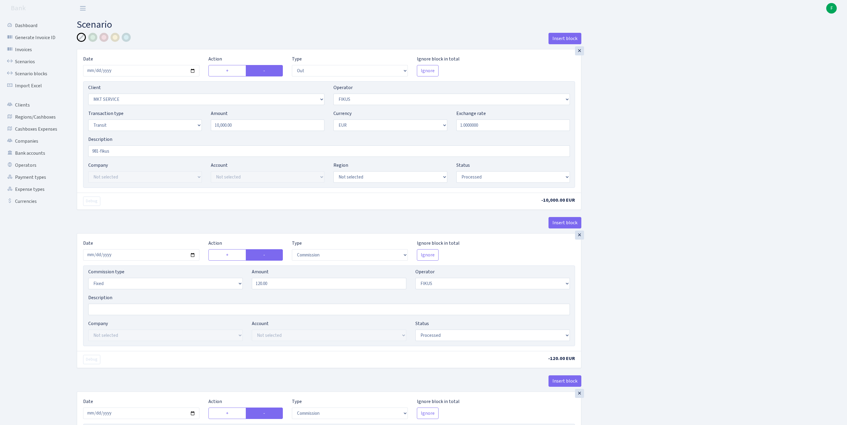
select select "out"
select select "2723"
select select "388"
select select "5"
select select "1"
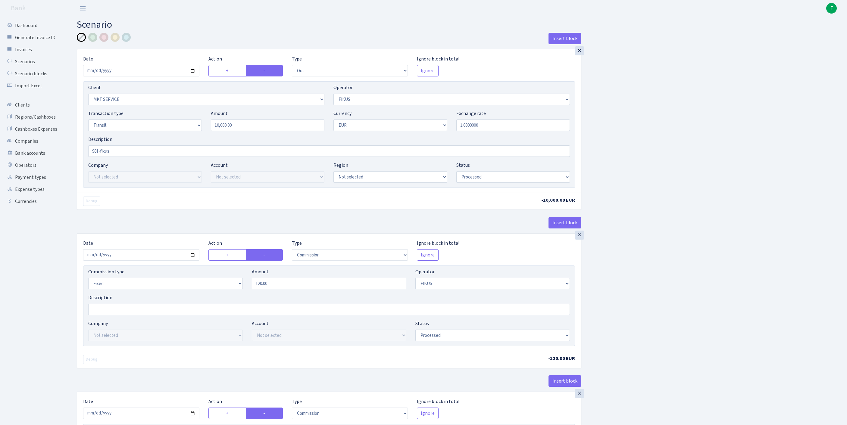
select select "processed"
select select "commission"
select select "fixed"
select select "388"
select select "processed"
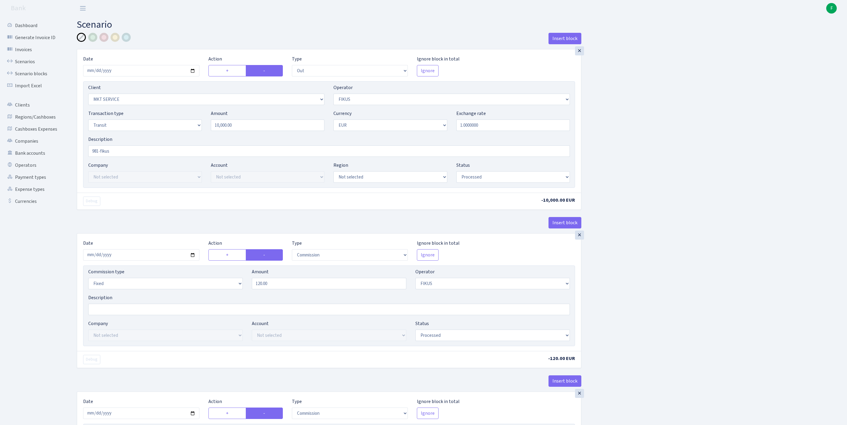
select select "commission"
select select "388"
select select "processed"
select select "commission"
select select "61"
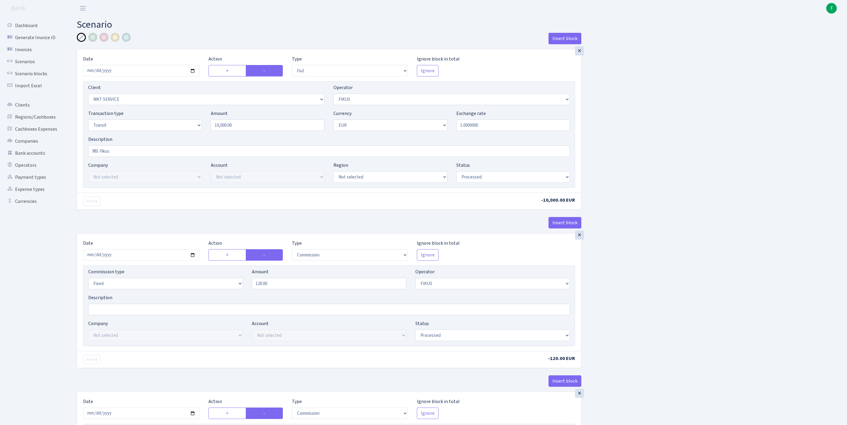
select select "processed"
select select "commission"
select select "fixed"
select select "61"
select select "processed"
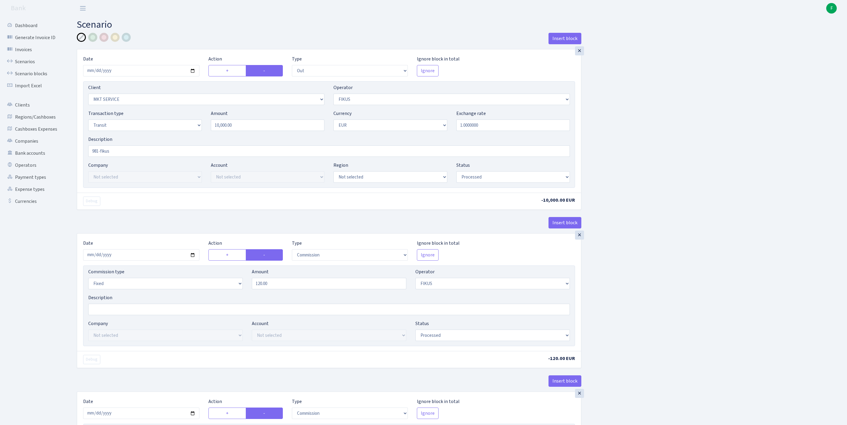
select select "in"
select select "279"
select select "61"
select select "5"
select select "1"
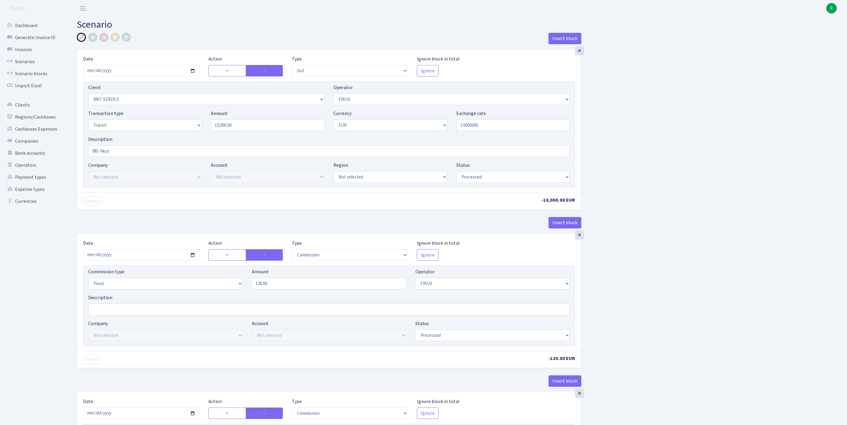
select select "processed"
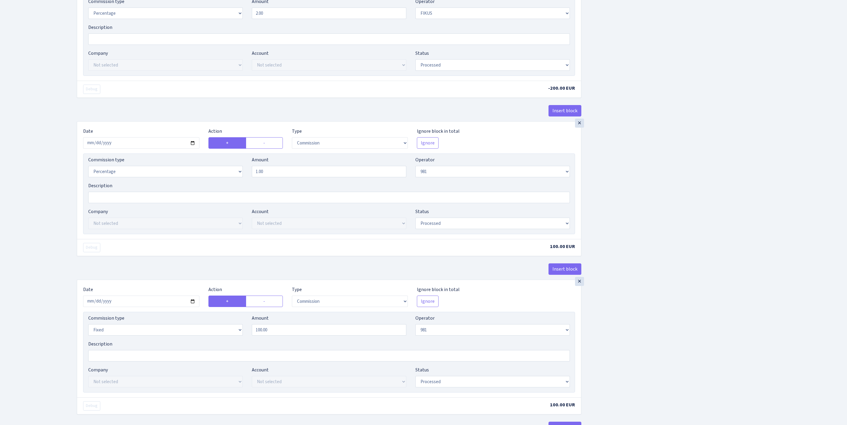
scroll to position [823, 0]
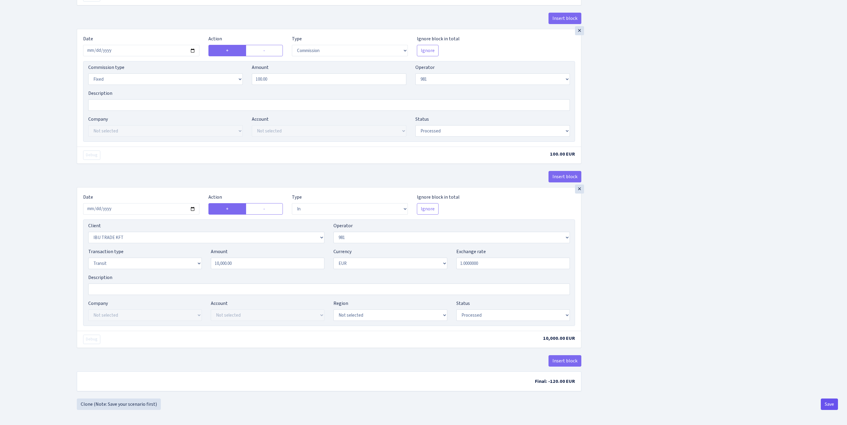
click at [832, 405] on button "Save" at bounding box center [829, 404] width 17 height 11
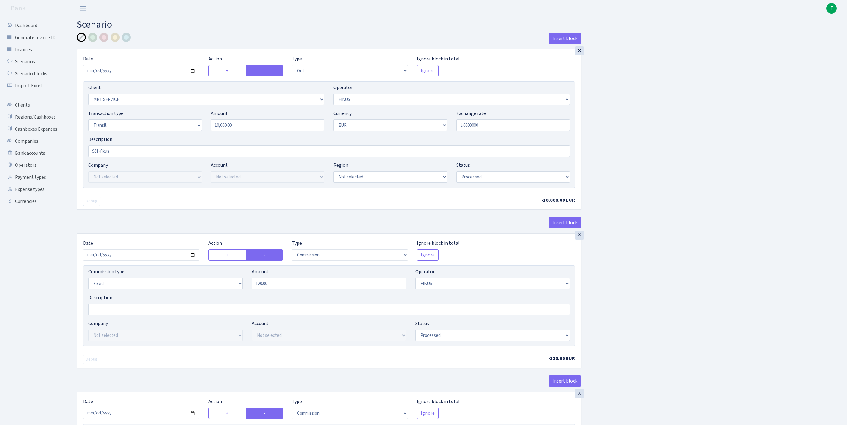
select select "out"
select select "2723"
select select "388"
select select "5"
select select "1"
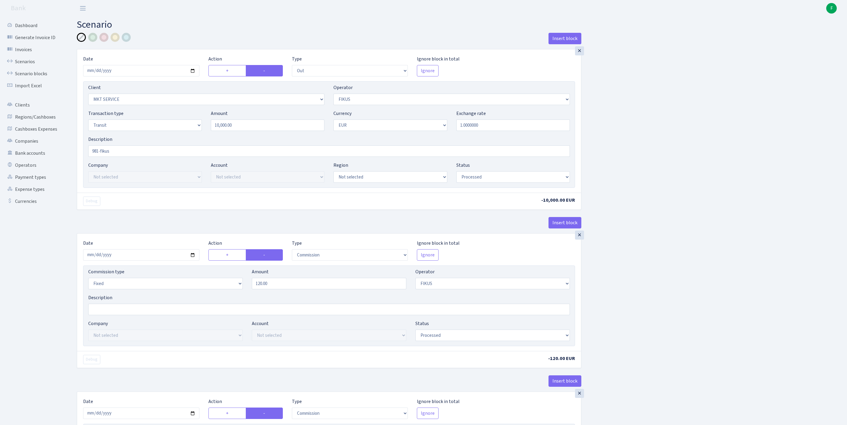
select select "processed"
select select "commission"
select select "fixed"
select select "388"
select select "processed"
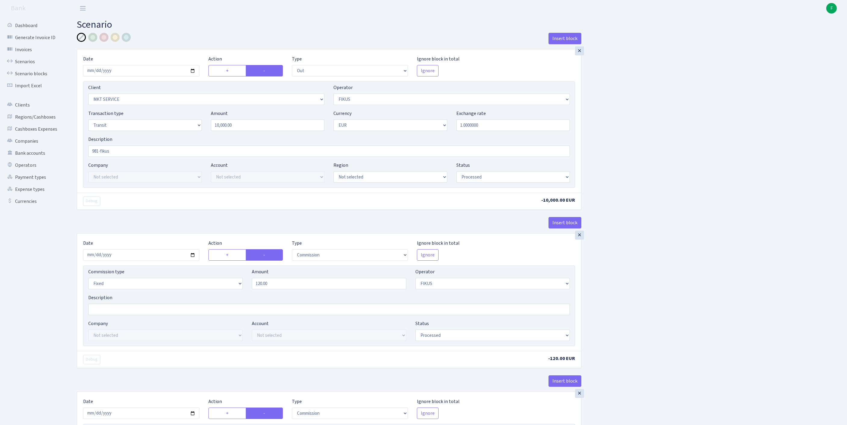
select select "commission"
select select "388"
select select "processed"
select select "commission"
select select "61"
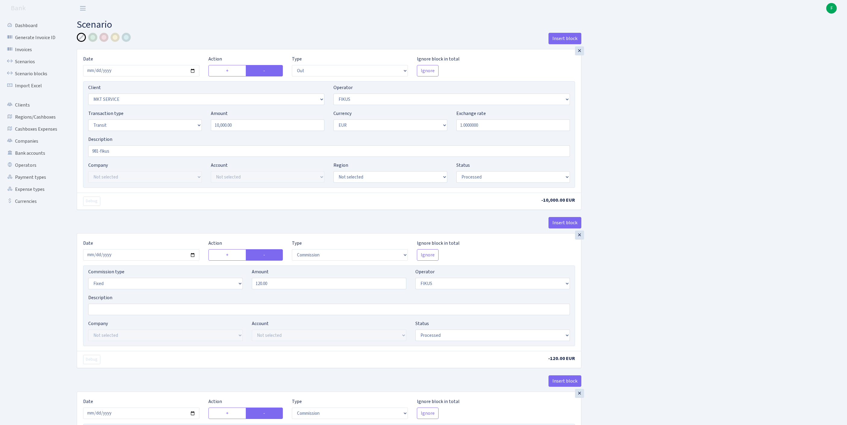
select select "processed"
select select "commission"
select select "fixed"
select select "61"
select select "processed"
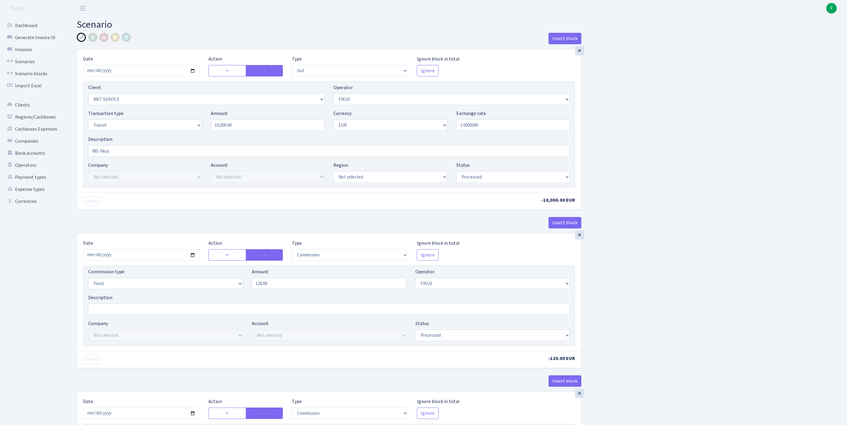
select select "in"
select select "279"
select select "61"
select select "5"
select select "1"
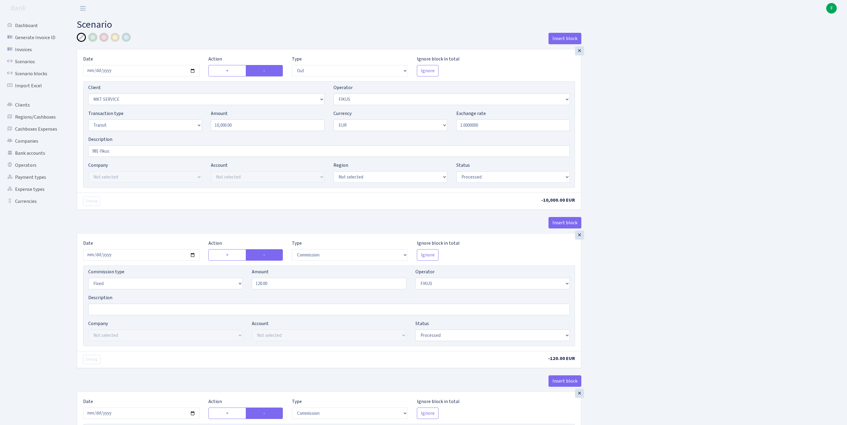
select select "processed"
click at [28, 66] on link "Scenarios" at bounding box center [33, 62] width 60 height 12
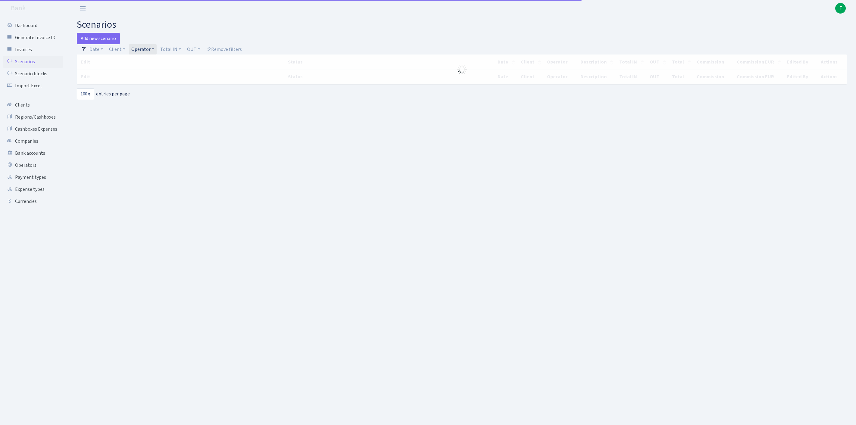
select select "100"
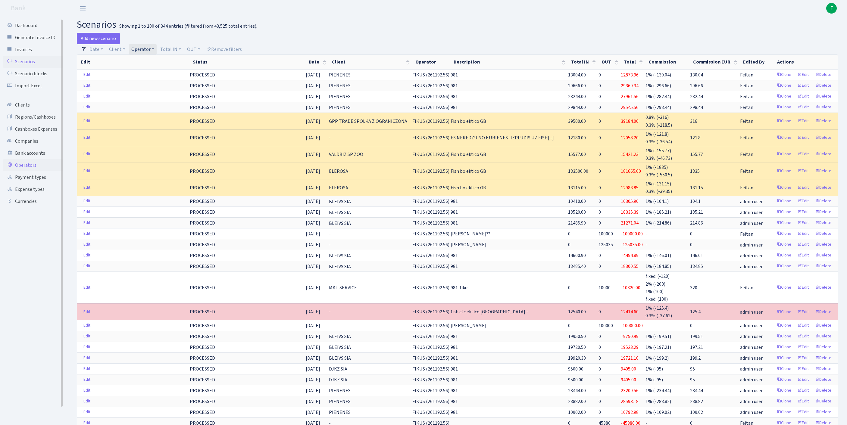
click at [31, 171] on link "Operators" at bounding box center [33, 165] width 60 height 12
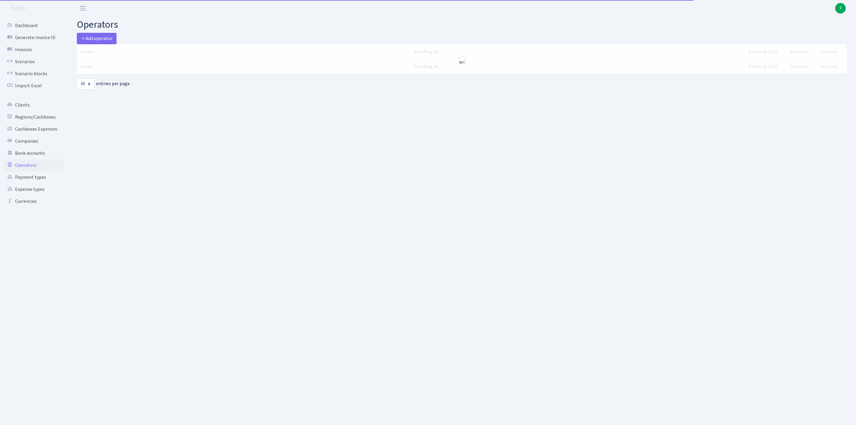
select select "-1"
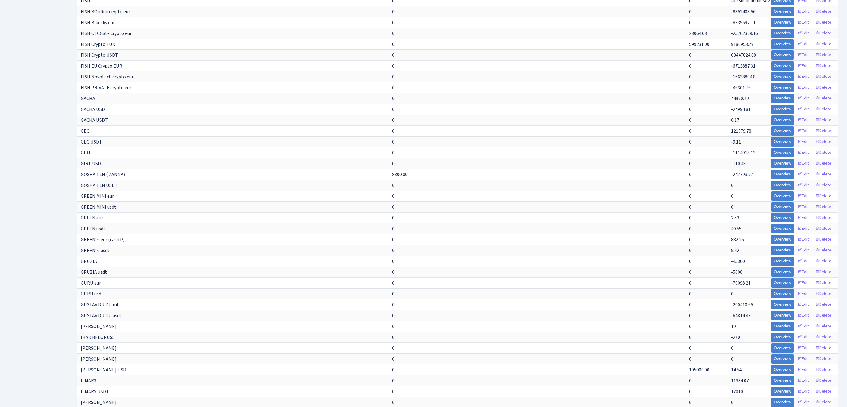
scroll to position [1088, 0]
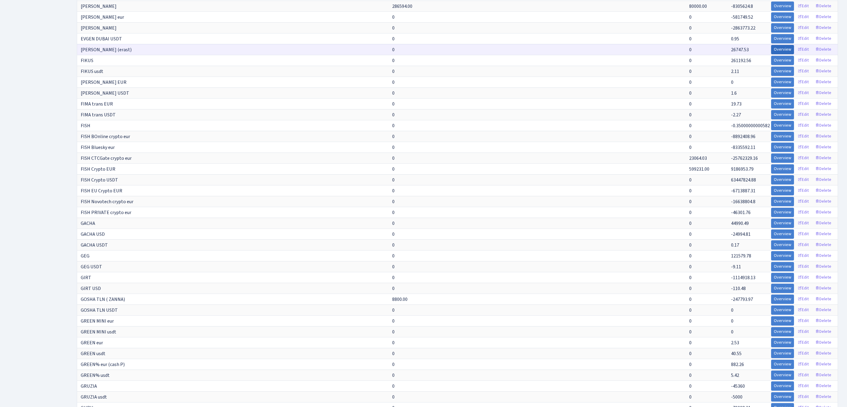
click at [771, 54] on link "Overview" at bounding box center [782, 49] width 23 height 9
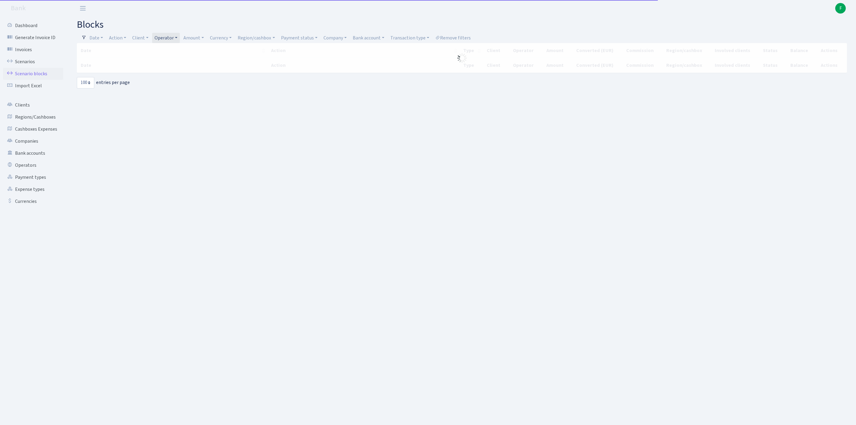
select select "100"
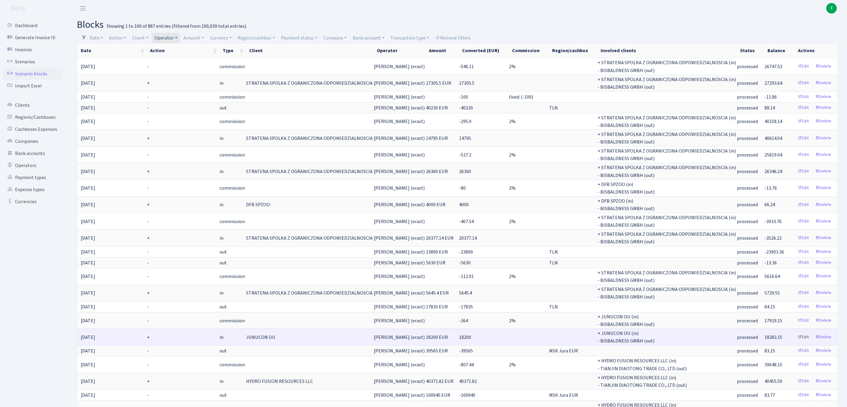
click at [797, 341] on link "Edit" at bounding box center [803, 336] width 17 height 9
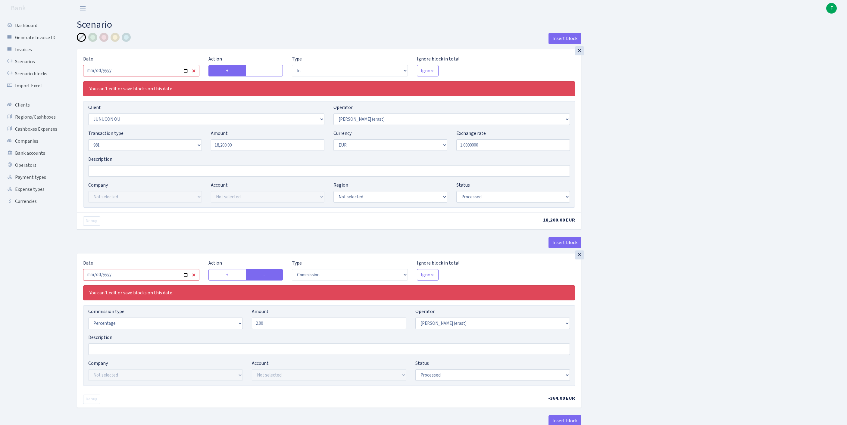
select select "in"
select select "3224"
select select "155"
select select "8"
select select "1"
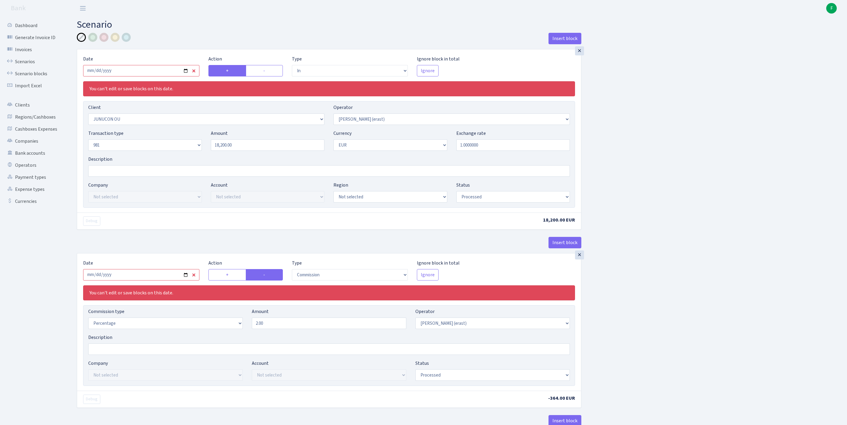
select select "processed"
select select "commission"
select select "155"
select select "processed"
select select "out"
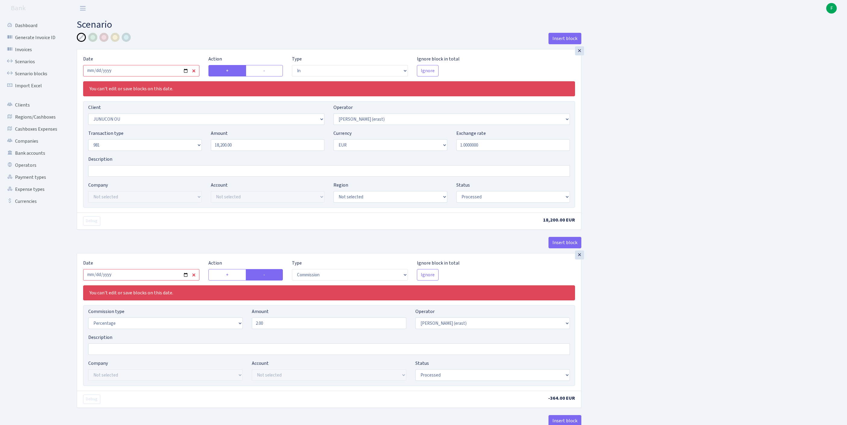
select select "2442"
select select "61"
select select "5"
select select "1"
select select "processed"
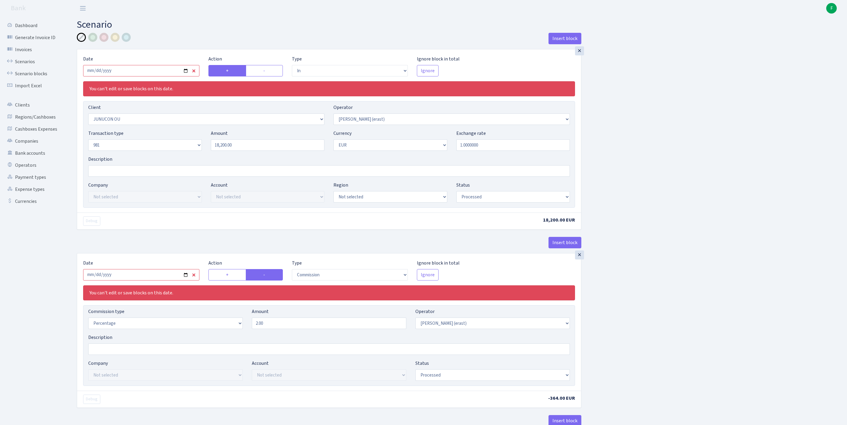
scroll to position [351, 0]
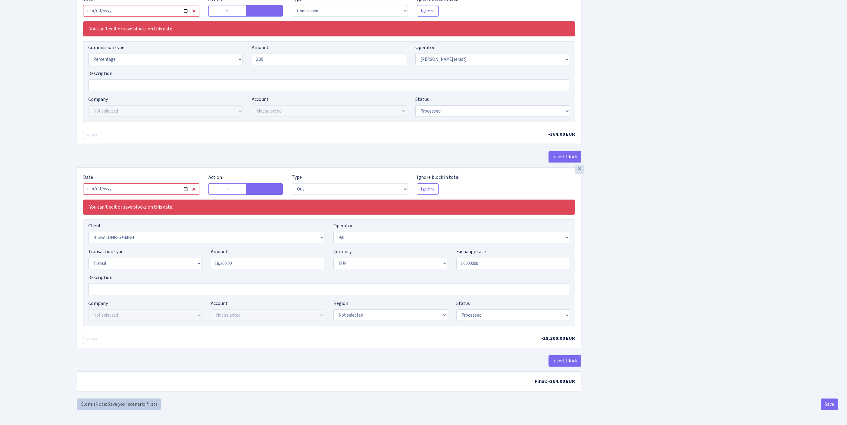
click at [125, 402] on link "Clone (Note: Save your scenario first)" at bounding box center [119, 404] width 84 height 11
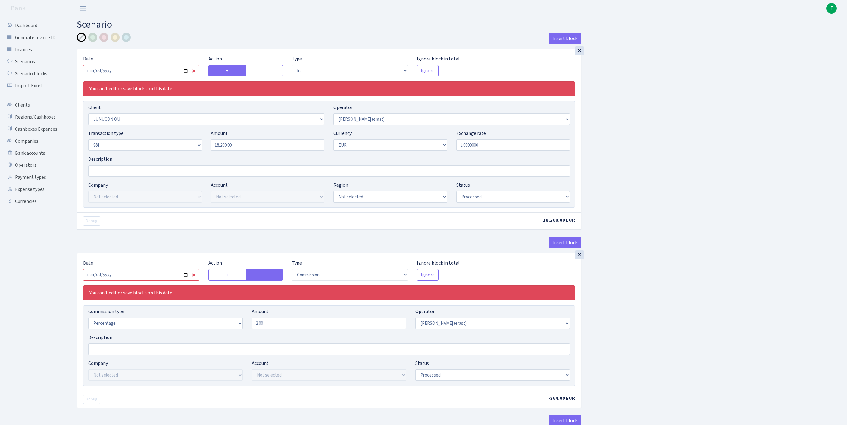
select select "in"
select select "3224"
select select "155"
select select "8"
select select "1"
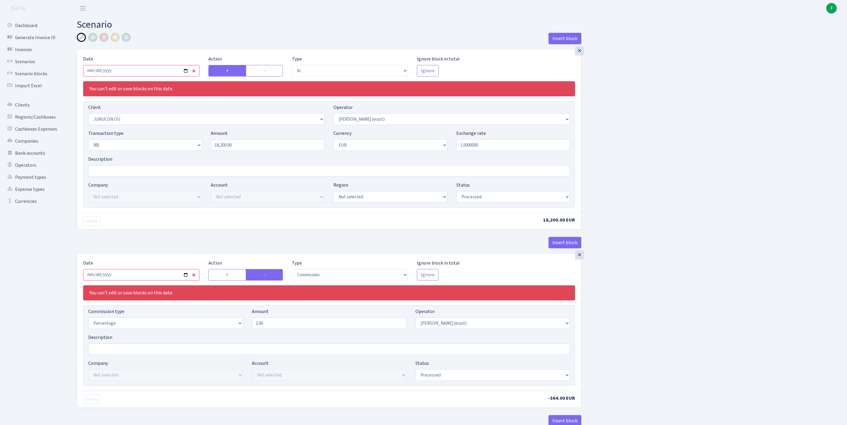
select select "processed"
select select "commission"
select select "155"
select select "processed"
select select "out"
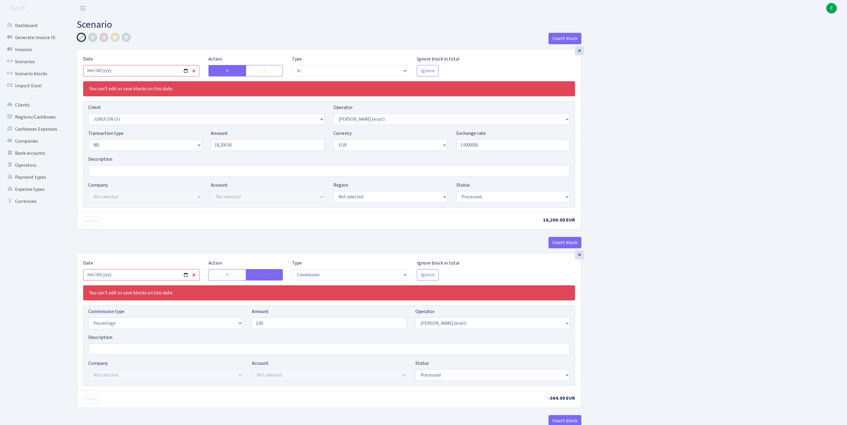
select select "2442"
select select "61"
select select "5"
select select "1"
select select "processed"
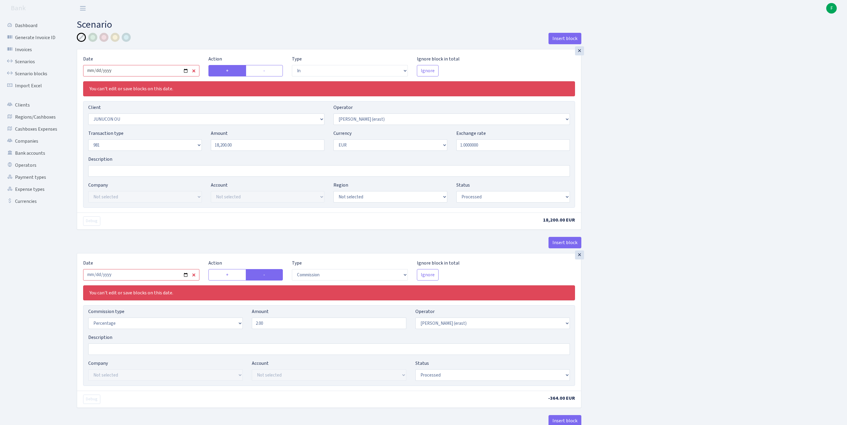
click at [129, 73] on input "2025-07-11" at bounding box center [141, 70] width 116 height 11
type input "[DATE]"
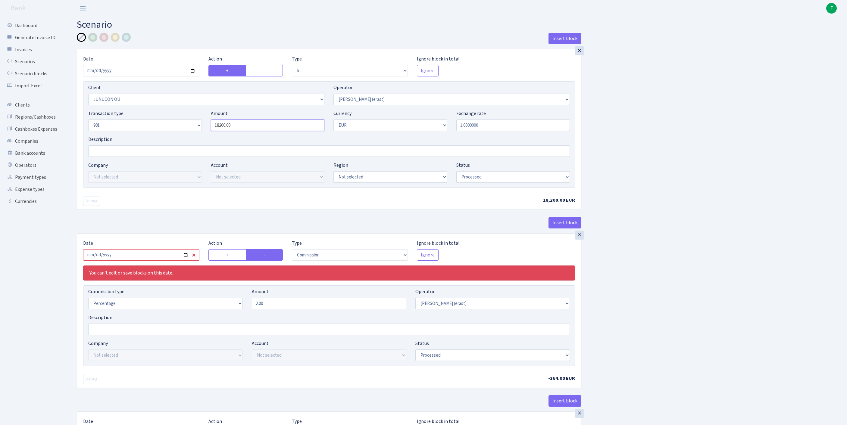
drag, startPoint x: 247, startPoint y: 137, endPoint x: 203, endPoint y: 137, distance: 44.0
click at [203, 136] on div "Transaction type Not selected 981 ELF FISH crypto GIRT IVO dekl MM-BALTIC eur U…" at bounding box center [329, 123] width 491 height 26
paste input "207"
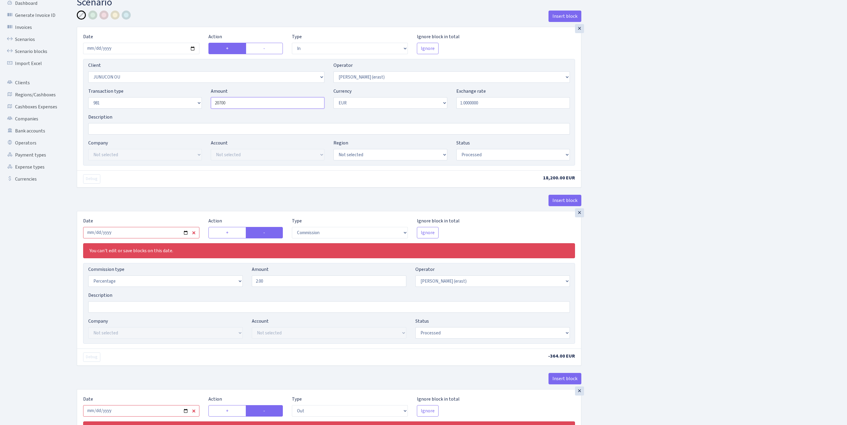
scroll to position [76, 0]
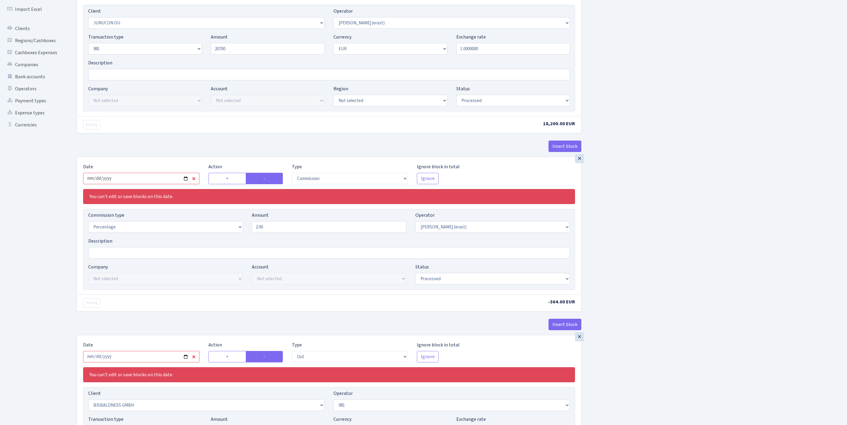
type input "20,700.00"
click at [140, 184] on input "2025-07-11" at bounding box center [141, 178] width 116 height 11
type input "[DATE]"
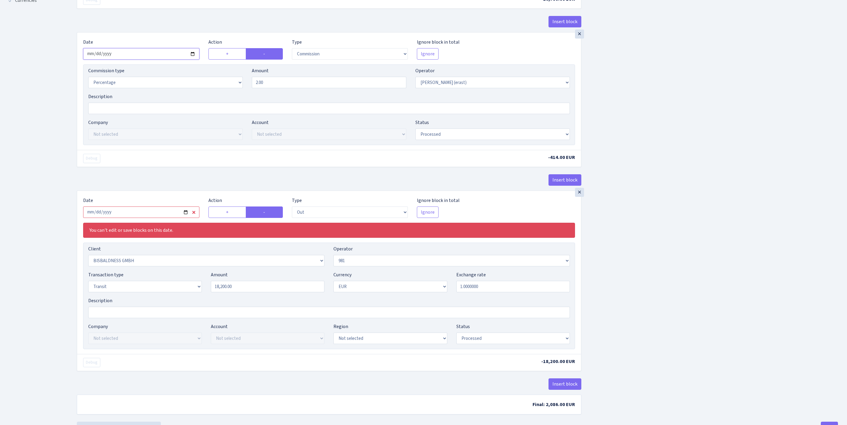
scroll to position [267, 0]
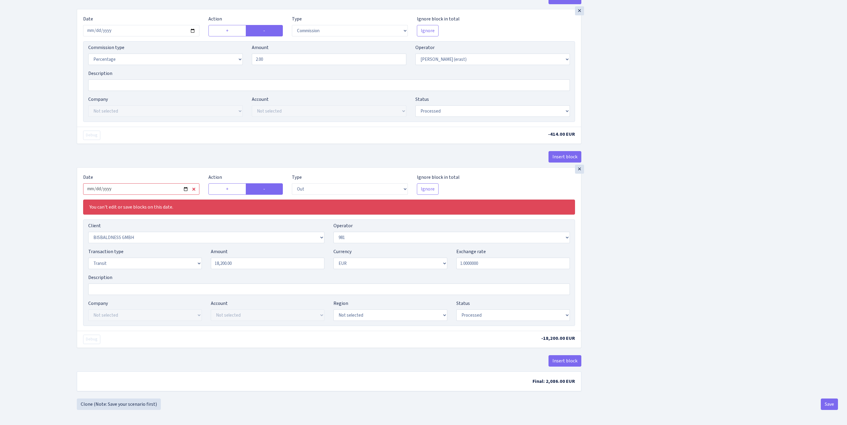
click at [163, 195] on input "2025-07-11" at bounding box center [141, 188] width 116 height 11
type input "[DATE]"
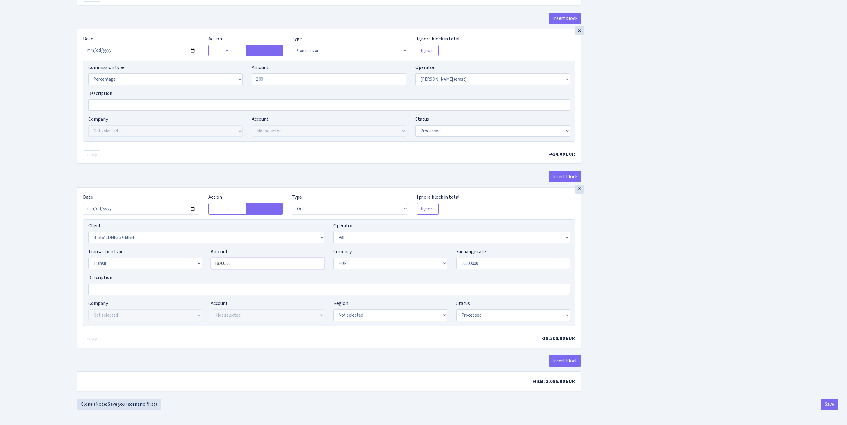
drag, startPoint x: 249, startPoint y: 260, endPoint x: 164, endPoint y: 252, distance: 85.9
click at [164, 252] on div "Transaction type Not selected 981 ELF FISH crypto GIRT IVO dekl MM-BALTIC eur U…" at bounding box center [329, 261] width 491 height 26
paste input "207"
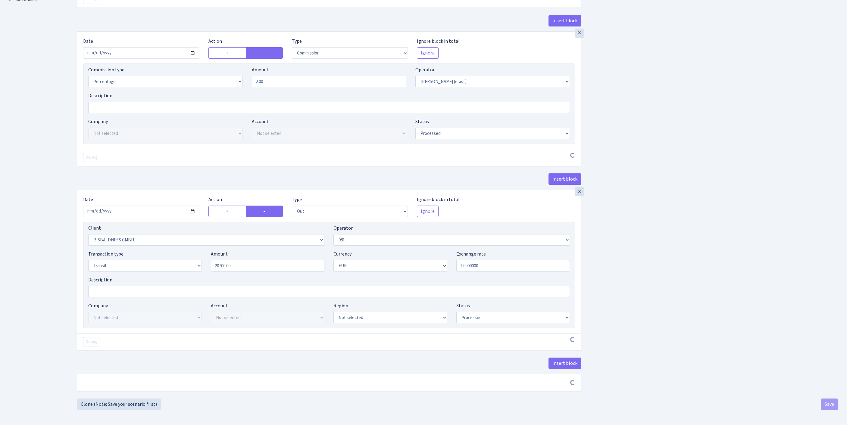
type input "20,700.00"
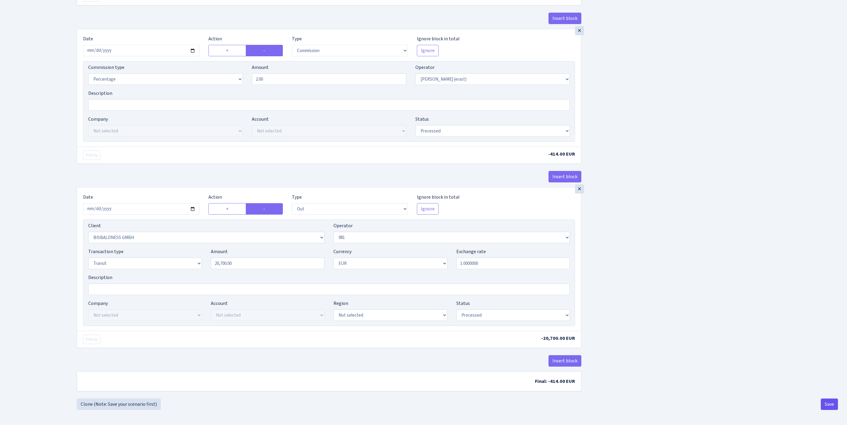
click at [827, 410] on button "Save" at bounding box center [829, 404] width 17 height 11
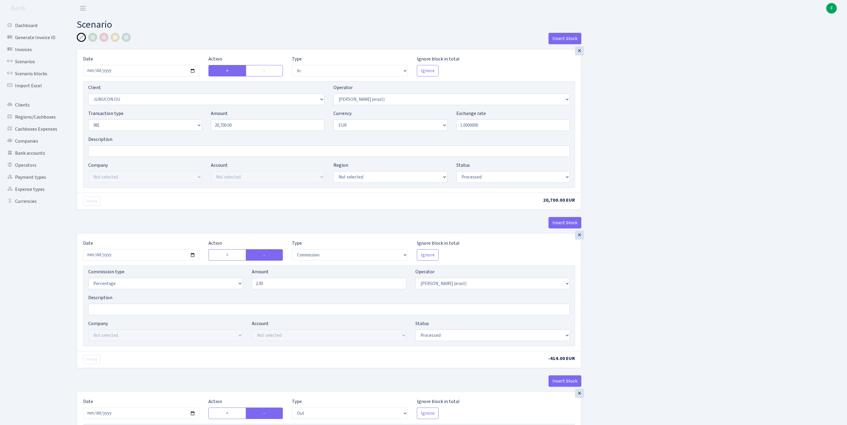
select select "in"
select select "3224"
select select "155"
select select "8"
select select "1"
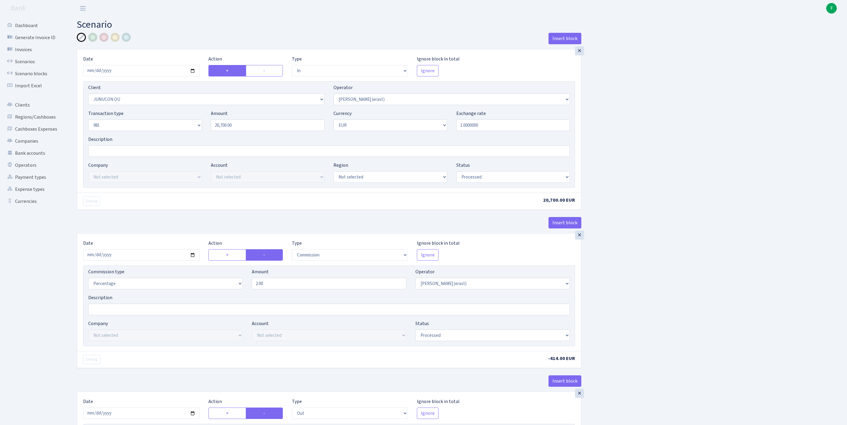
select select "processed"
select select "commission"
select select "155"
select select "processed"
select select "out"
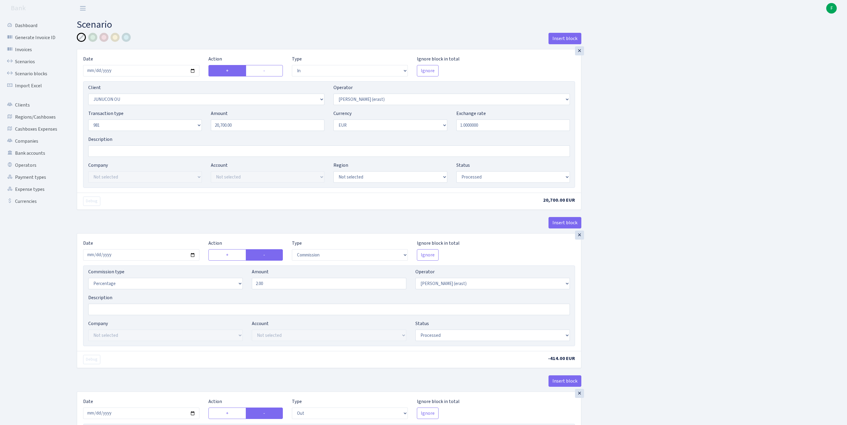
select select "2442"
select select "61"
select select "5"
select select "1"
select select "processed"
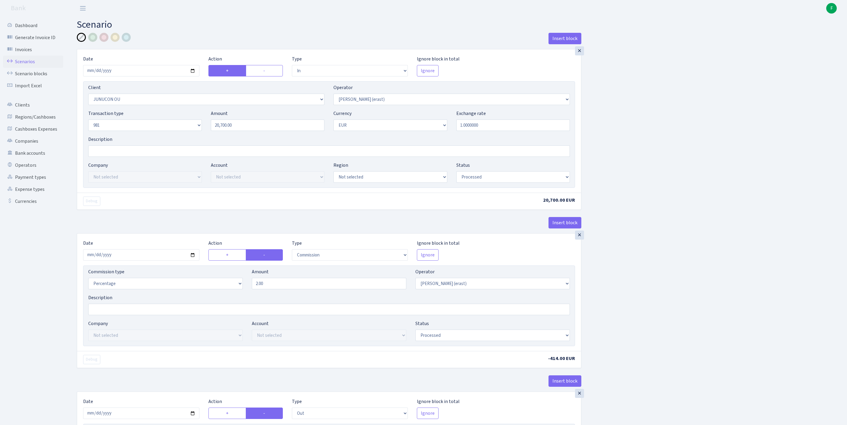
click at [29, 66] on link "Scenarios" at bounding box center [33, 62] width 60 height 12
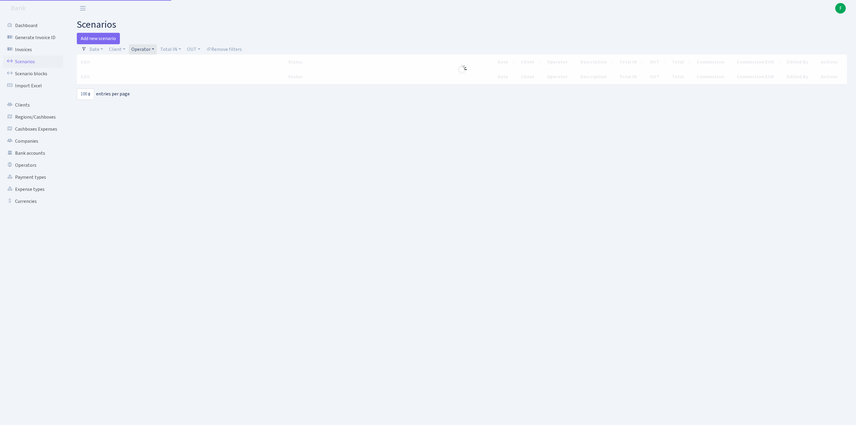
select select "100"
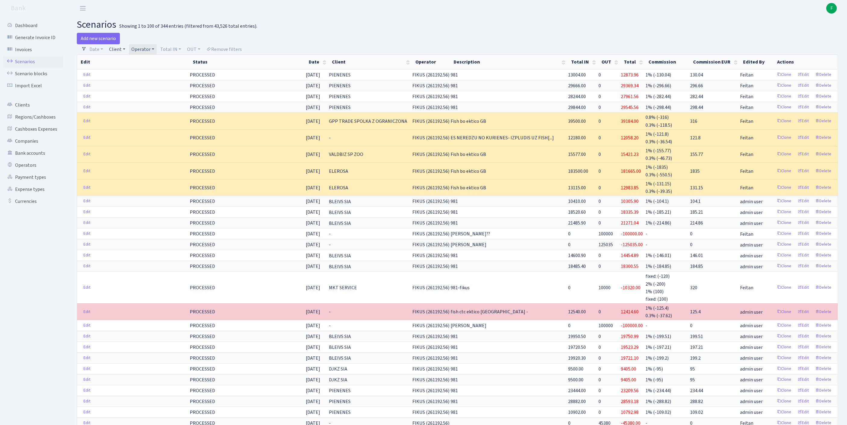
click at [125, 52] on link "Client" at bounding box center [117, 49] width 21 height 10
click at [140, 73] on input "search" at bounding box center [134, 70] width 50 height 9
type input "STRATE"
click at [145, 97] on li "STRATENA SPOLKA Z OGRANICZONA ODPOWIEDZIALNOSCIA" at bounding box center [133, 89] width 51 height 24
select select "3300"
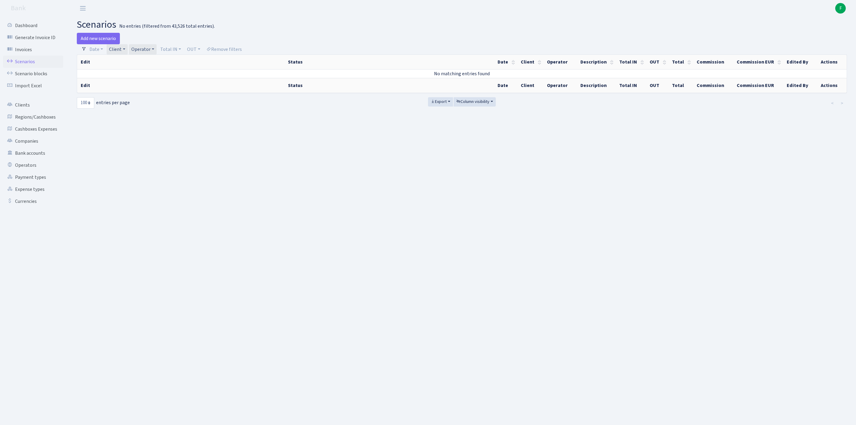
click at [157, 51] on link "Operator" at bounding box center [143, 49] width 28 height 10
click at [128, 51] on link "Client" at bounding box center [117, 49] width 21 height 10
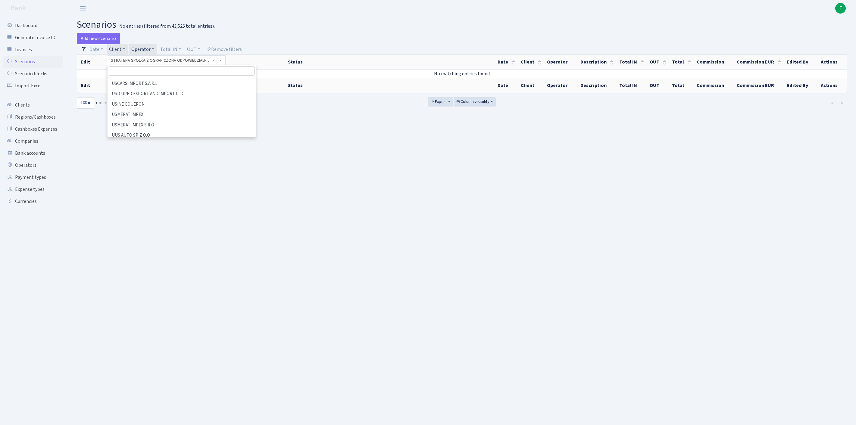
scroll to position [31416, 0]
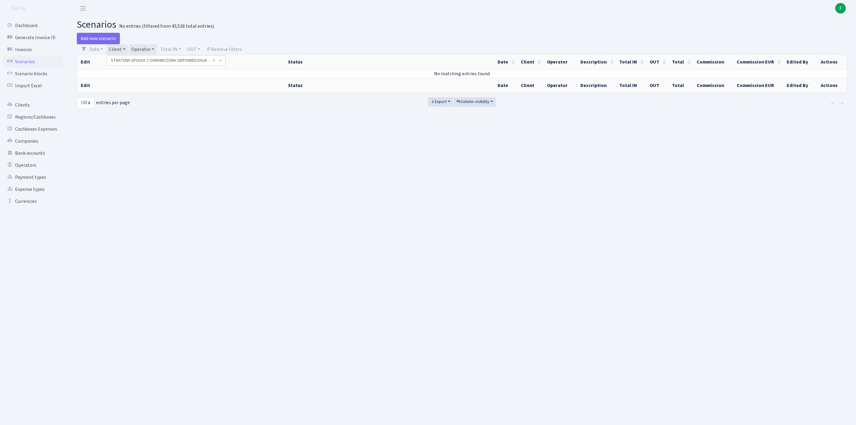
click at [294, 23] on h2 "scenarios No entries (filtered from 43,526 total entries)." at bounding box center [462, 24] width 770 height 11
click at [96, 38] on link "Add new scenario" at bounding box center [98, 38] width 43 height 11
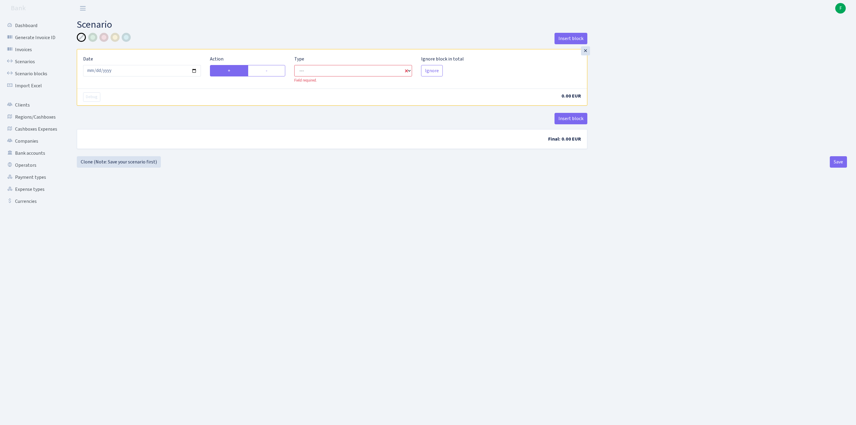
select select "in"
select select "1"
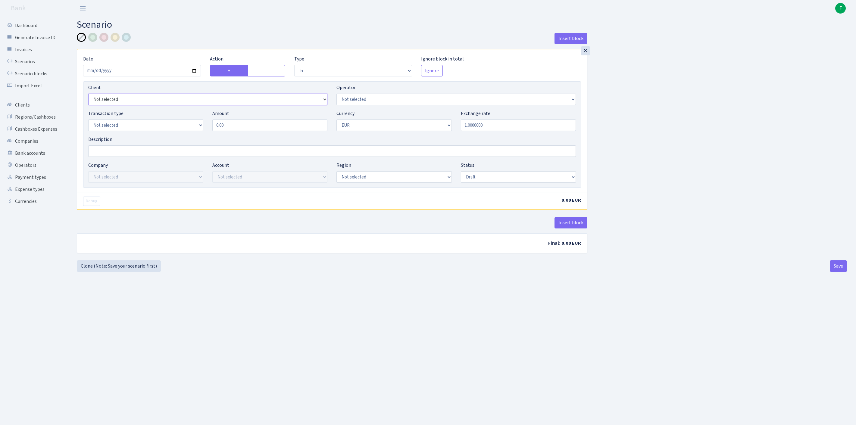
click at [142, 105] on select "Not selected 1 KOC GEMICILIK VE TASIMACILIK 1/BALDERE-SILDEDZE SIGNE 1/SCP NERO…" at bounding box center [207, 99] width 239 height 11
select select "3300"
select select "155"
select select "8"
drag, startPoint x: 213, startPoint y: 137, endPoint x: 134, endPoint y: 135, distance: 78.9
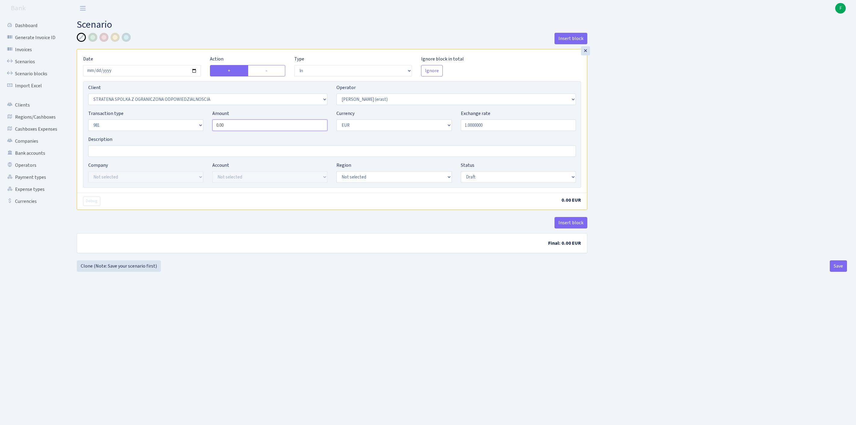
click at [134, 136] on div "Transaction type Not selected 981 ELF FISH crypto [PERSON_NAME] MM-BALTIC eur U…" at bounding box center [332, 123] width 497 height 26
paste input "23815.2"
type input "23,815.20"
select select "processed"
click at [559, 229] on button "Insert block" at bounding box center [570, 222] width 33 height 11
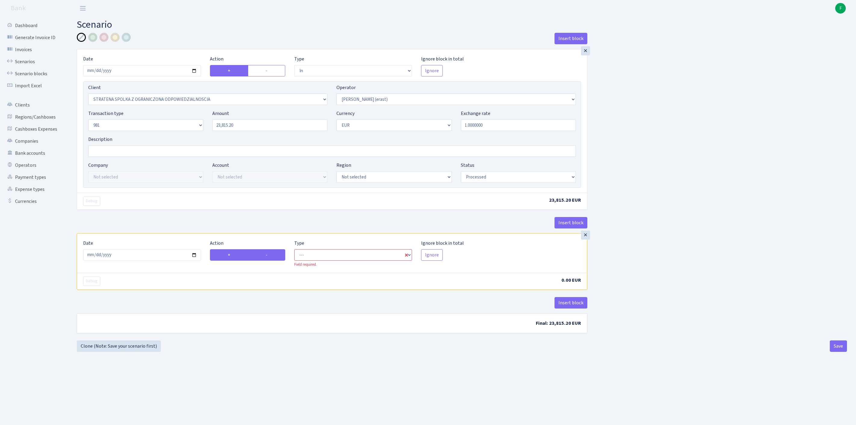
click at [264, 261] on label "-" at bounding box center [266, 254] width 37 height 11
click at [266, 255] on input "-" at bounding box center [268, 253] width 4 height 4
radio input "true"
radio input "false"
select select "commission"
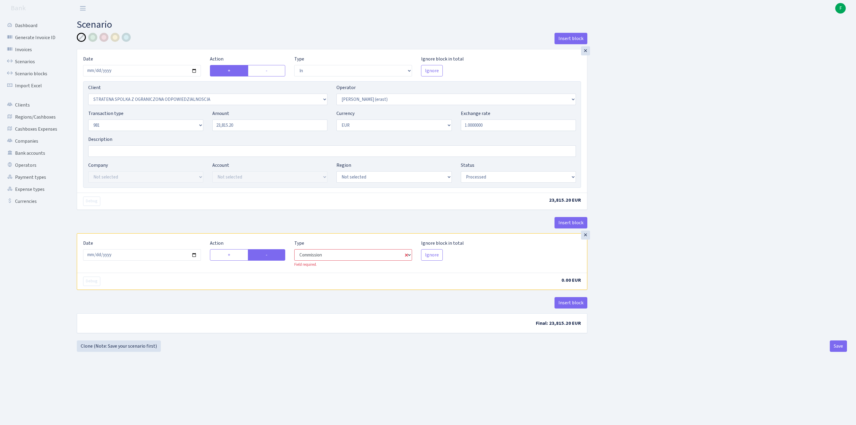
select select "155"
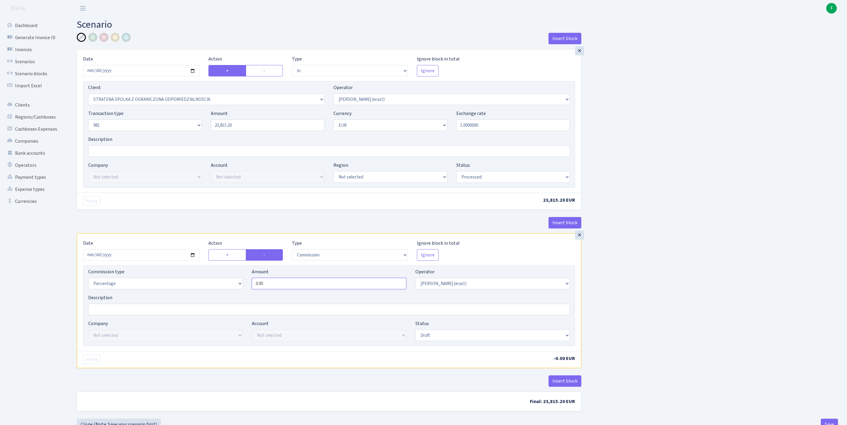
drag, startPoint x: 320, startPoint y: 317, endPoint x: 145, endPoint y: 316, distance: 175.3
click at [145, 294] on div "Commission type Percentage Fixed Bank Amount 0.00 Operator Not selected 981 981…" at bounding box center [329, 281] width 491 height 26
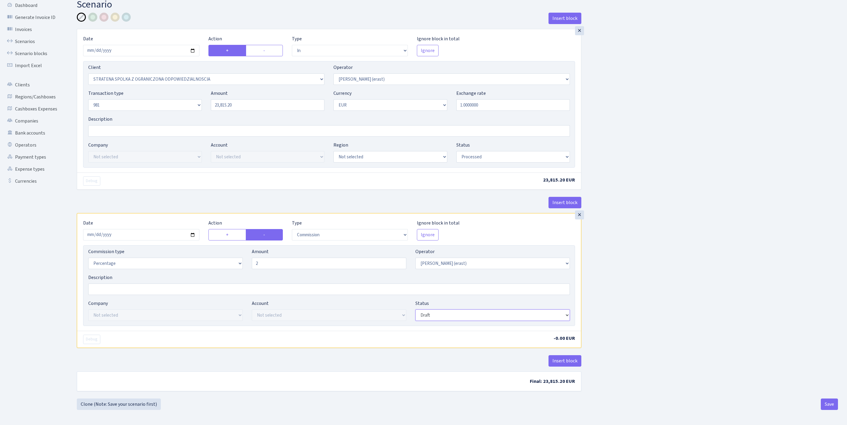
type input "2.00"
select select "processed"
drag, startPoint x: 555, startPoint y: 352, endPoint x: 599, endPoint y: 346, distance: 45.0
click at [555, 355] on button "Insert block" at bounding box center [564, 360] width 33 height 11
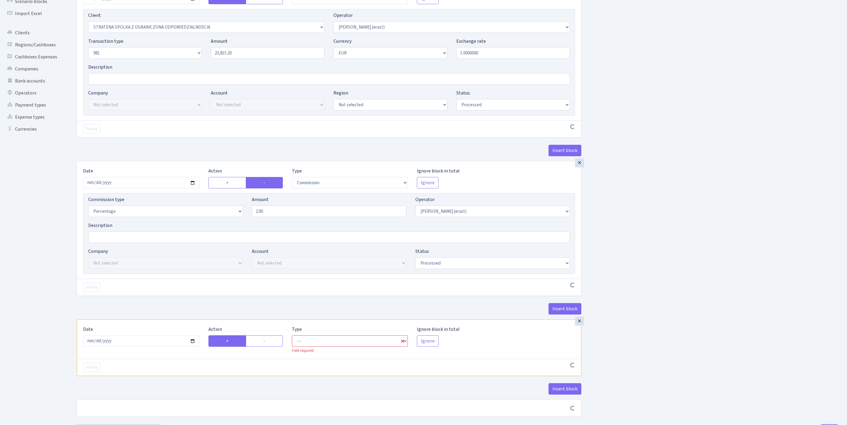
scroll to position [167, 0]
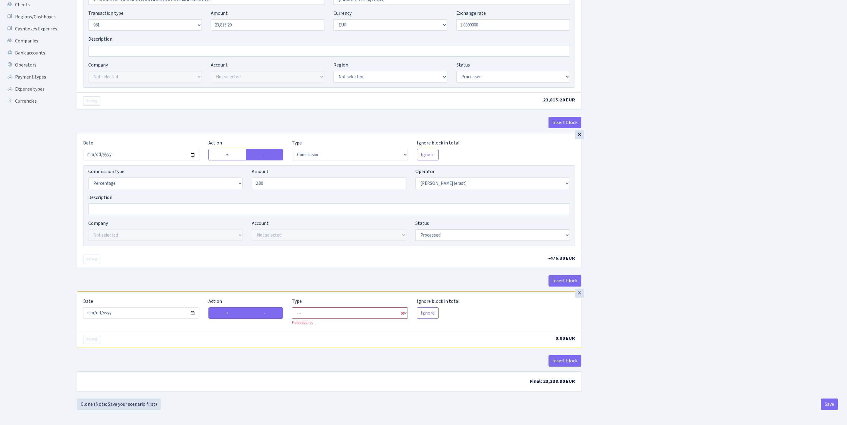
click at [264, 307] on label "-" at bounding box center [264, 312] width 37 height 11
click at [264, 310] on input "-" at bounding box center [265, 312] width 4 height 4
radio input "true"
radio input "false"
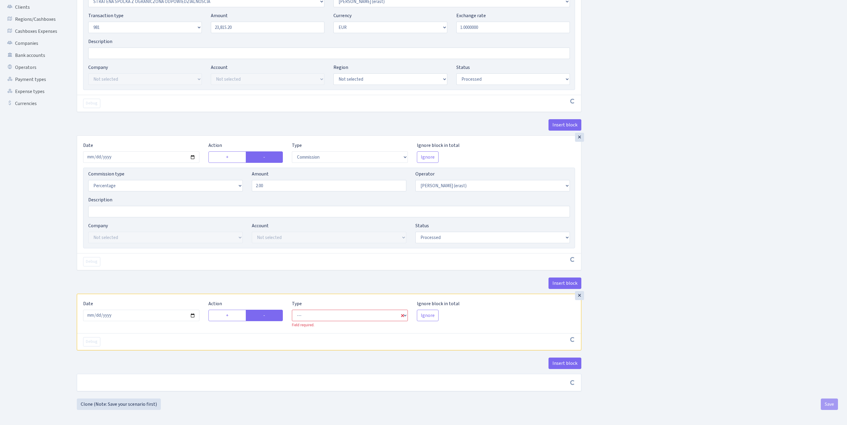
scroll to position [165, 0]
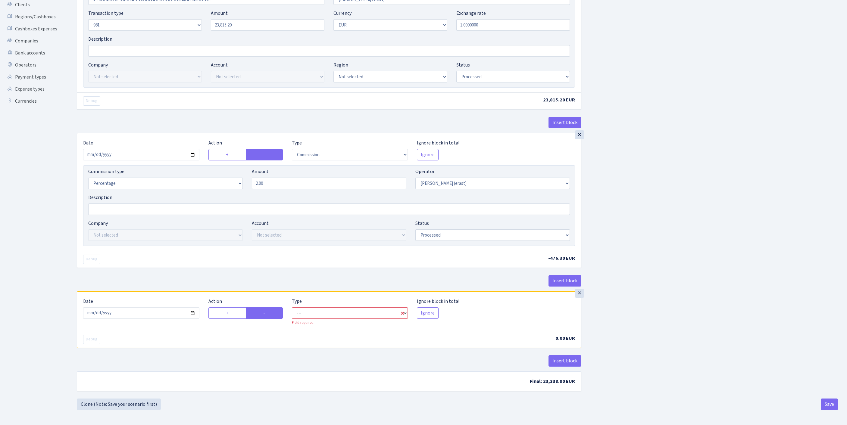
select select "out"
select select "155"
select select "1"
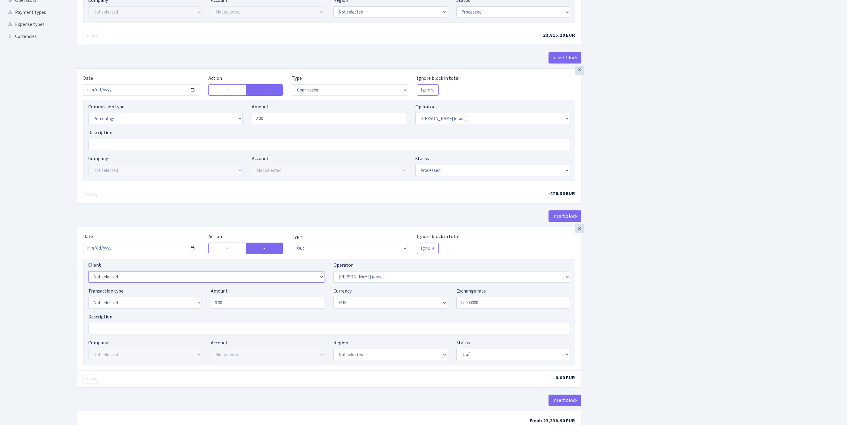
click at [128, 283] on select "Not selected 1 KOC GEMICILIK VE TASIMACILIK 1/BALDERE-SILDEDZE SIGNE 1/SCP NERO…" at bounding box center [206, 276] width 236 height 11
select select "2442"
select select "61"
select select "8"
click at [208, 309] on div "Amount 0.00" at bounding box center [267, 298] width 123 height 21
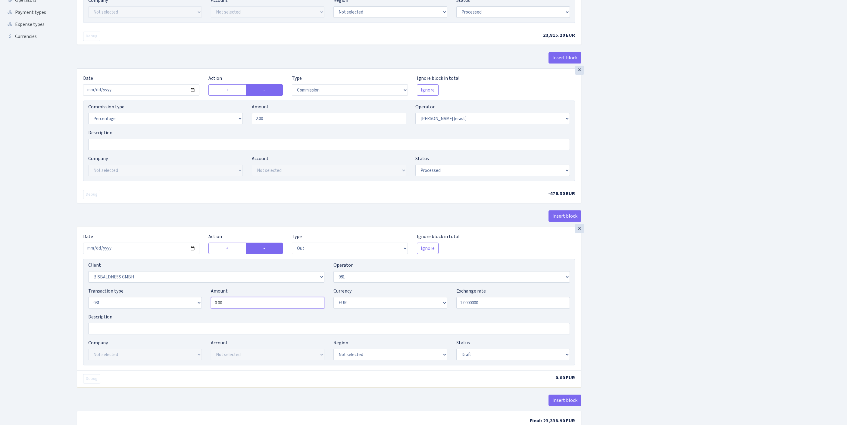
paste input "23815.2"
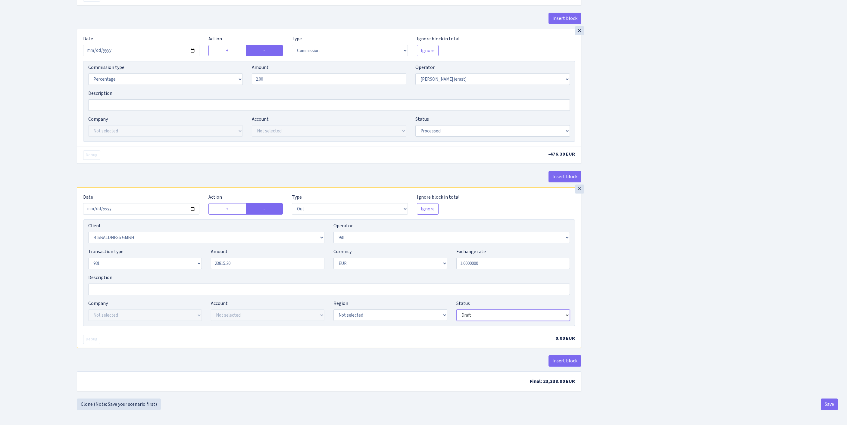
type input "23,815.20"
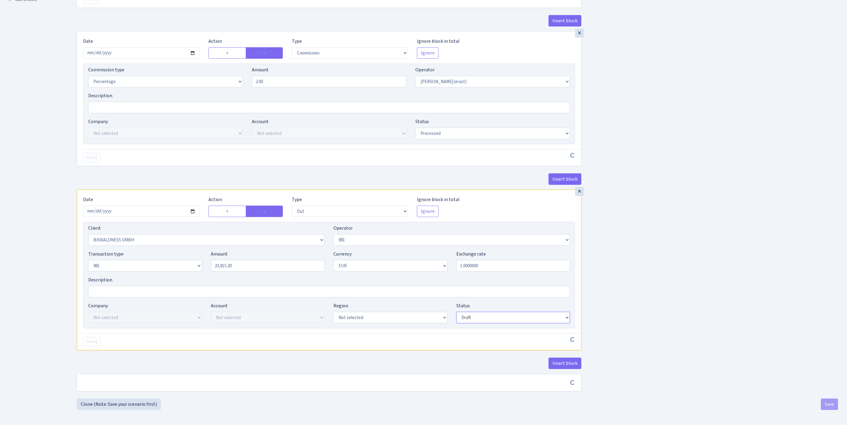
scroll to position [281, 0]
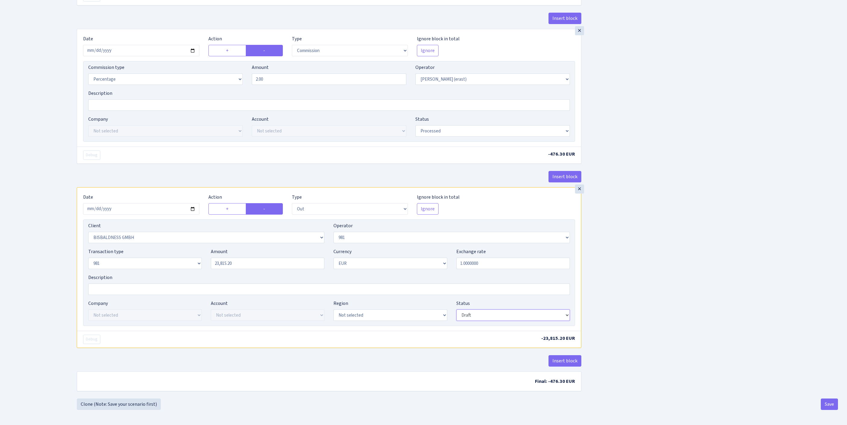
select select "processed"
click at [829, 404] on button "Save" at bounding box center [829, 404] width 17 height 11
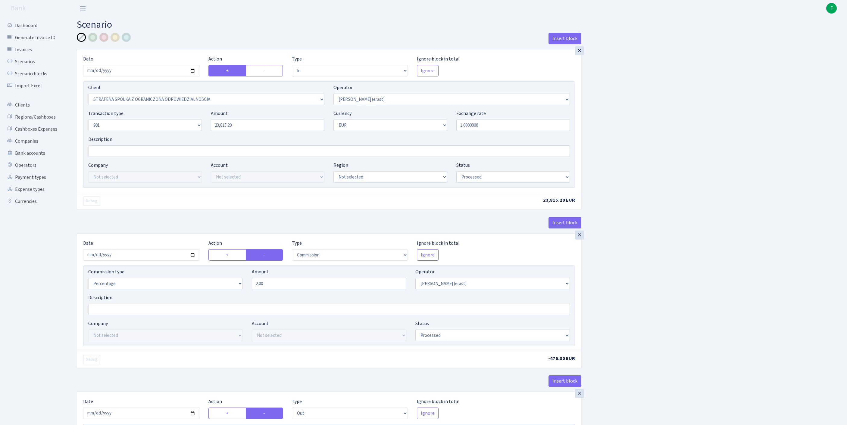
select select "in"
select select "3300"
select select "155"
select select "8"
select select "1"
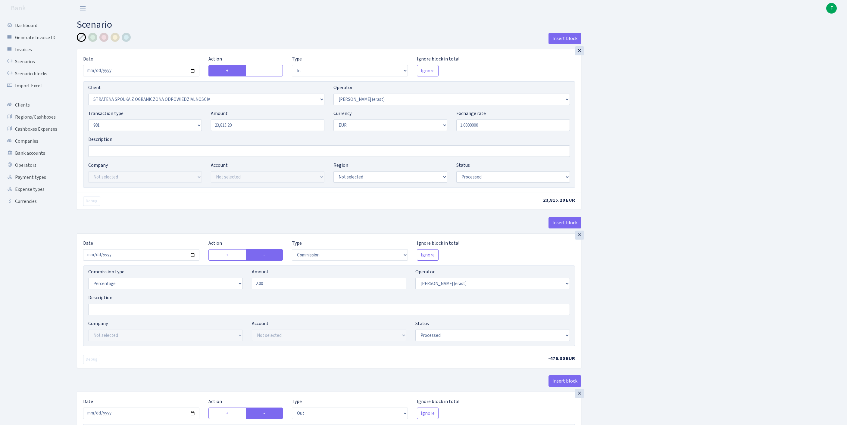
select select "processed"
select select "commission"
select select "155"
select select "processed"
select select "out"
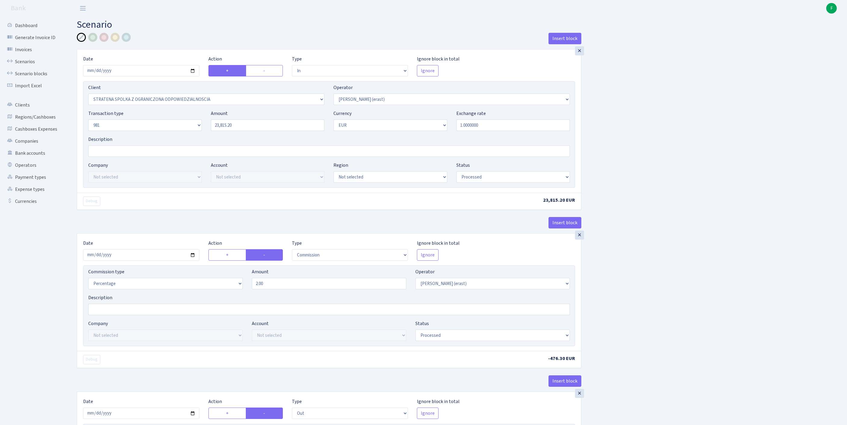
select select "2442"
select select "61"
select select "8"
select select "1"
select select "processed"
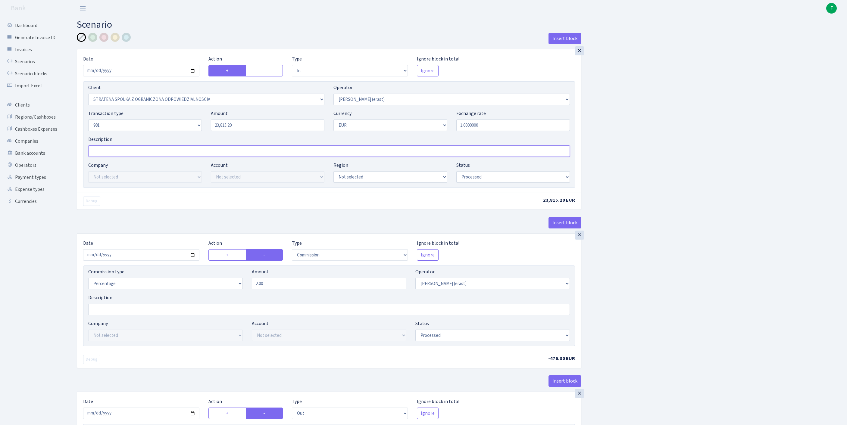
click at [96, 157] on input "Description" at bounding box center [328, 150] width 481 height 11
paste input "Invoice nr. B1-27082025"
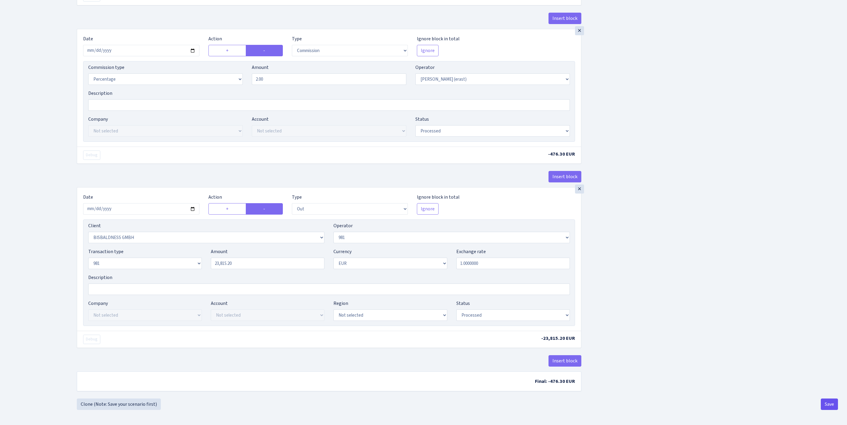
type input "Invoice nr. B1-27082025"
click at [829, 403] on button "Save" at bounding box center [829, 404] width 17 height 11
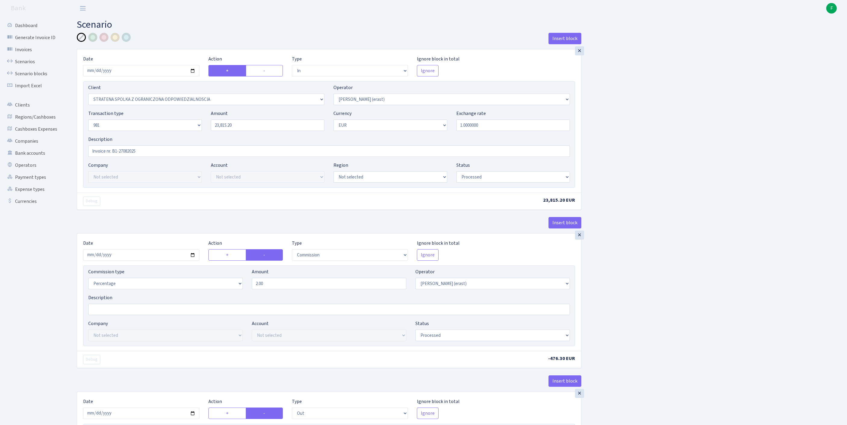
select select "in"
select select "3300"
select select "155"
select select "8"
select select "1"
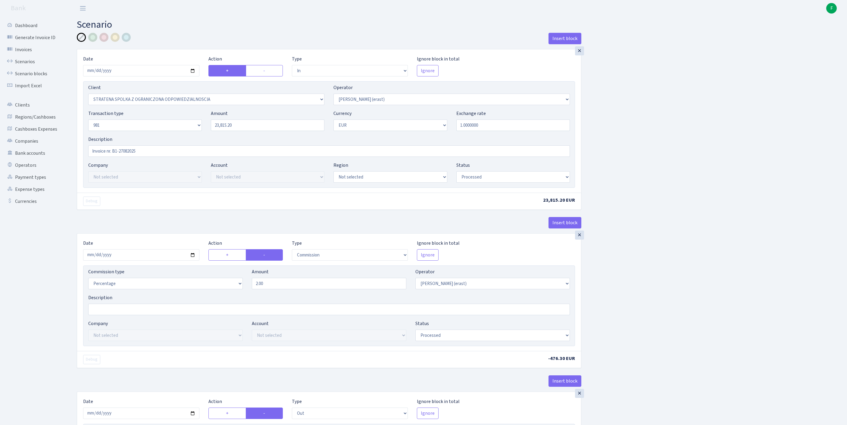
select select "processed"
select select "commission"
select select "155"
select select "processed"
select select "out"
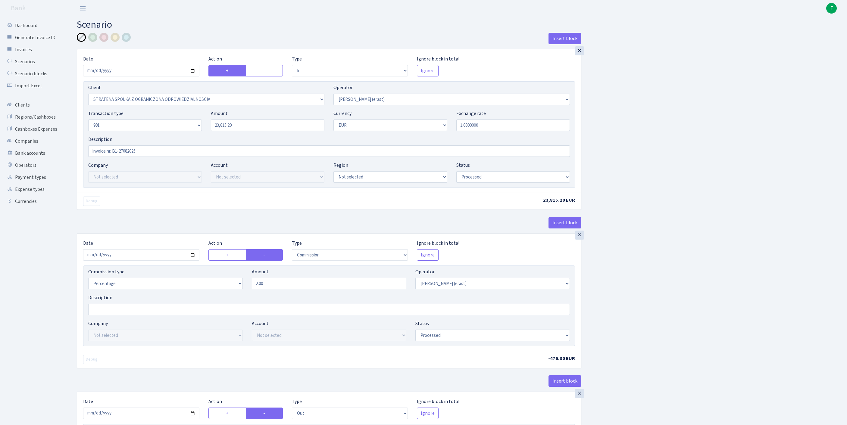
select select "2442"
select select "61"
select select "8"
select select "1"
select select "processed"
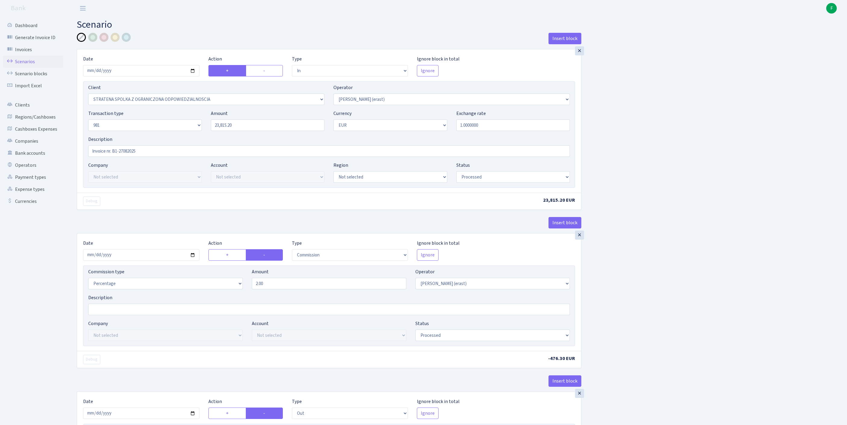
click at [30, 64] on link "Scenarios" at bounding box center [33, 62] width 60 height 12
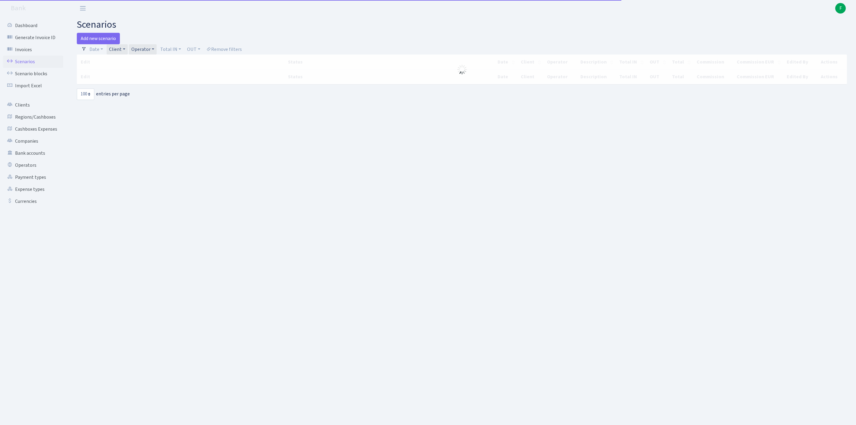
select select "100"
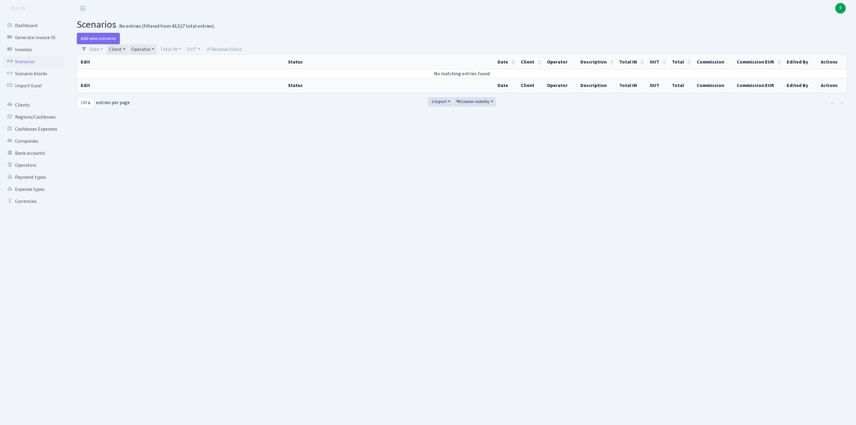
click at [128, 52] on link "Client" at bounding box center [117, 49] width 21 height 10
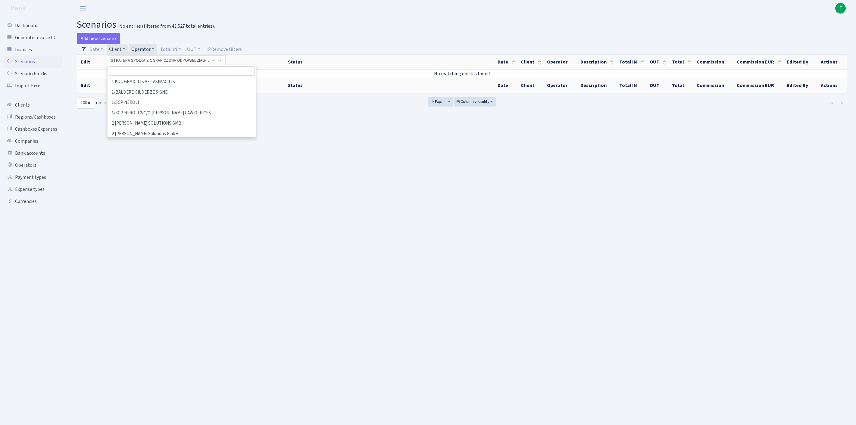
scroll to position [31401, 0]
click at [218, 64] on span "× STRATENA SPOLKA Z OGRANICZONA ODPOWIEDZIALNOSCIA" at bounding box center [164, 61] width 107 height 6
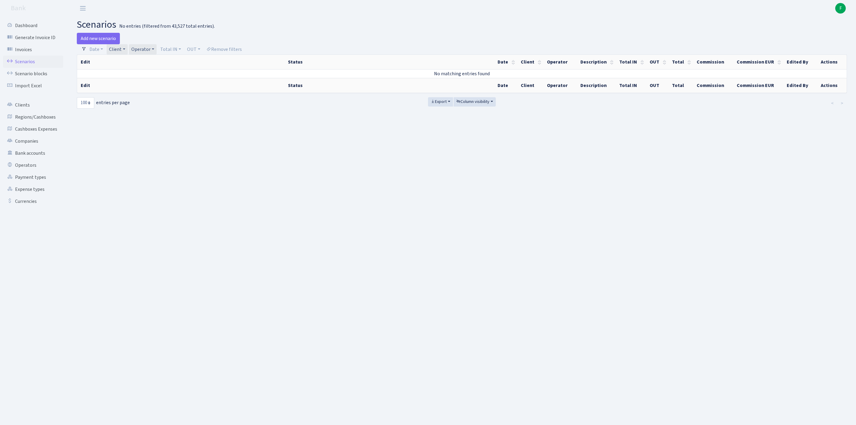
click at [128, 52] on link "Client" at bounding box center [117, 49] width 21 height 10
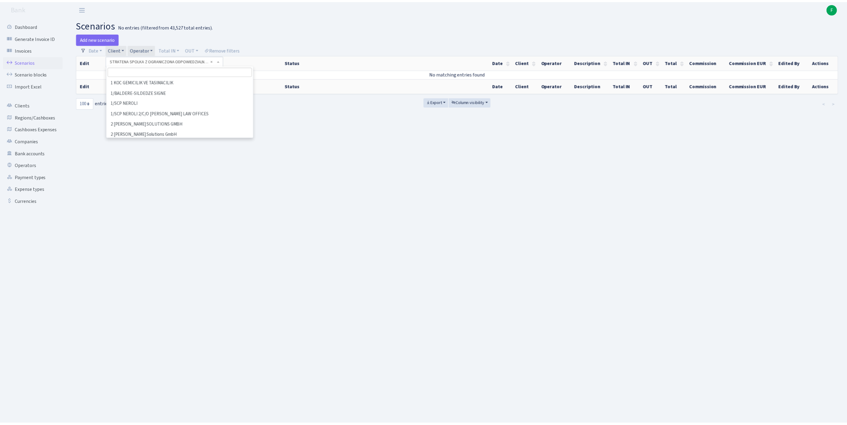
scroll to position [31413, 0]
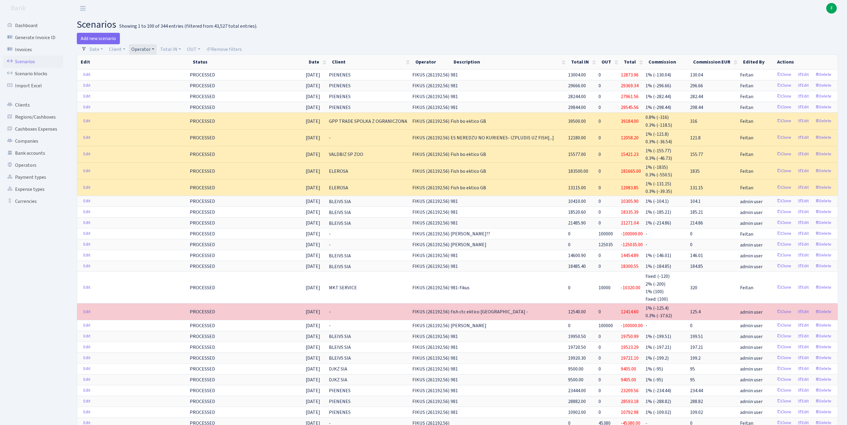
click at [157, 51] on link "Operator" at bounding box center [143, 49] width 28 height 10
